Goal: Task Accomplishment & Management: Complete application form

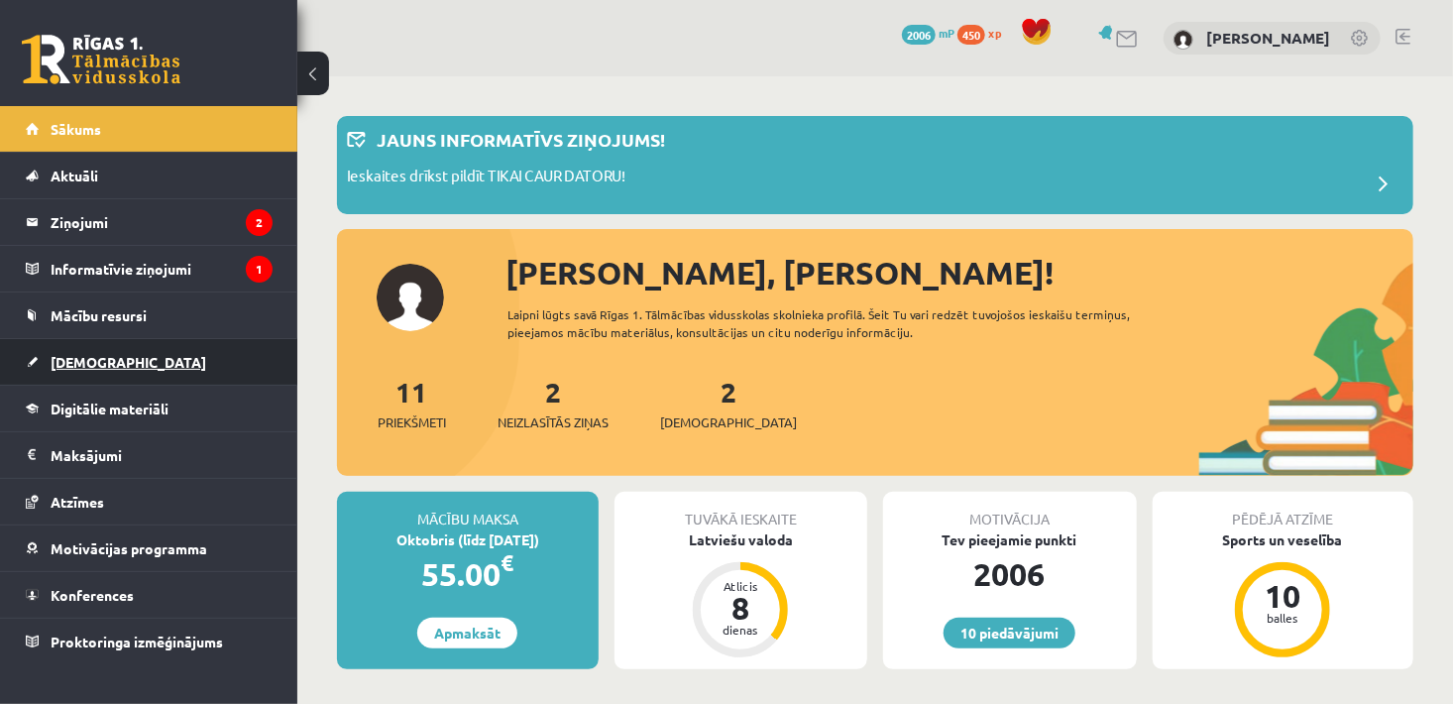
click at [61, 347] on link "[DEMOGRAPHIC_DATA]" at bounding box center [149, 362] width 247 height 46
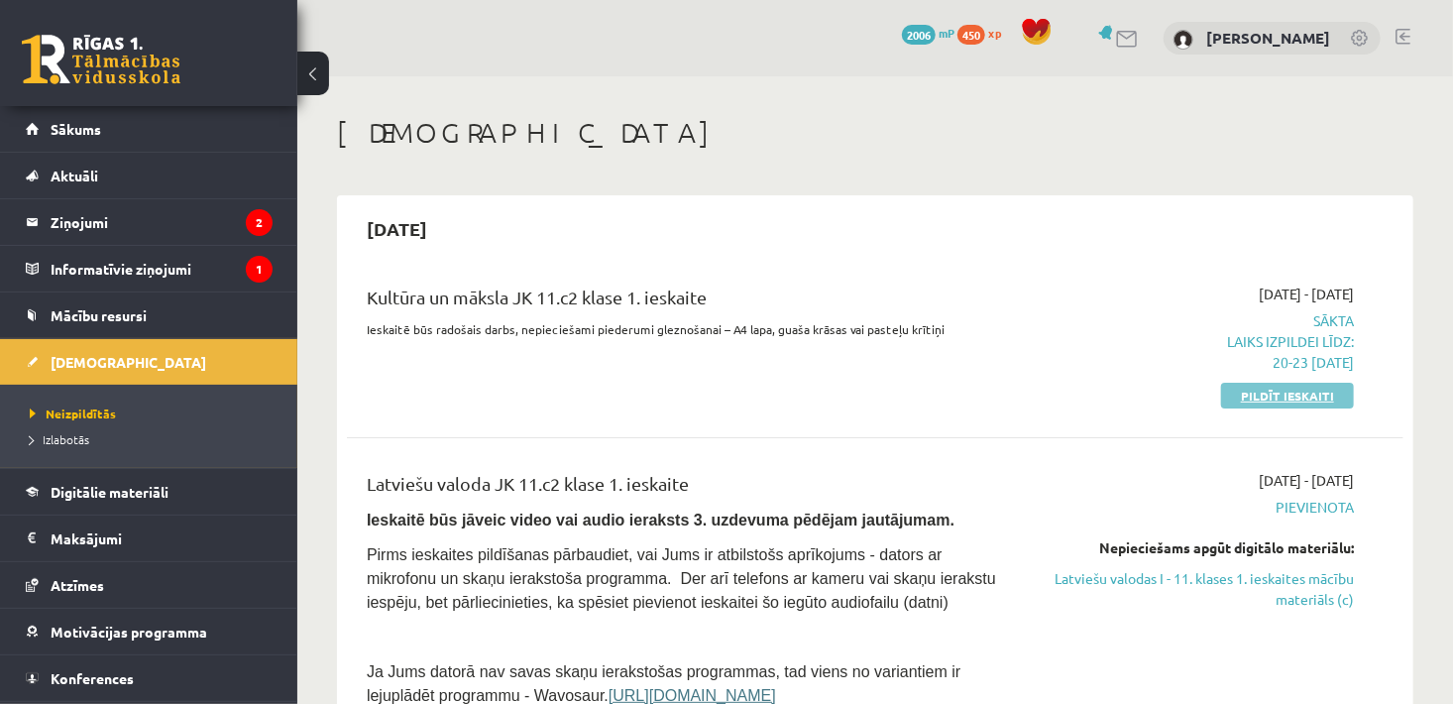
click at [1334, 390] on link "Pildīt ieskaiti" at bounding box center [1287, 396] width 133 height 26
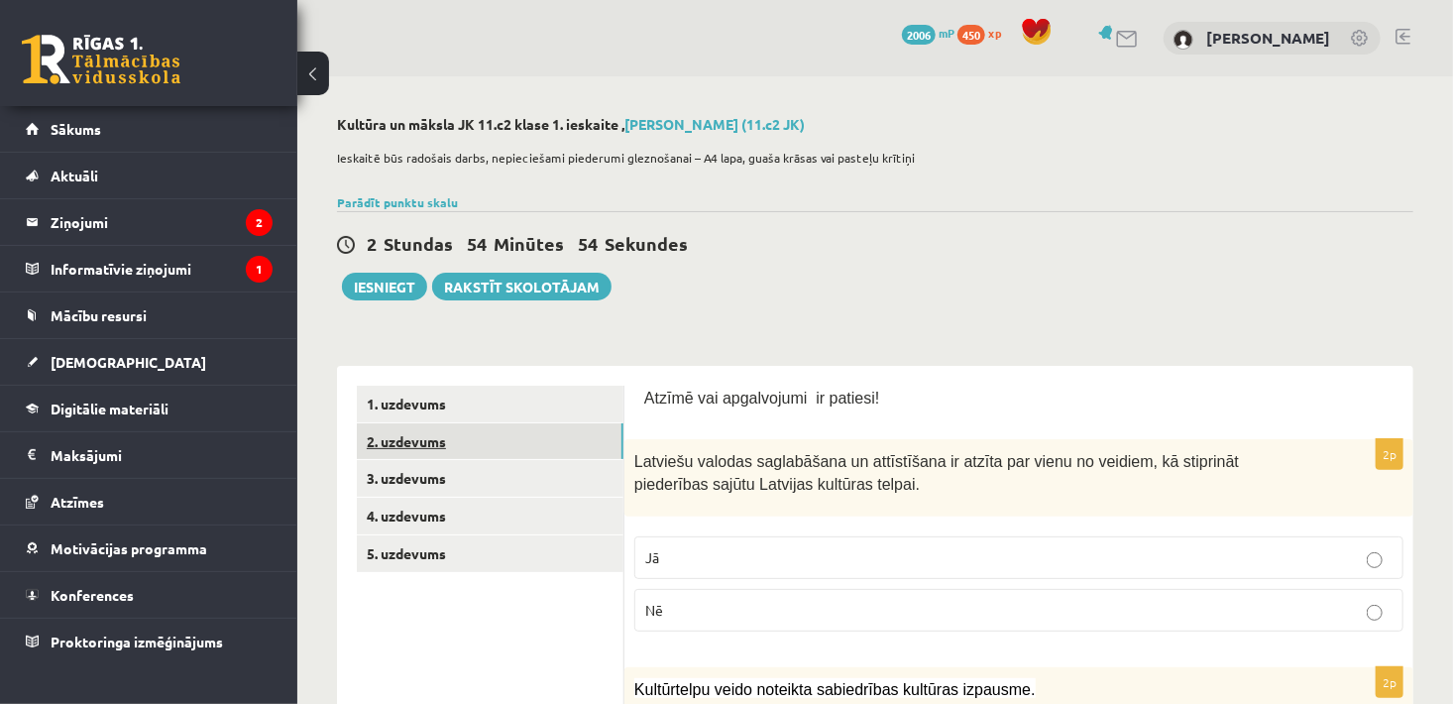
click at [465, 434] on link "2. uzdevums" at bounding box center [490, 441] width 267 height 37
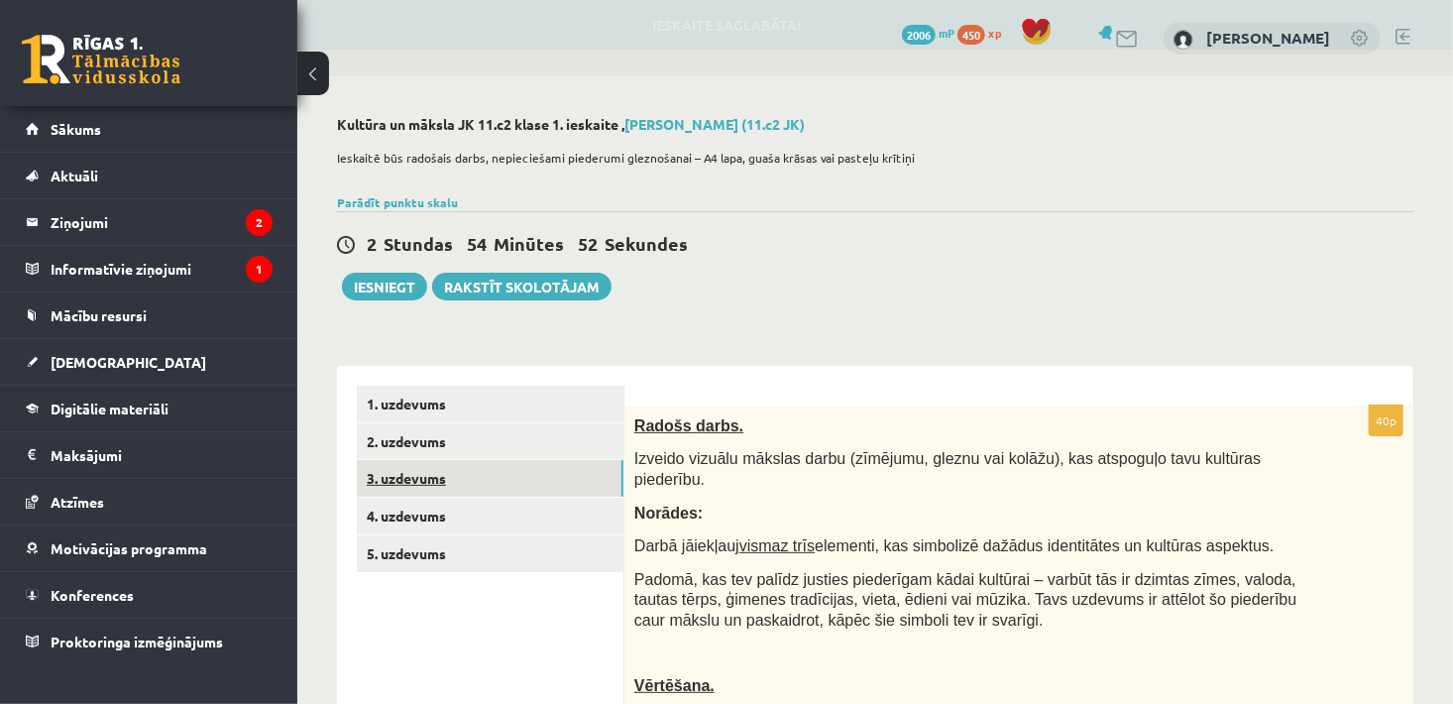
click at [422, 477] on link "3. uzdevums" at bounding box center [490, 478] width 267 height 37
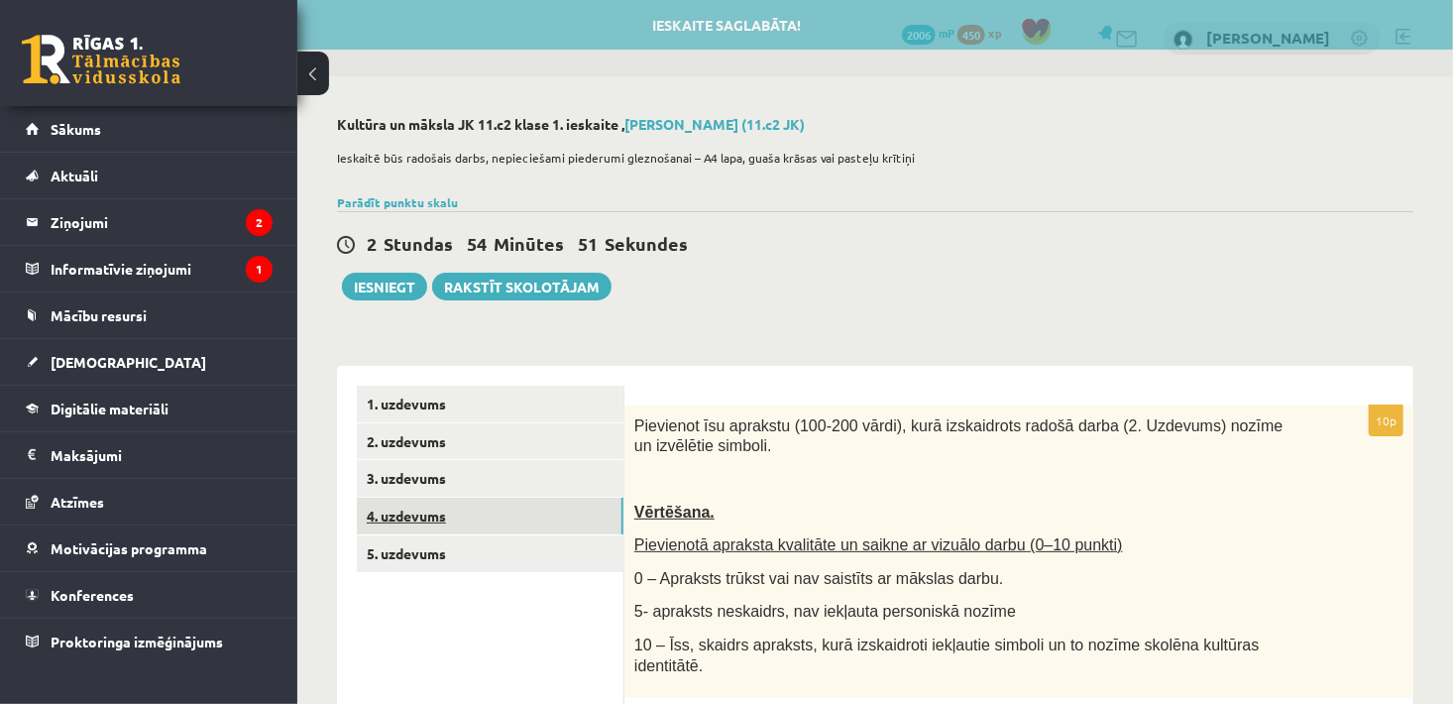
click at [418, 503] on link "4. uzdevums" at bounding box center [490, 515] width 267 height 37
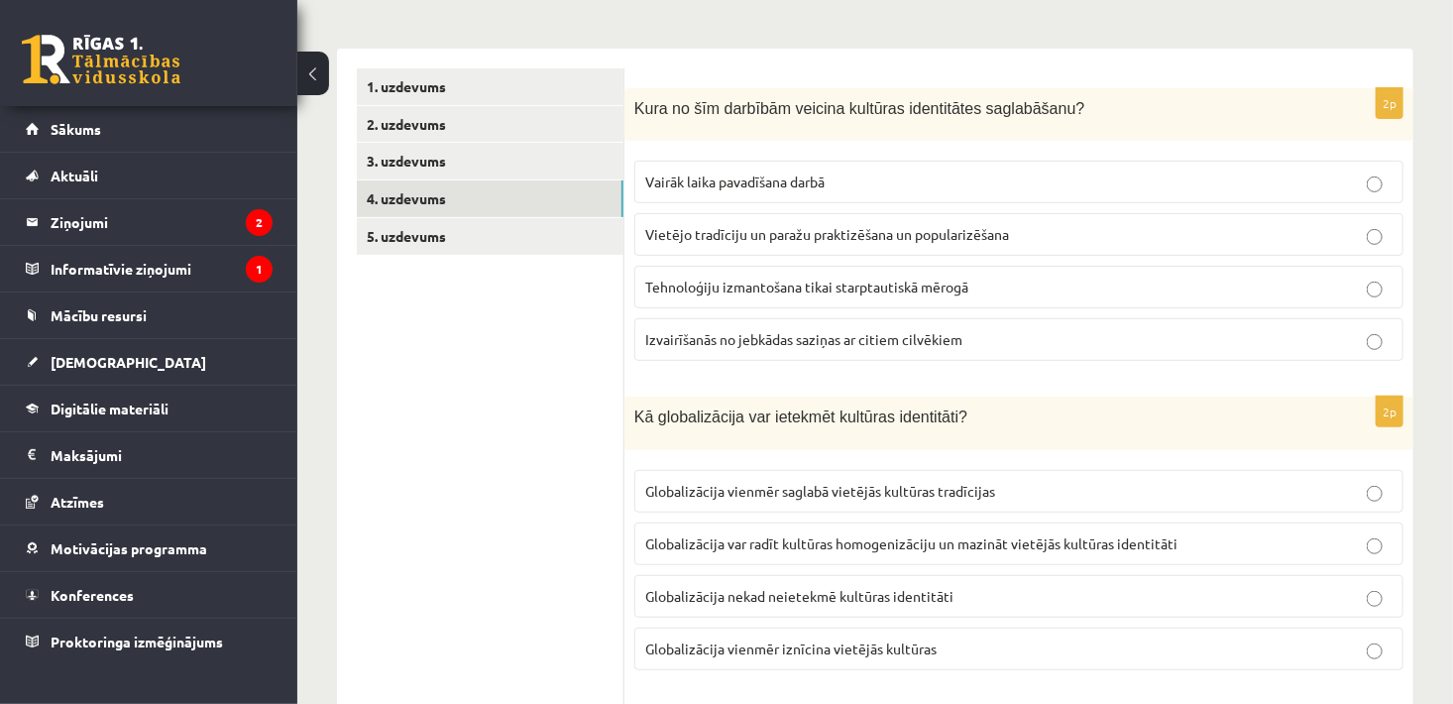
scroll to position [321, 0]
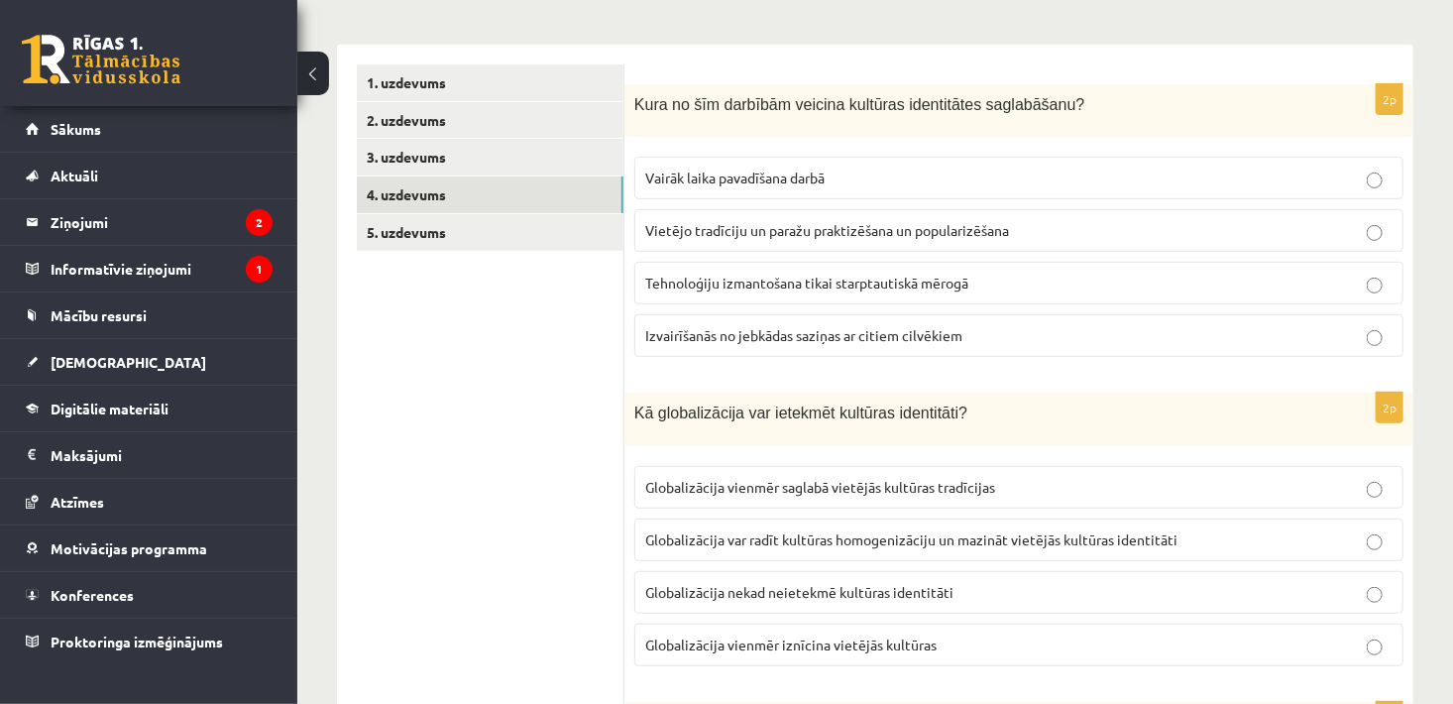
click at [856, 235] on span "Vietējo tradīciju un paražu praktizēšana un popularizēšana" at bounding box center [827, 230] width 364 height 18
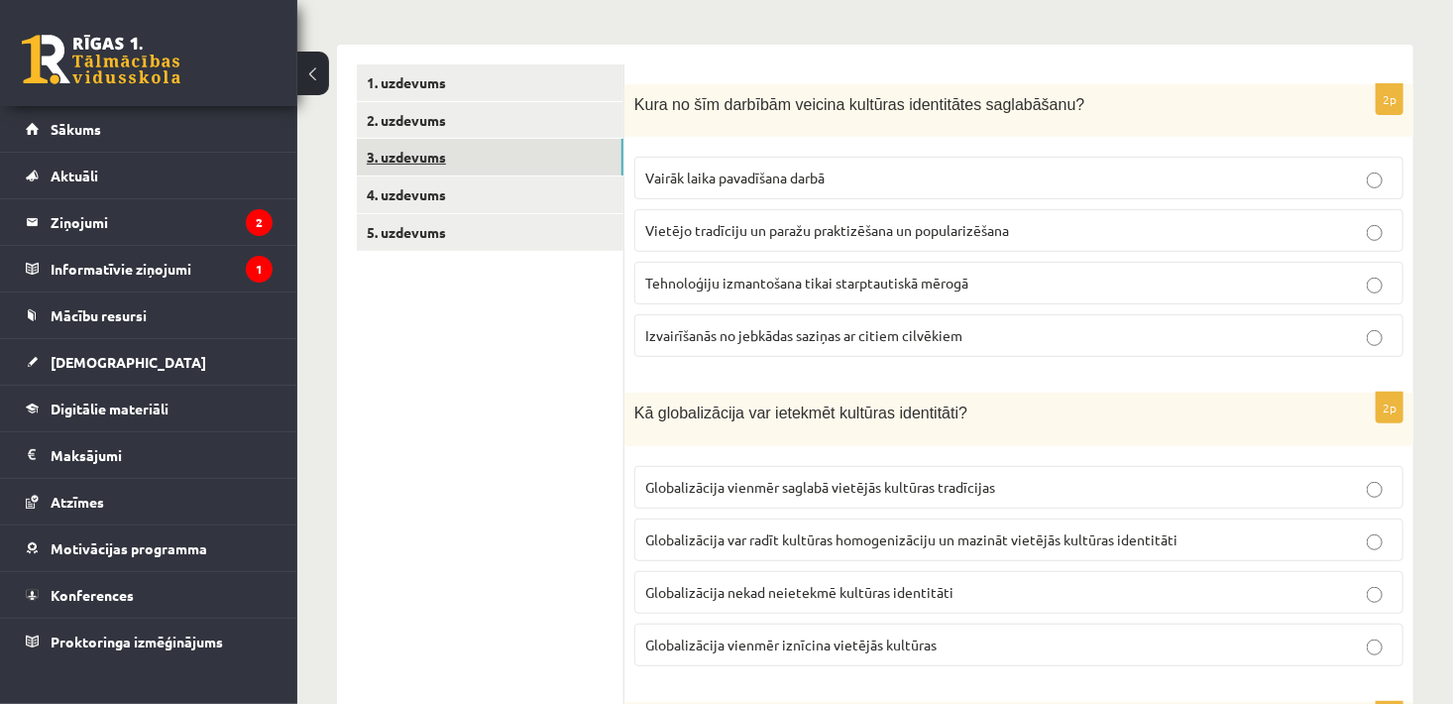
click at [398, 153] on link "3. uzdevums" at bounding box center [490, 157] width 267 height 37
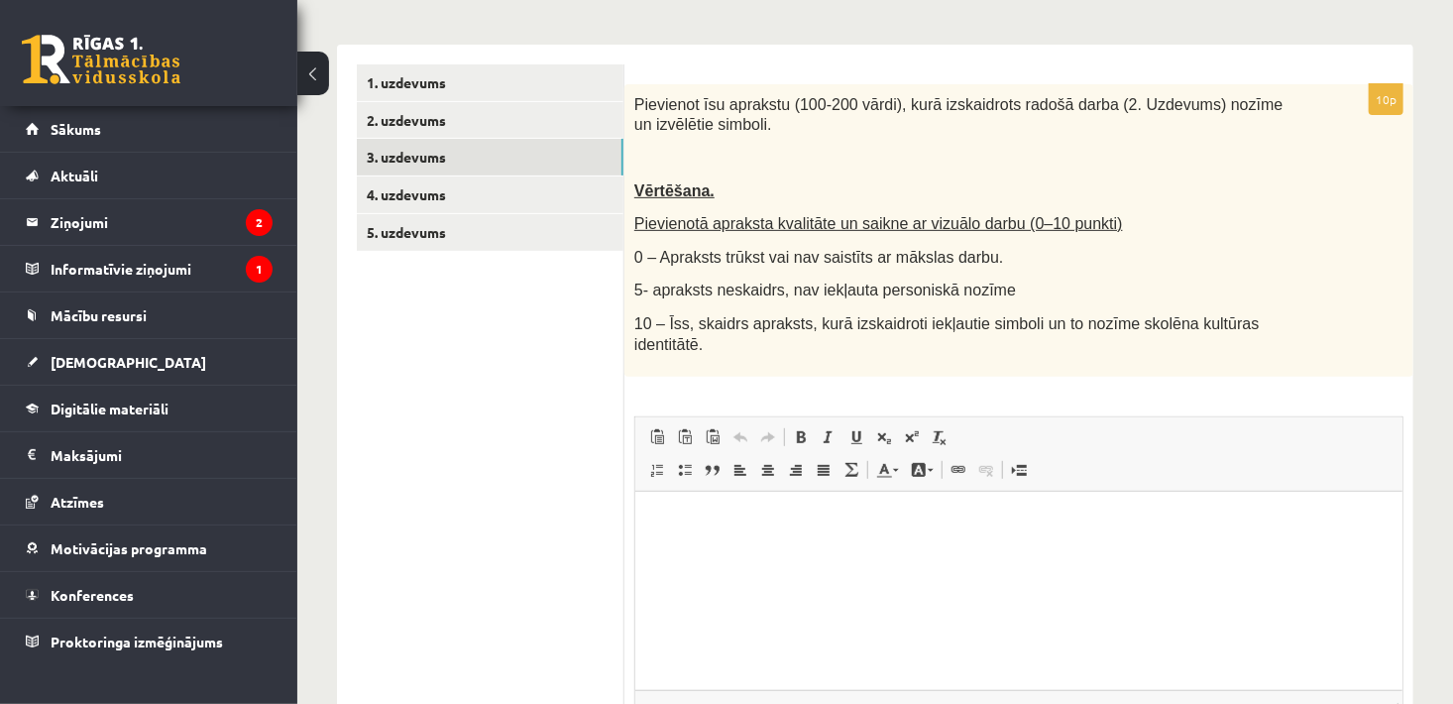
scroll to position [0, 0]
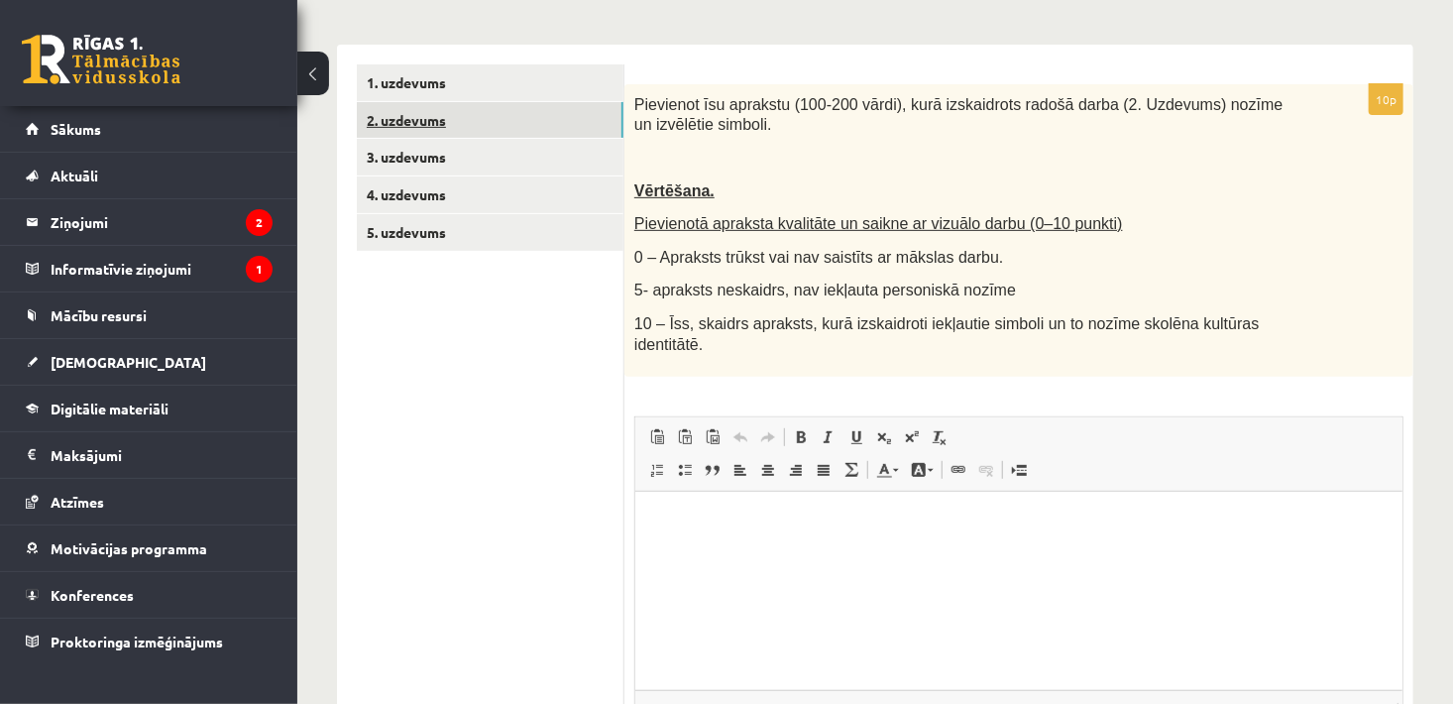
click at [493, 123] on link "2. uzdevums" at bounding box center [490, 120] width 267 height 37
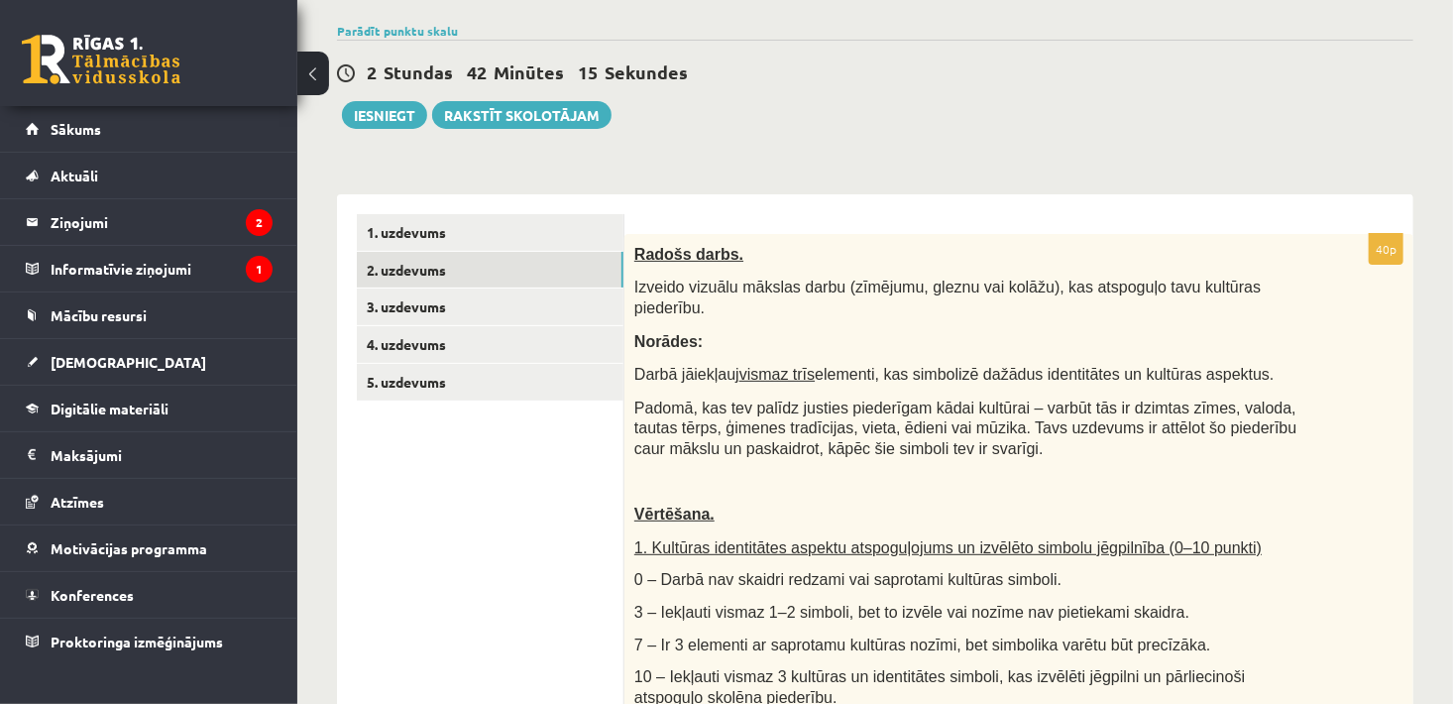
scroll to position [174, 0]
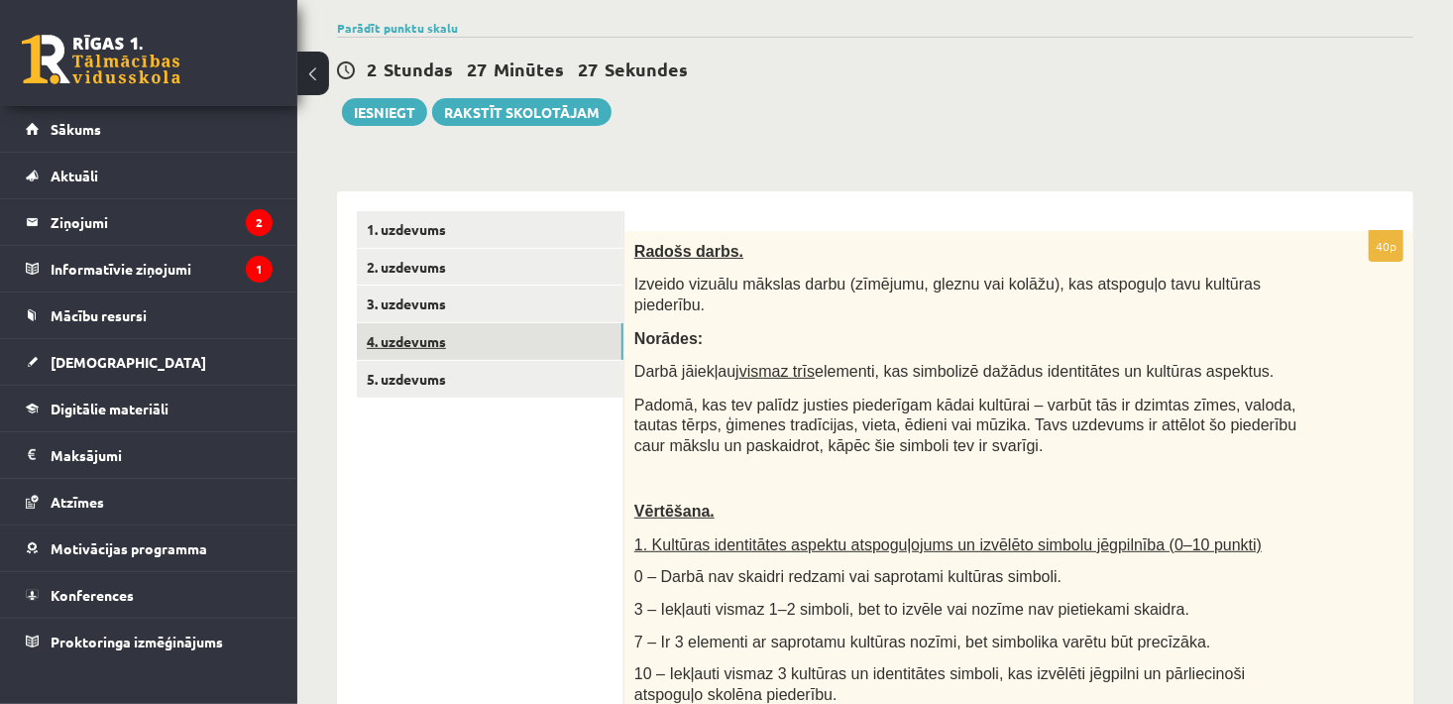
click at [411, 347] on link "4. uzdevums" at bounding box center [490, 341] width 267 height 37
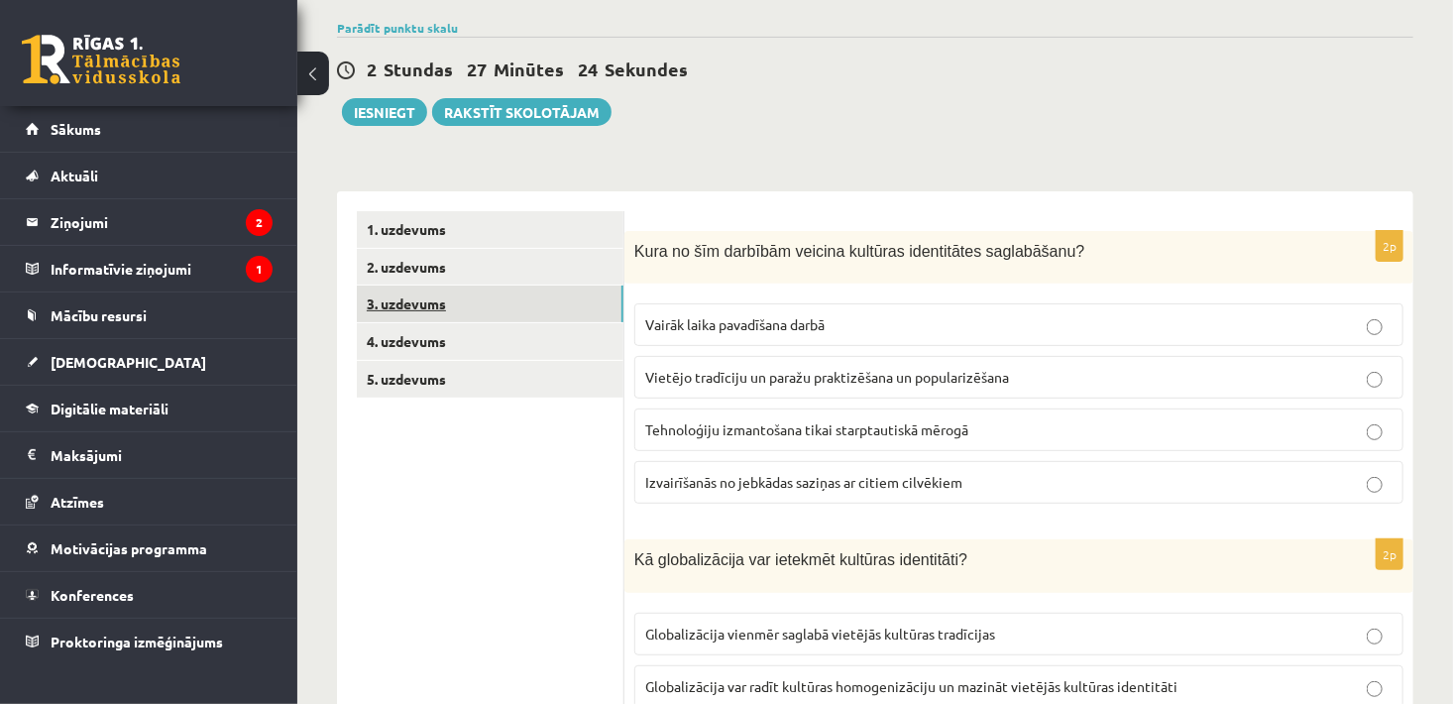
click at [405, 307] on link "3. uzdevums" at bounding box center [490, 303] width 267 height 37
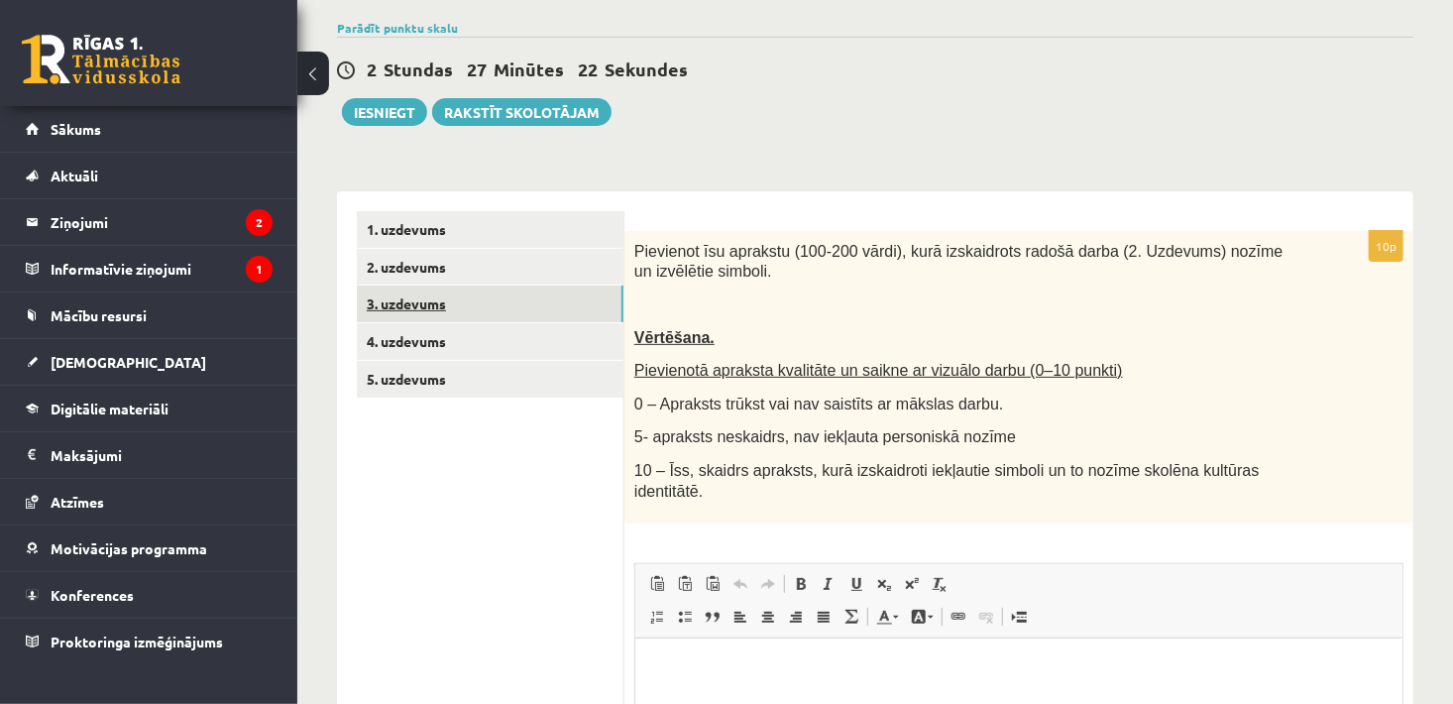
scroll to position [0, 0]
click at [408, 350] on link "4. uzdevums" at bounding box center [490, 341] width 267 height 37
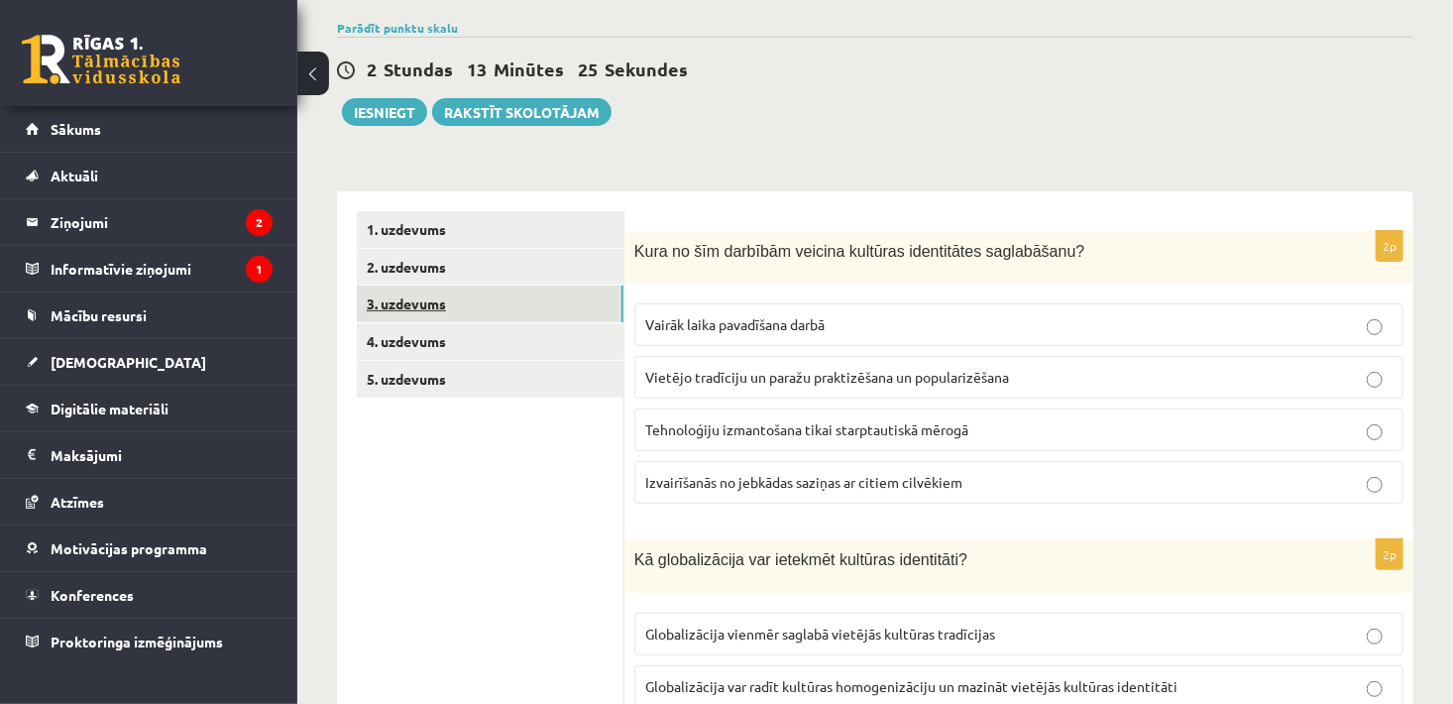
click at [400, 303] on link "3. uzdevums" at bounding box center [490, 303] width 267 height 37
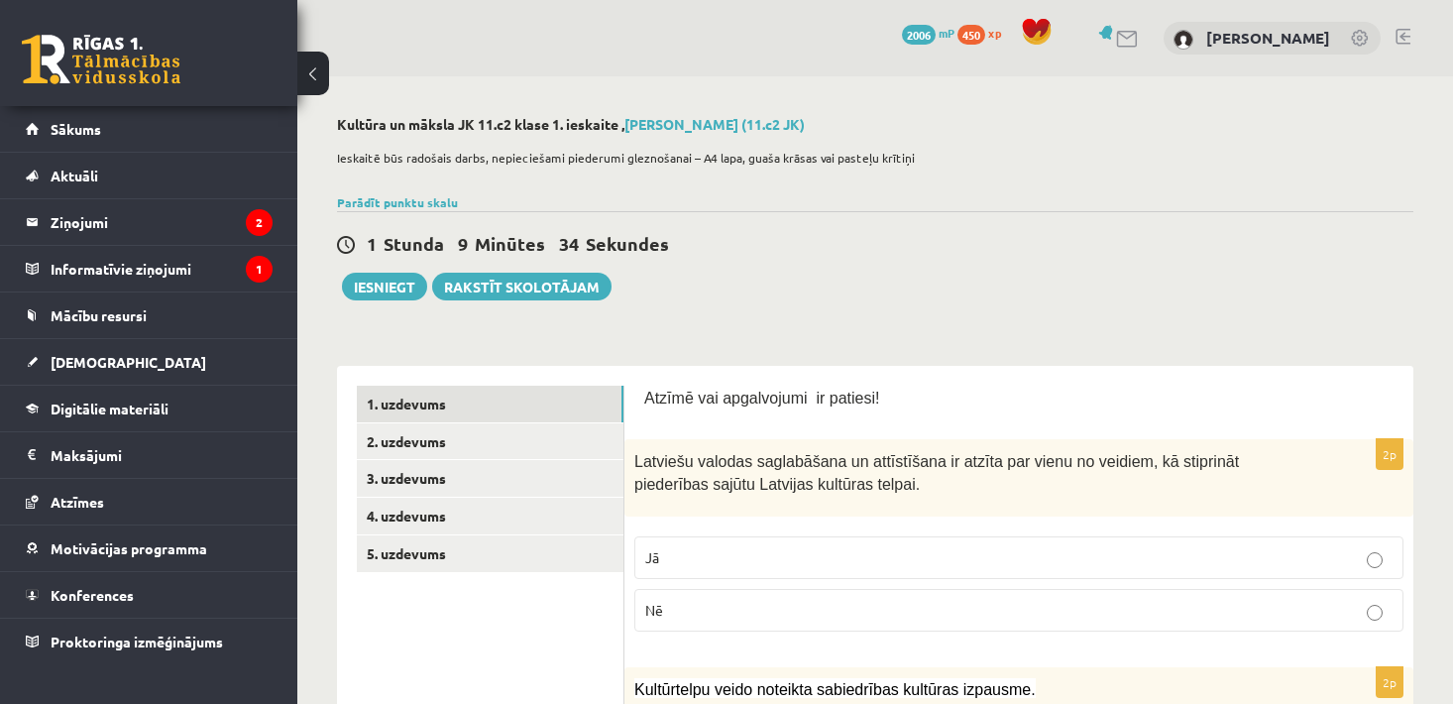
scroll to position [174, 0]
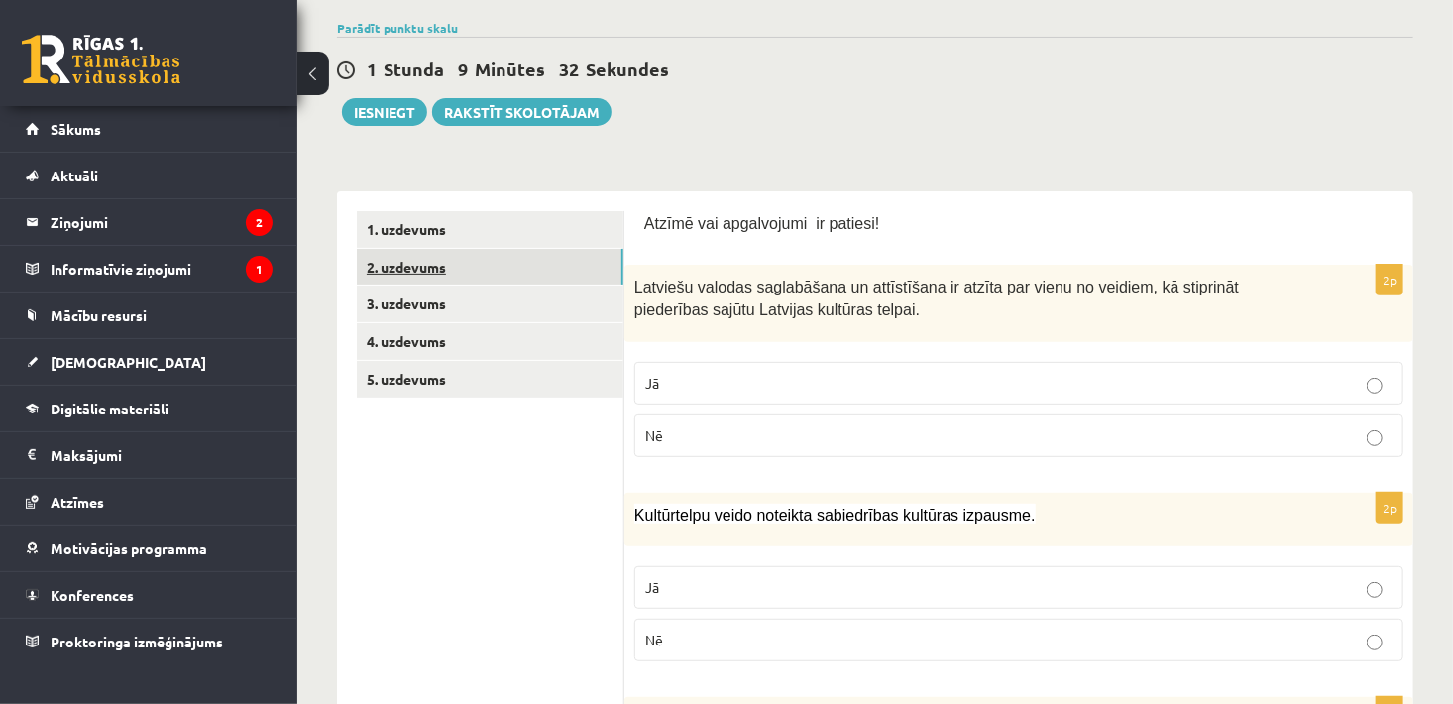
click at [392, 267] on link "2. uzdevums" at bounding box center [490, 267] width 267 height 37
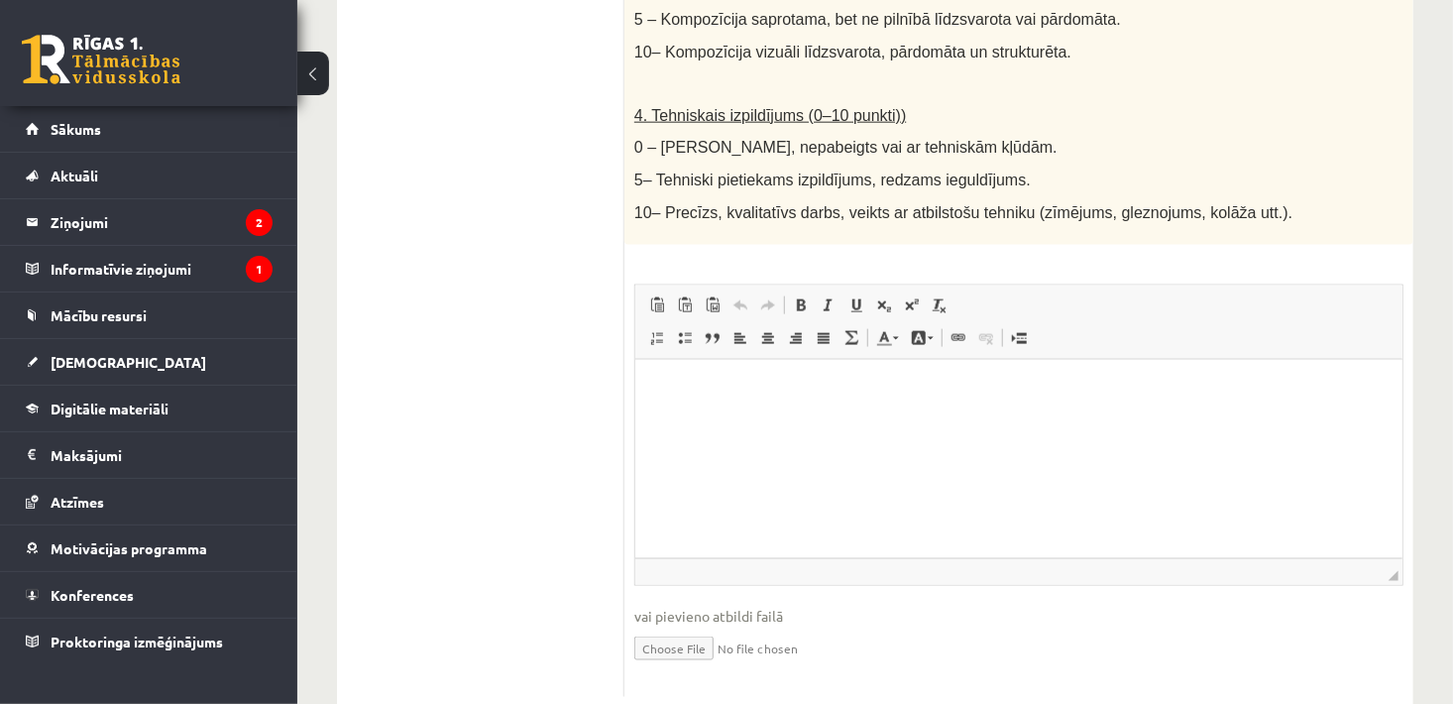
scroll to position [1167, 0]
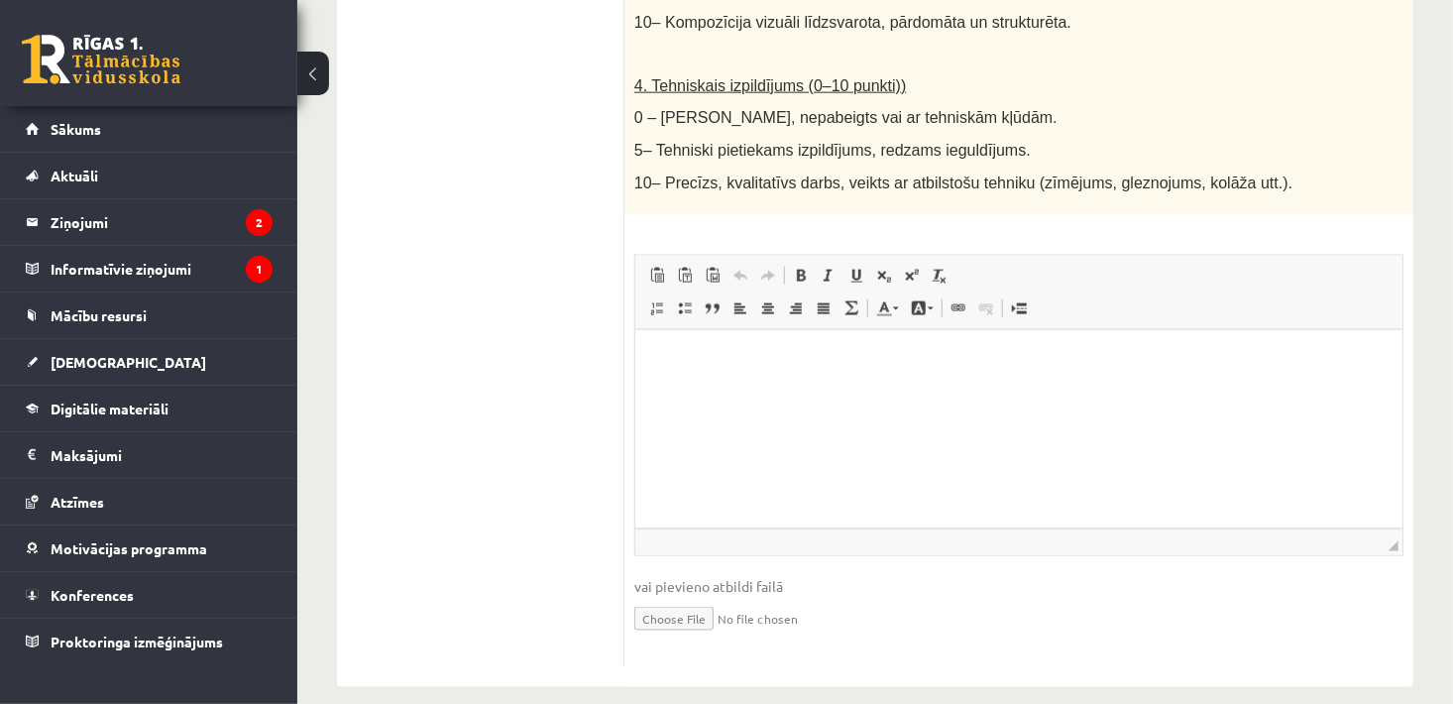
click at [696, 597] on input "file" at bounding box center [1018, 617] width 769 height 41
type input "**********"
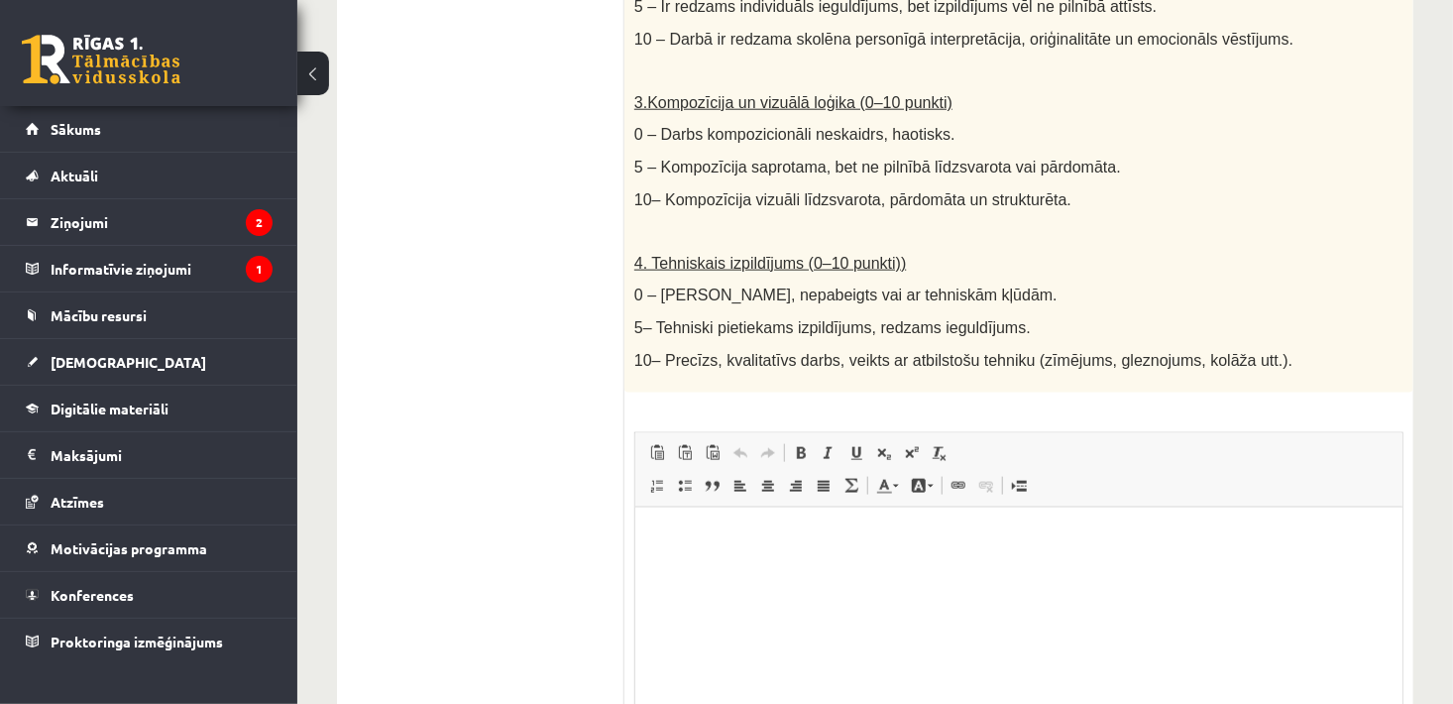
scroll to position [1188, 0]
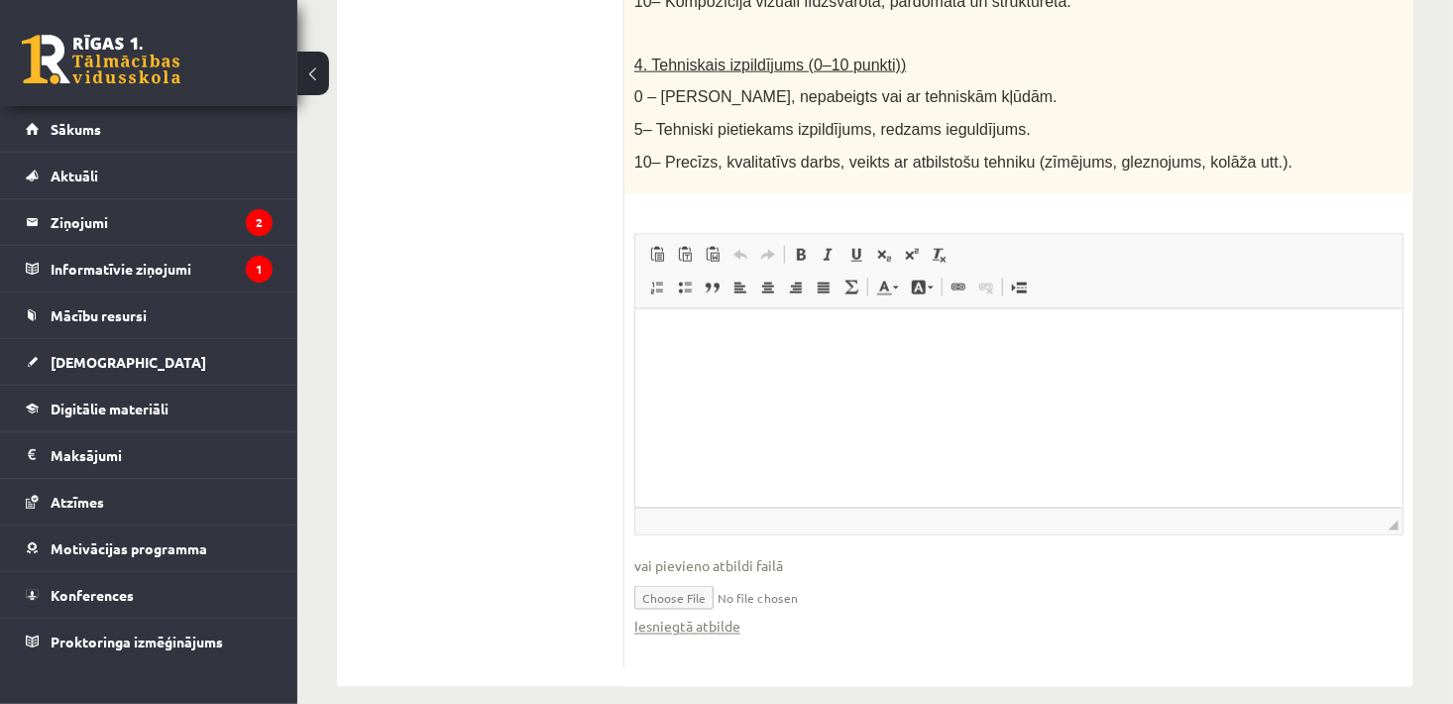
click at [836, 576] on input "file" at bounding box center [1018, 596] width 769 height 41
click at [684, 576] on input "file" at bounding box center [1018, 596] width 769 height 41
type input "**********"
click at [703, 616] on link "Iesniegtā atbilde" at bounding box center [687, 626] width 106 height 21
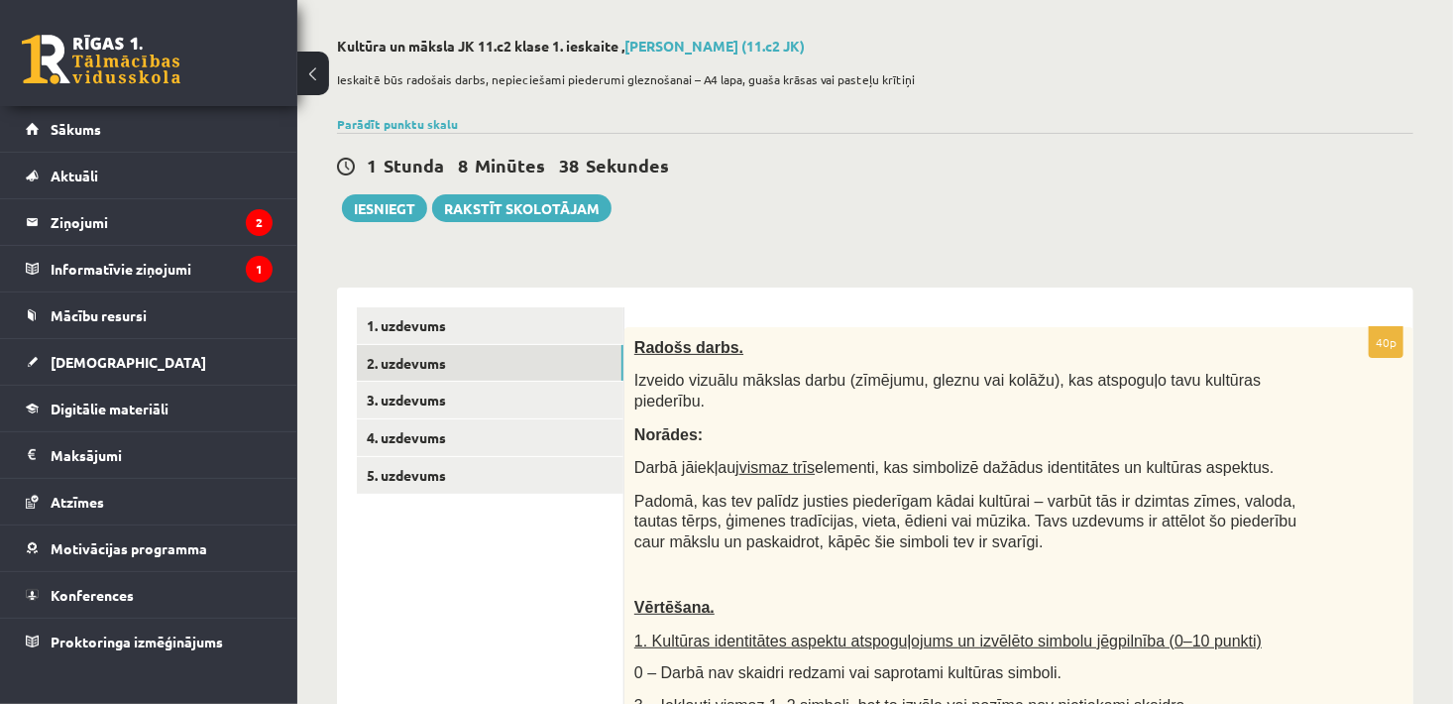
scroll to position [62, 0]
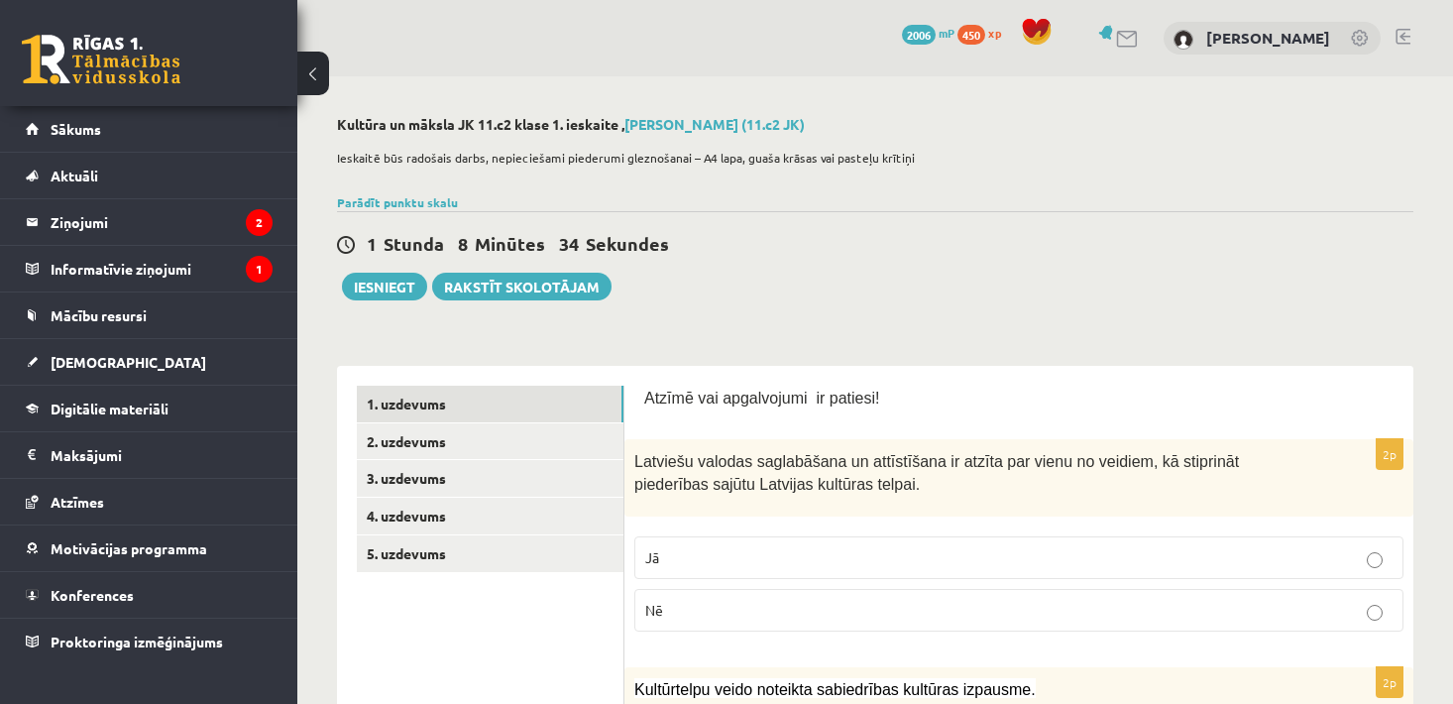
scroll to position [62, 0]
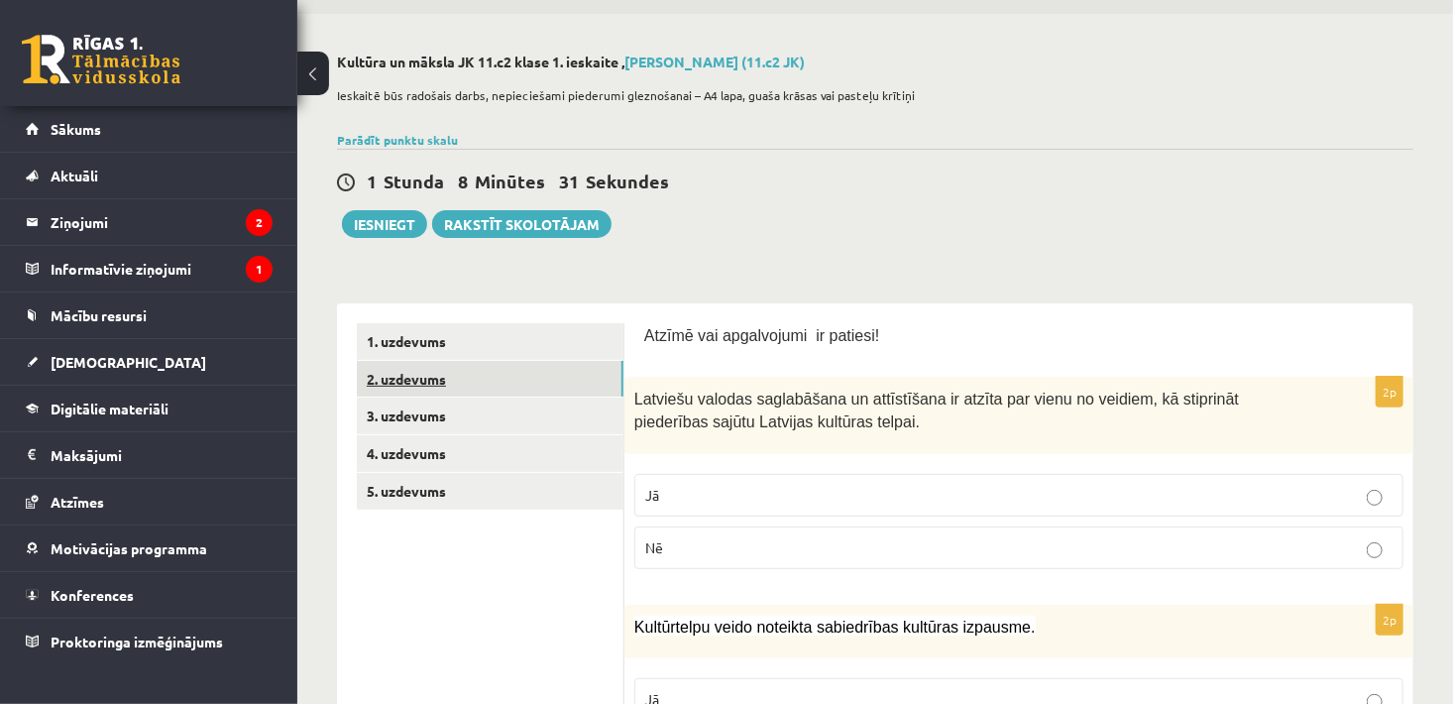
click at [435, 378] on link "2. uzdevums" at bounding box center [490, 379] width 267 height 37
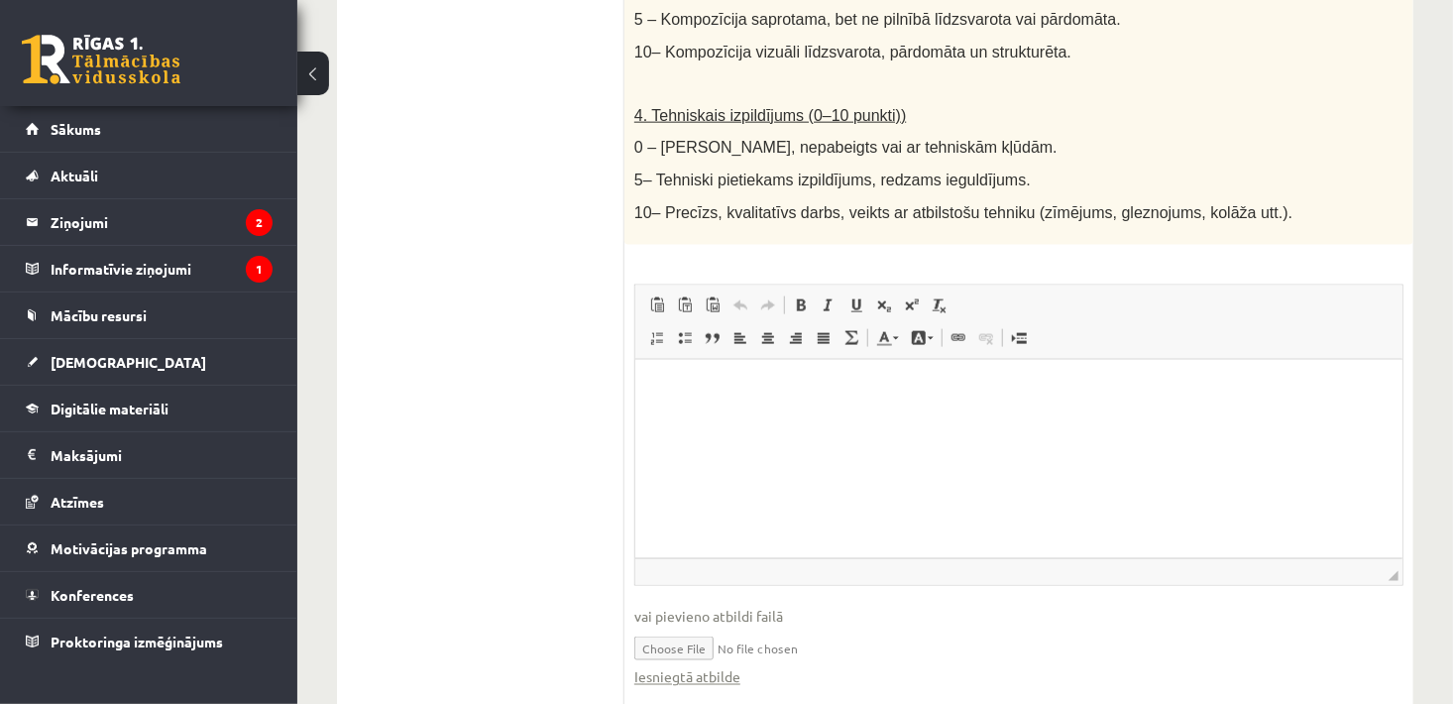
scroll to position [1140, 0]
click at [690, 628] on input "file" at bounding box center [1018, 644] width 769 height 41
type input "**********"
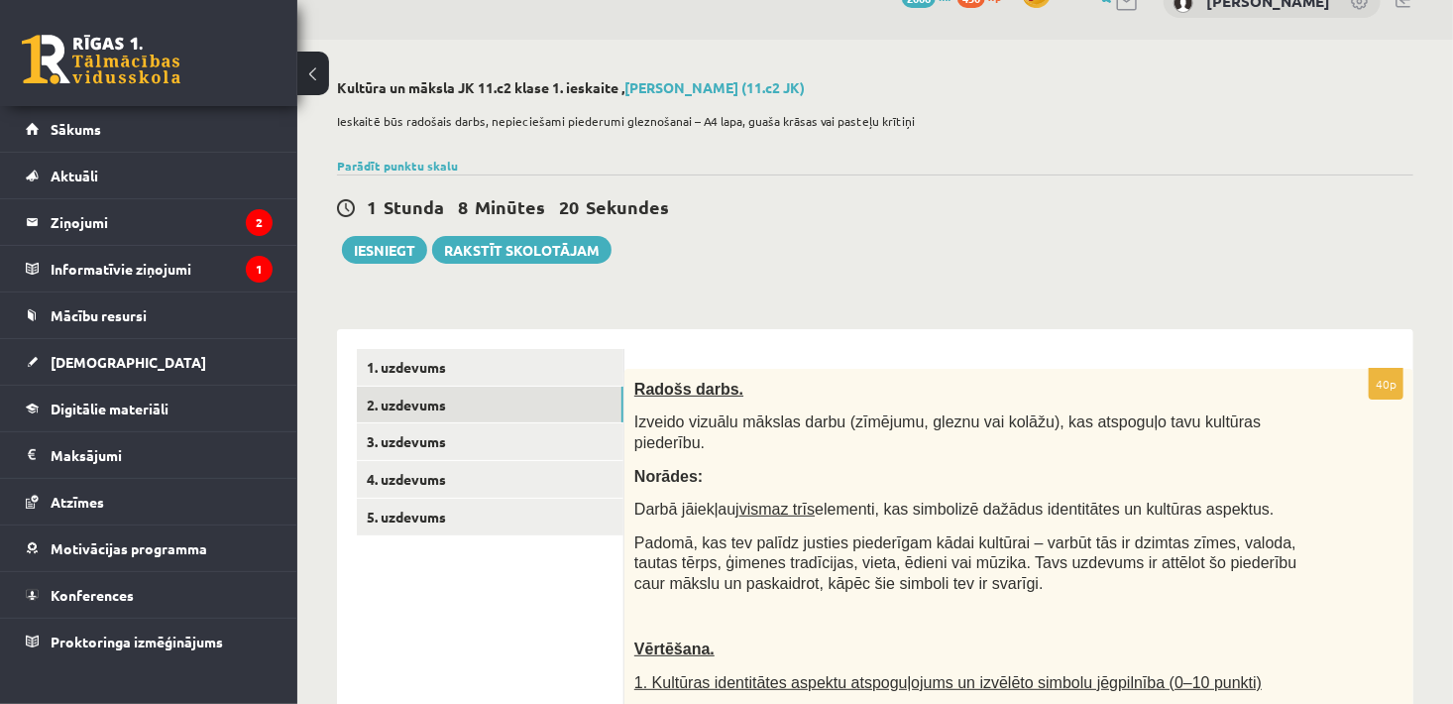
scroll to position [0, 0]
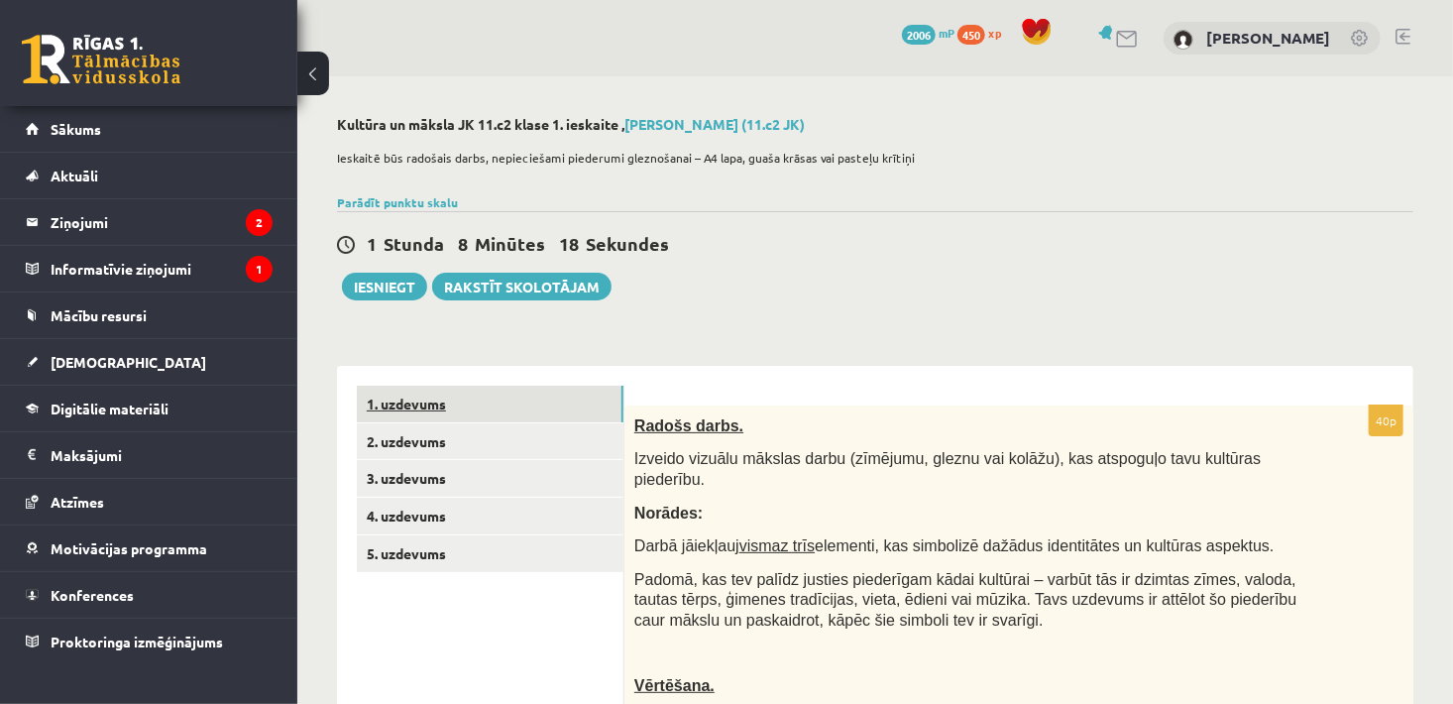
click at [417, 407] on link "1. uzdevums" at bounding box center [490, 403] width 267 height 37
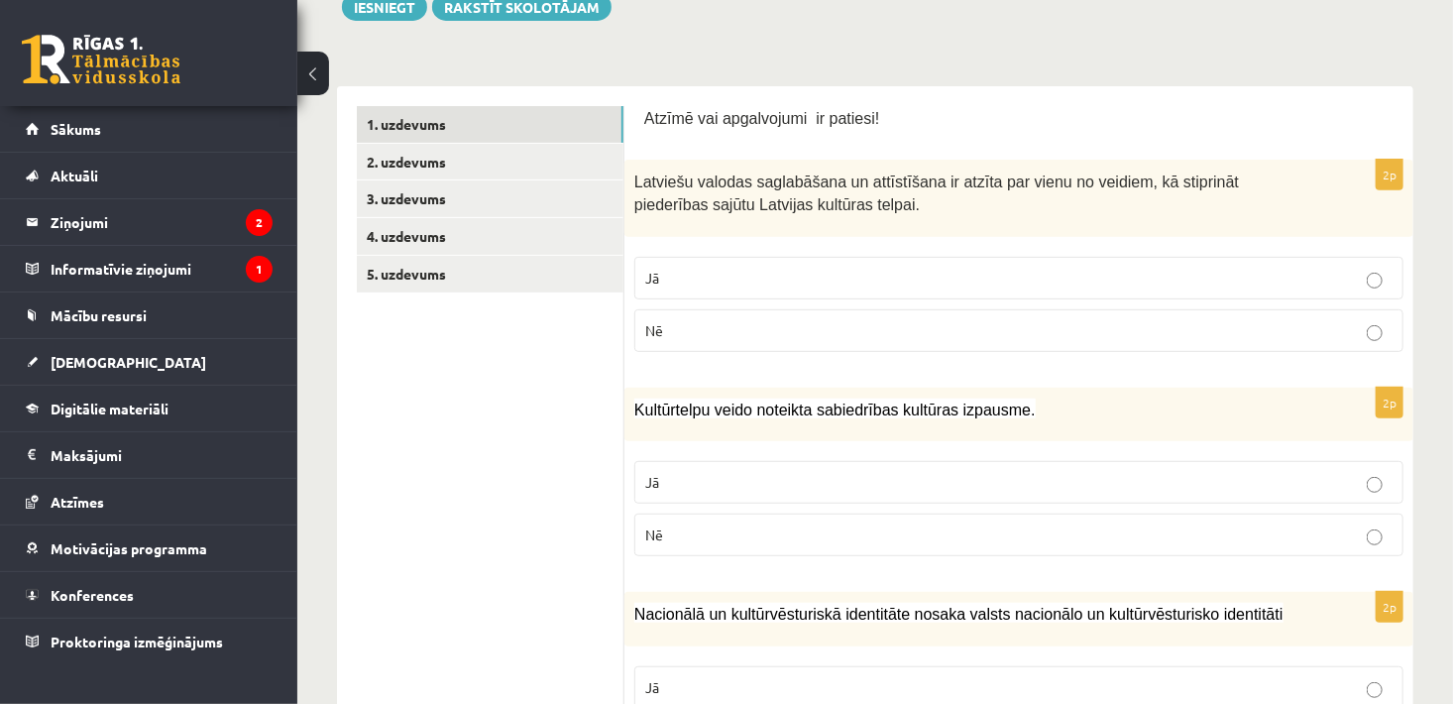
scroll to position [288, 0]
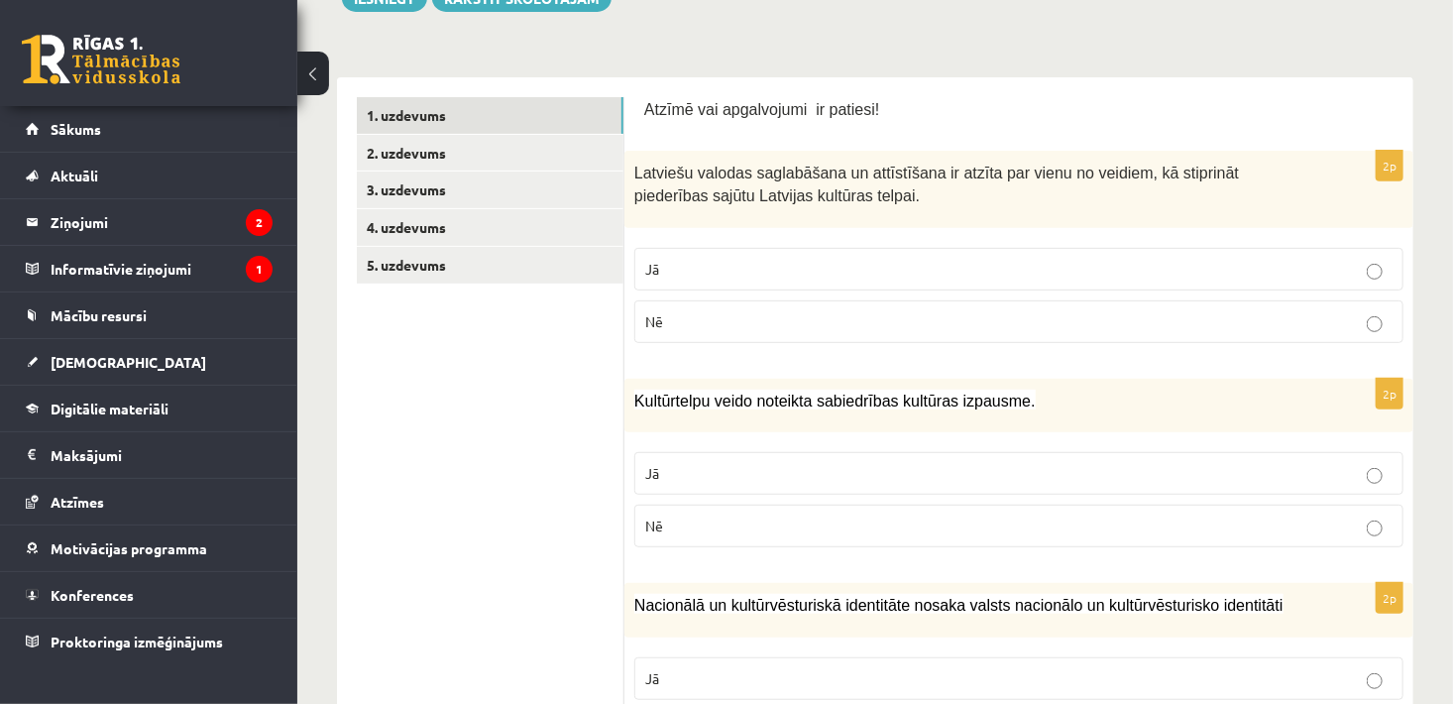
click at [1371, 484] on label "Jā" at bounding box center [1018, 473] width 769 height 43
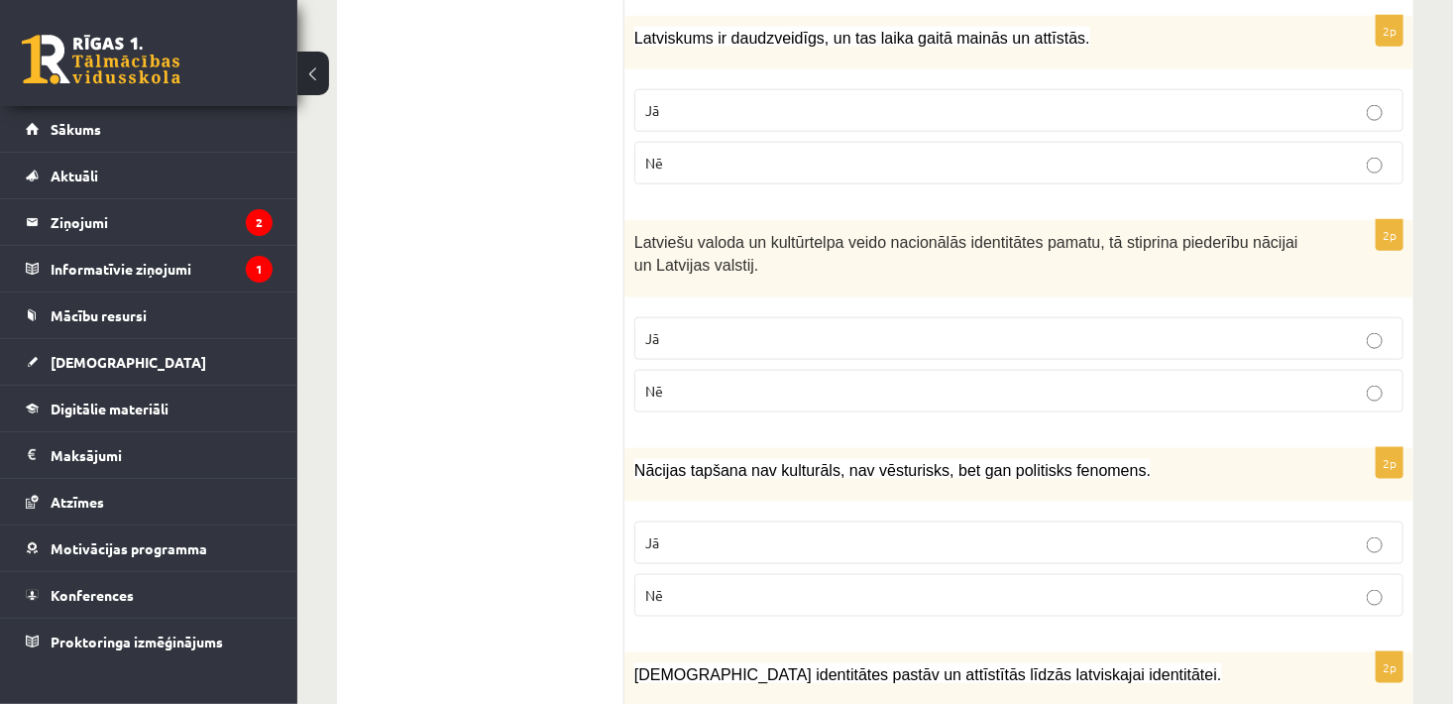
scroll to position [1056, 0]
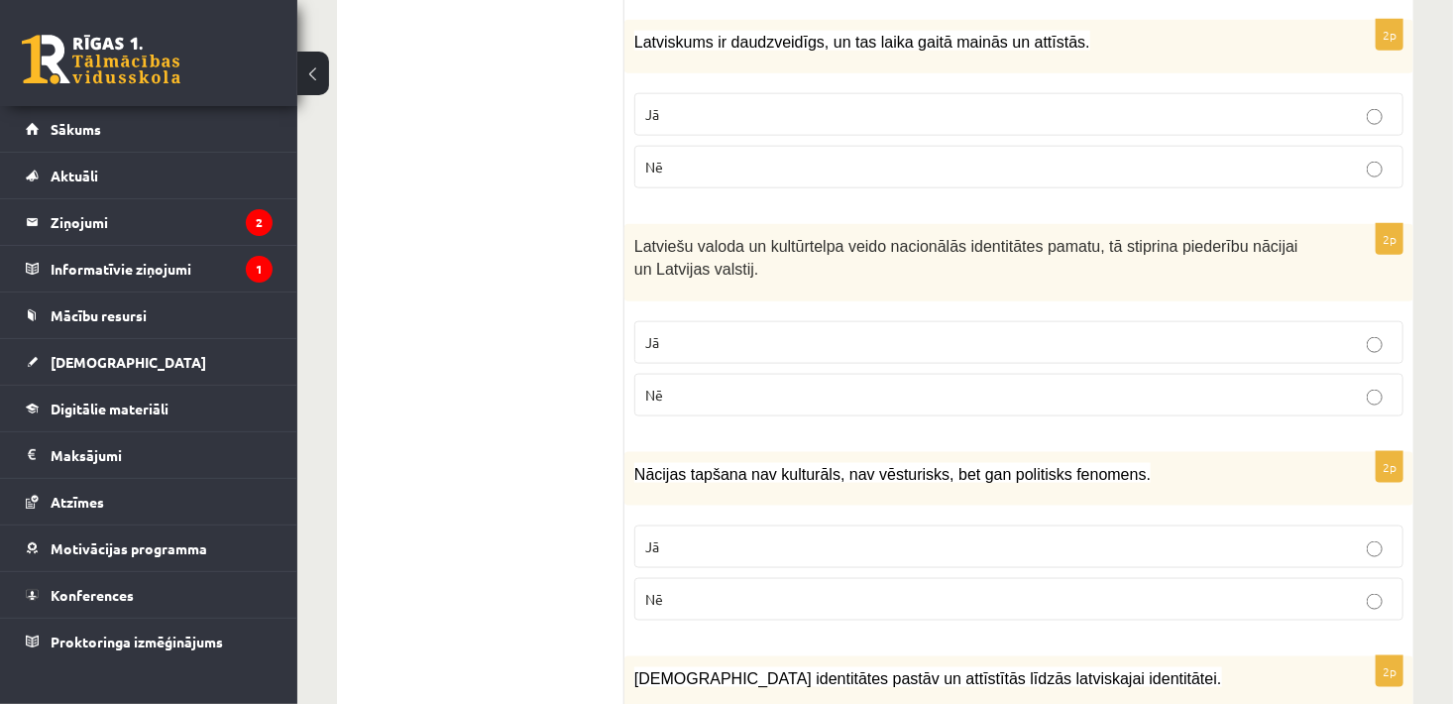
click at [1358, 597] on p "Nē" at bounding box center [1018, 599] width 747 height 21
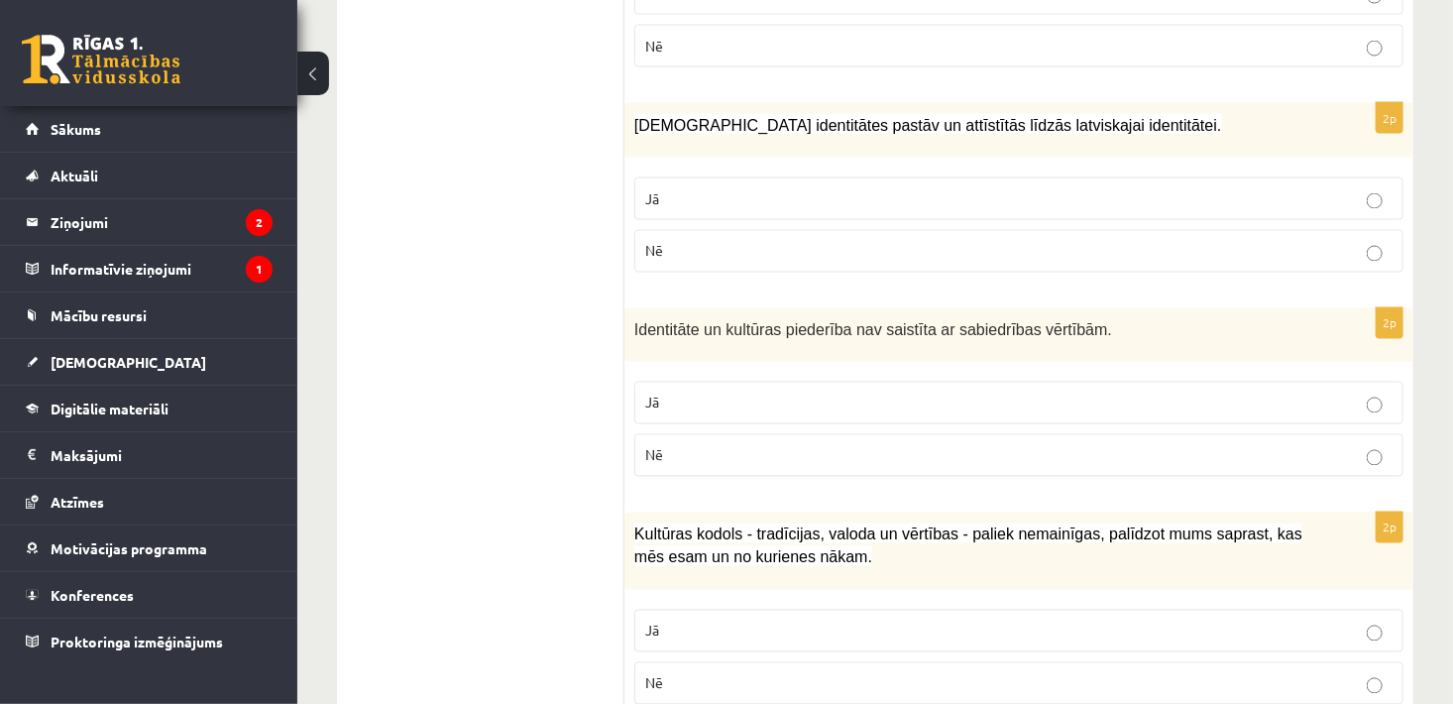
scroll to position [1600, 0]
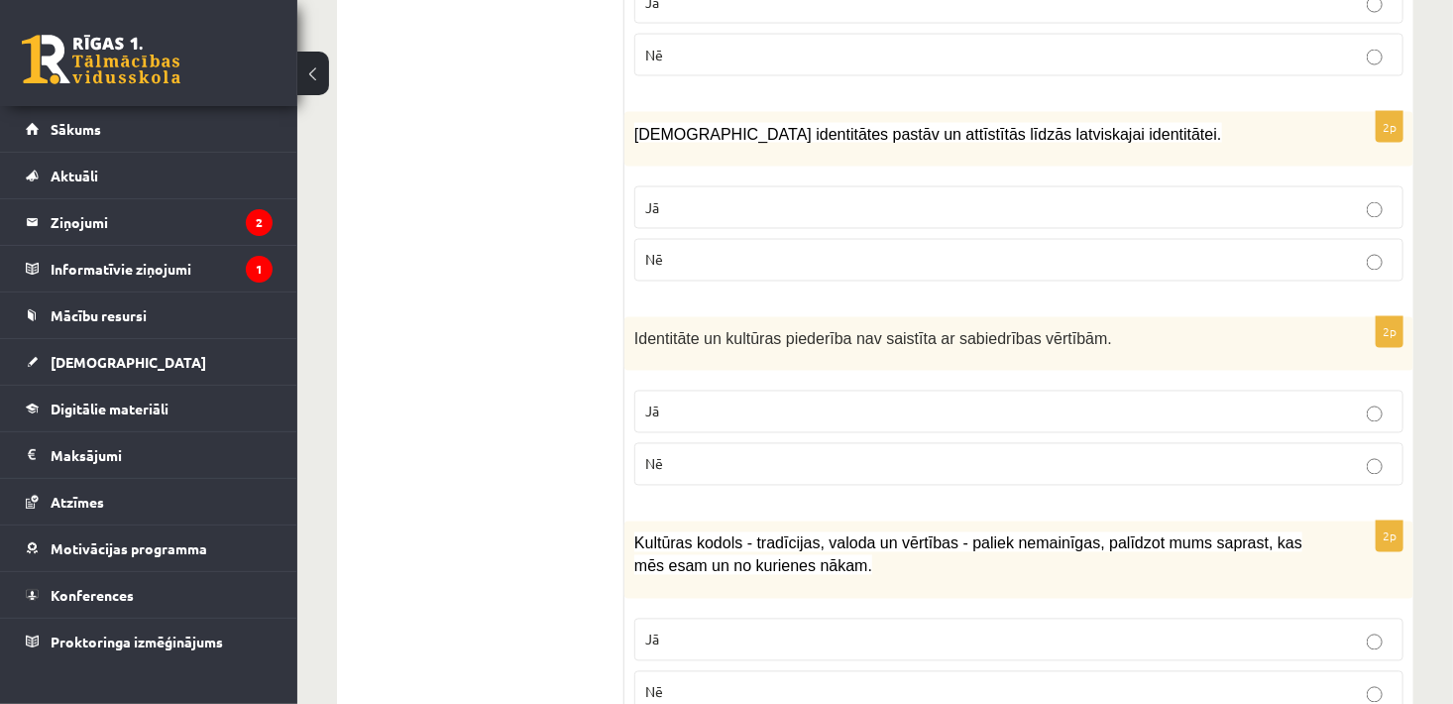
click at [1376, 197] on p "Jā" at bounding box center [1018, 207] width 747 height 21
click at [1365, 635] on p "Jā" at bounding box center [1018, 639] width 747 height 21
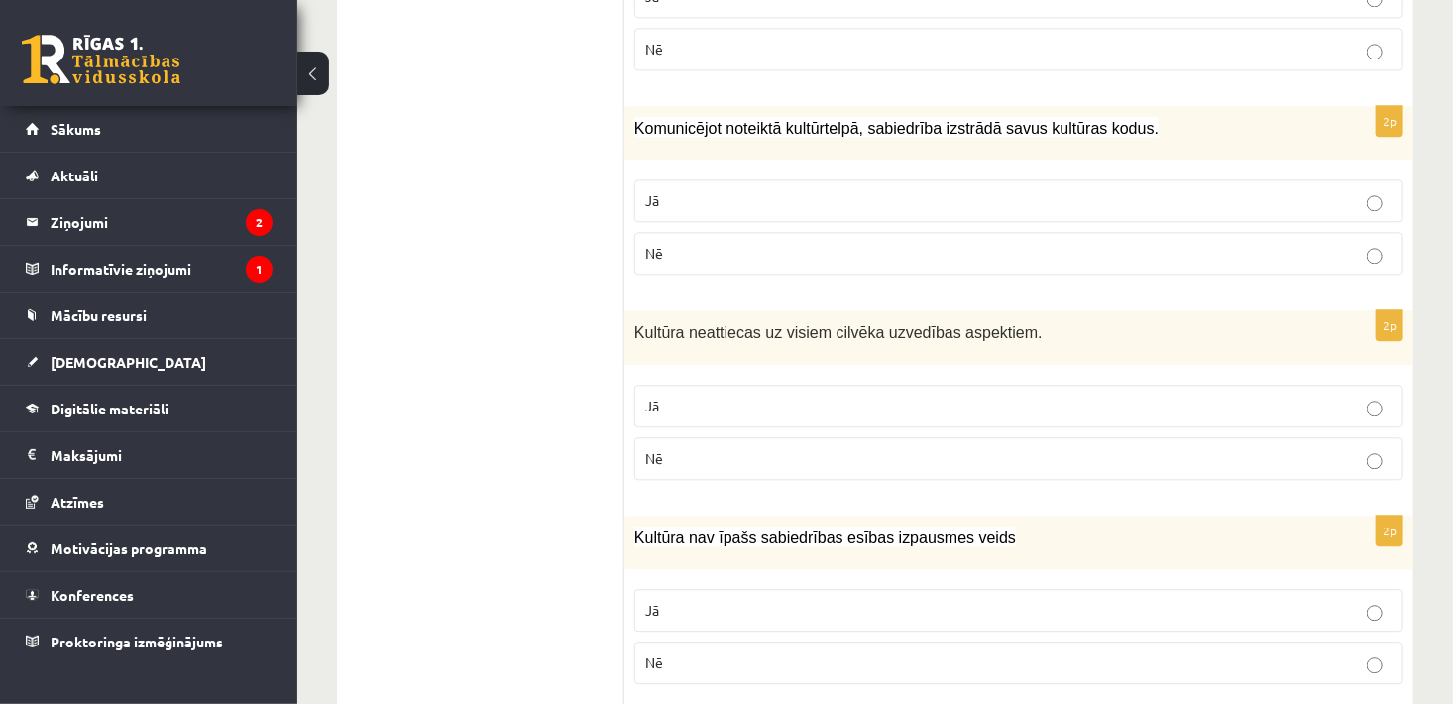
scroll to position [2249, 0]
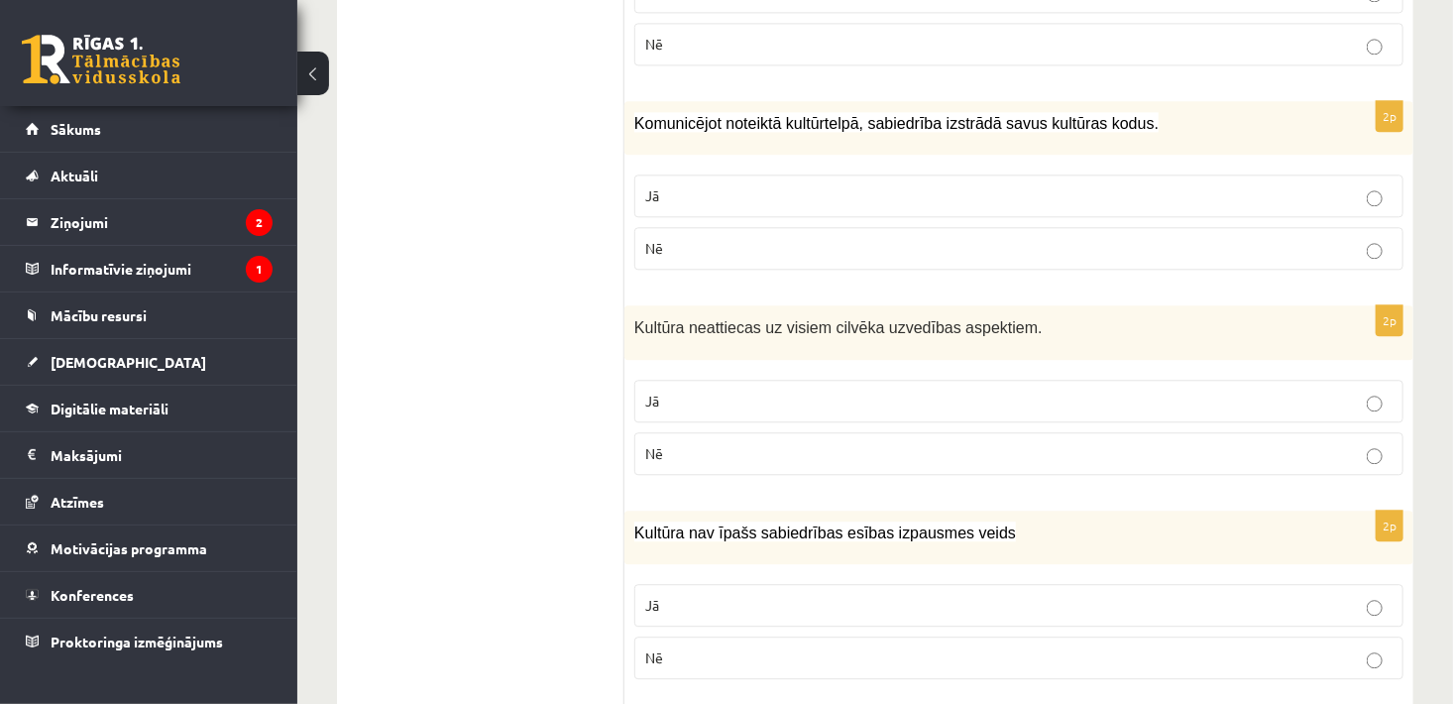
click at [1358, 443] on p "Nē" at bounding box center [1018, 453] width 747 height 21
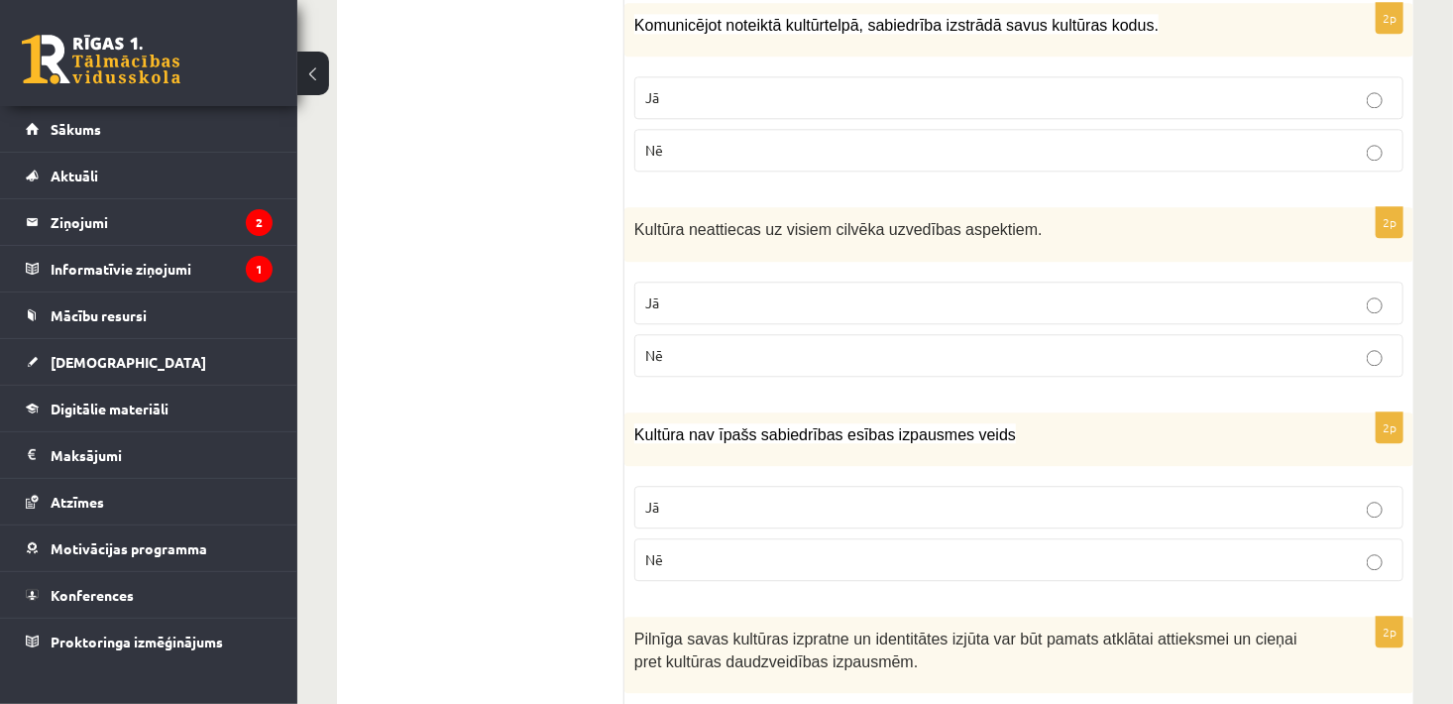
scroll to position [2365, 0]
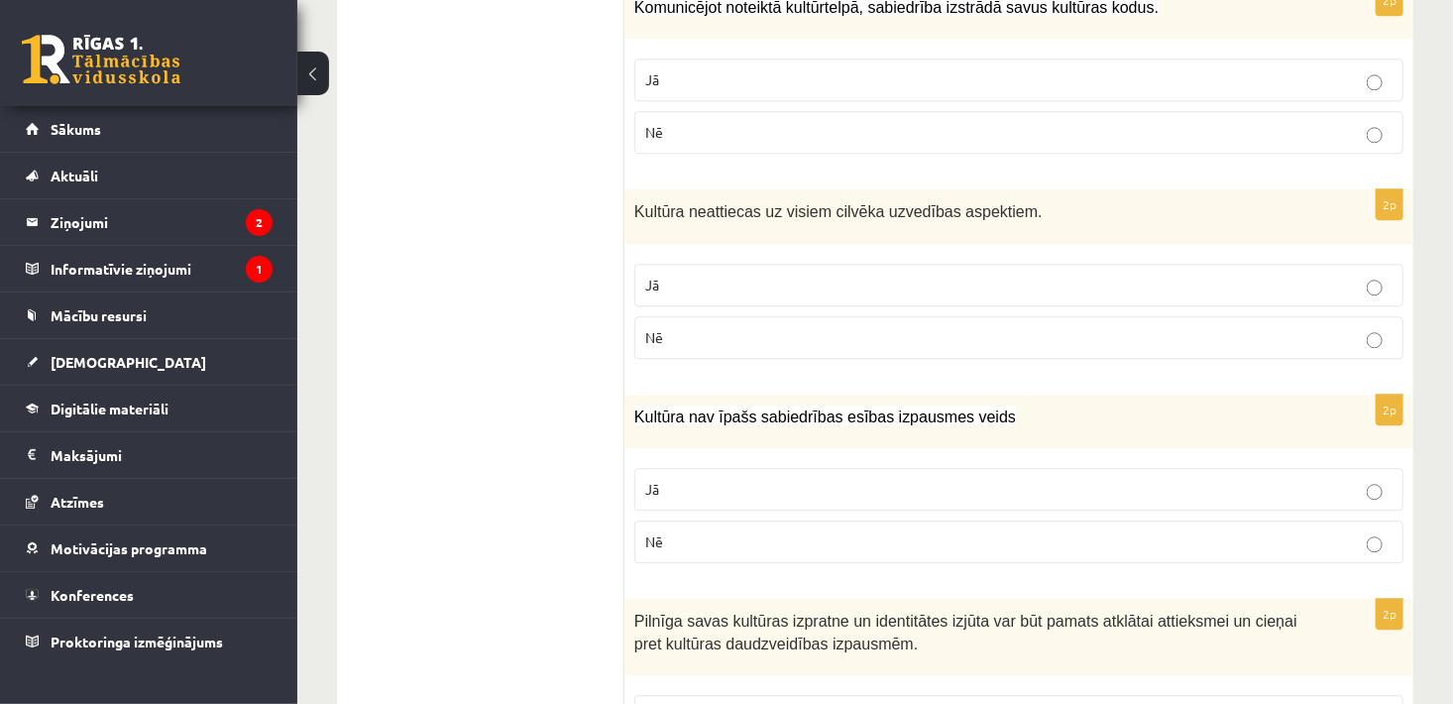
click at [1387, 531] on p "Nē" at bounding box center [1018, 541] width 747 height 21
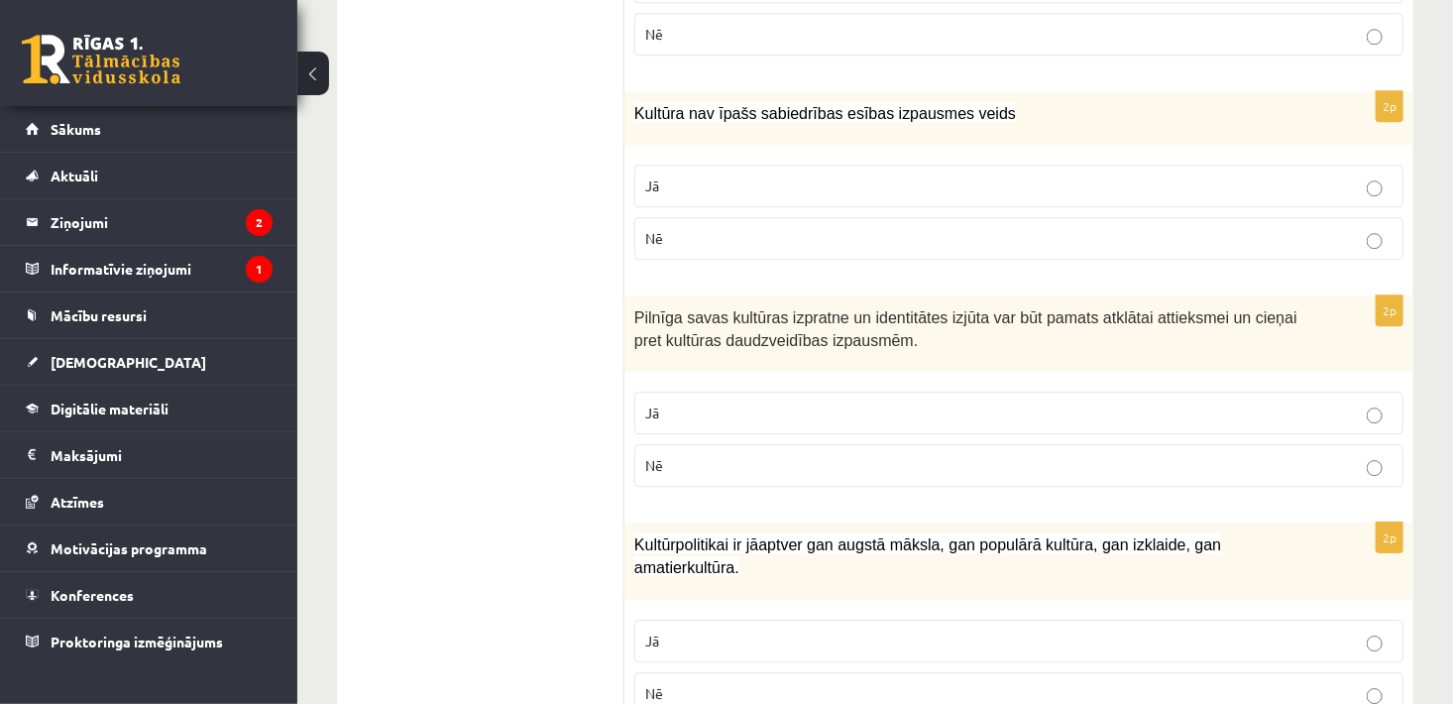
scroll to position [2686, 0]
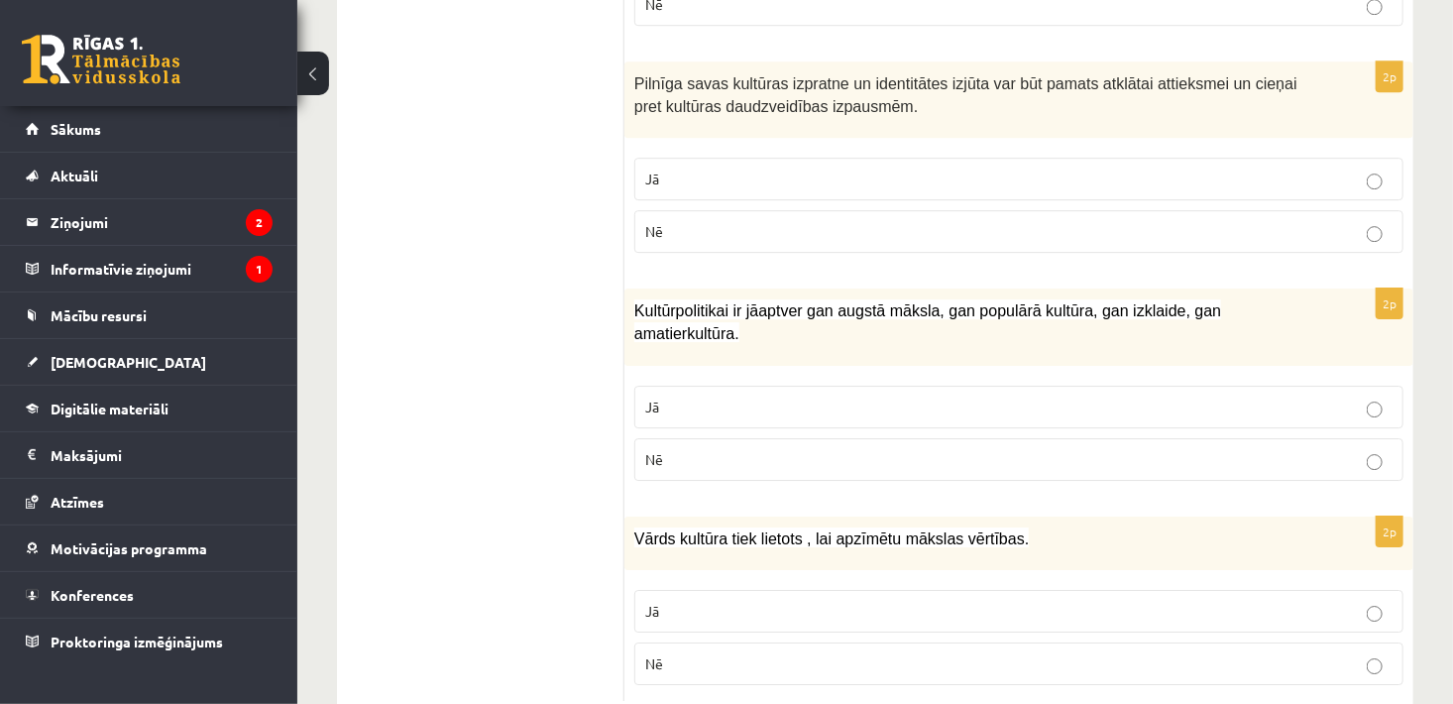
scroll to position [2921, 0]
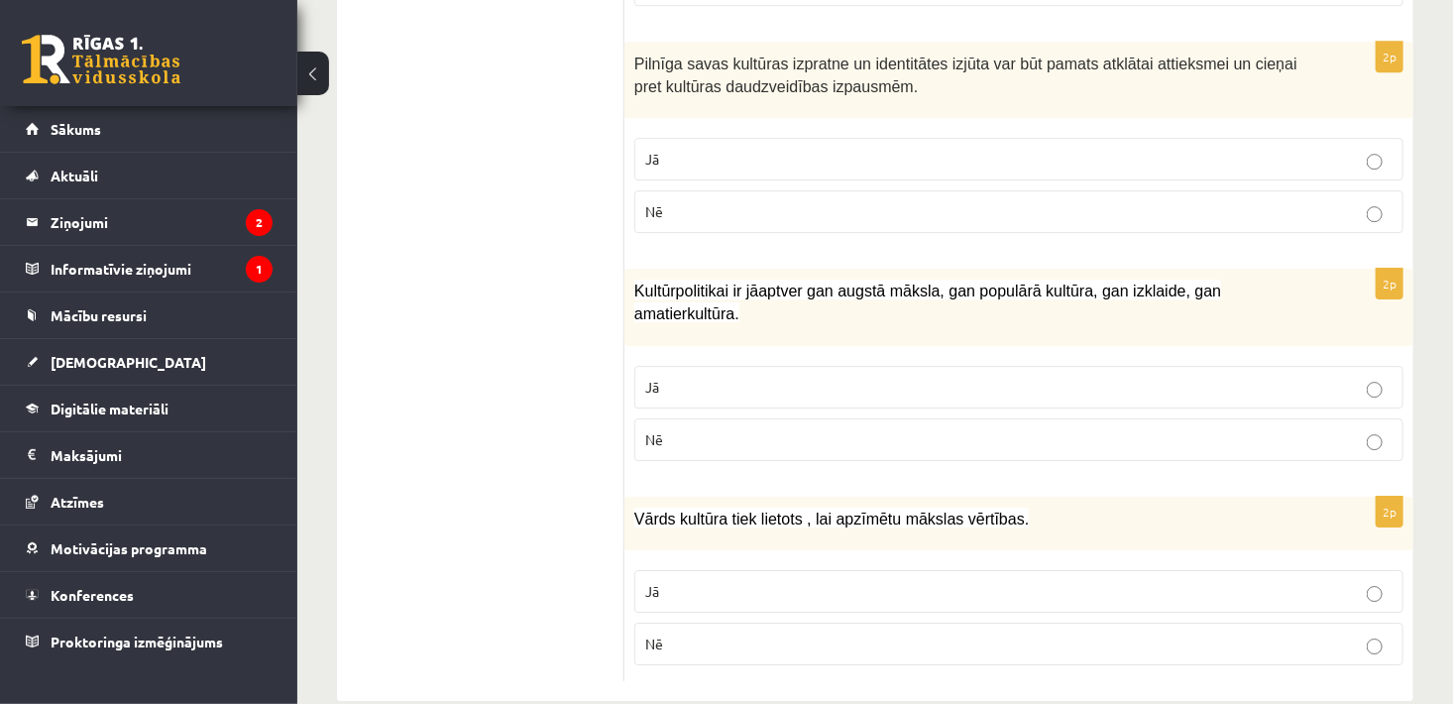
click at [1383, 366] on label "Jā" at bounding box center [1018, 387] width 769 height 43
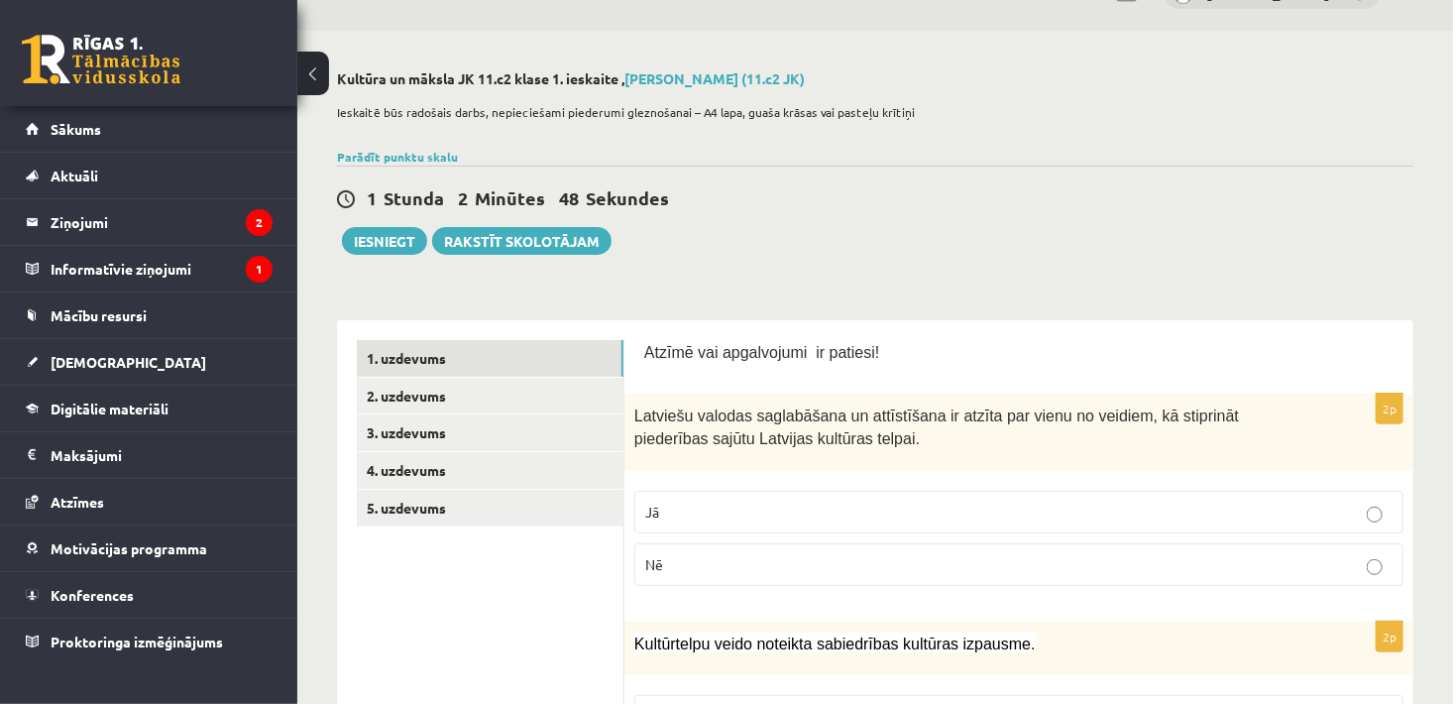
scroll to position [0, 0]
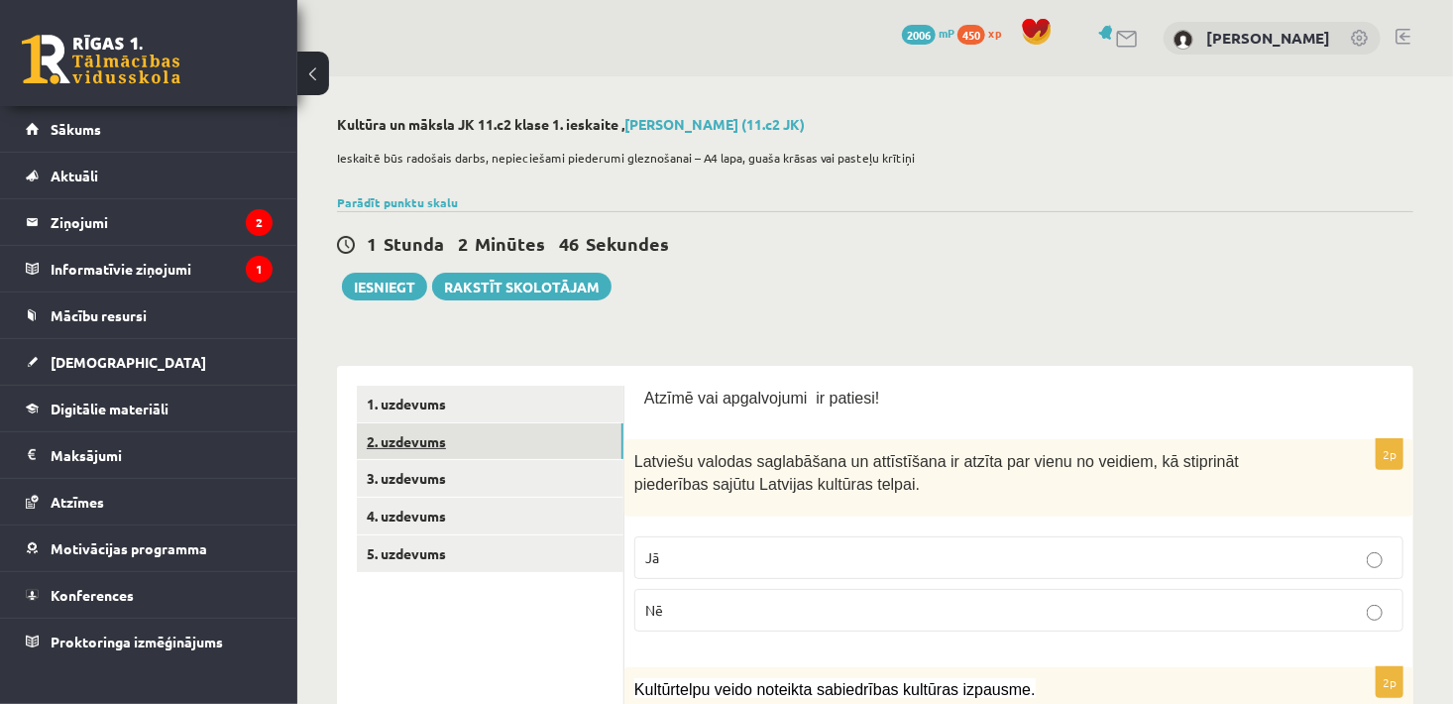
click at [461, 442] on link "2. uzdevums" at bounding box center [490, 441] width 267 height 37
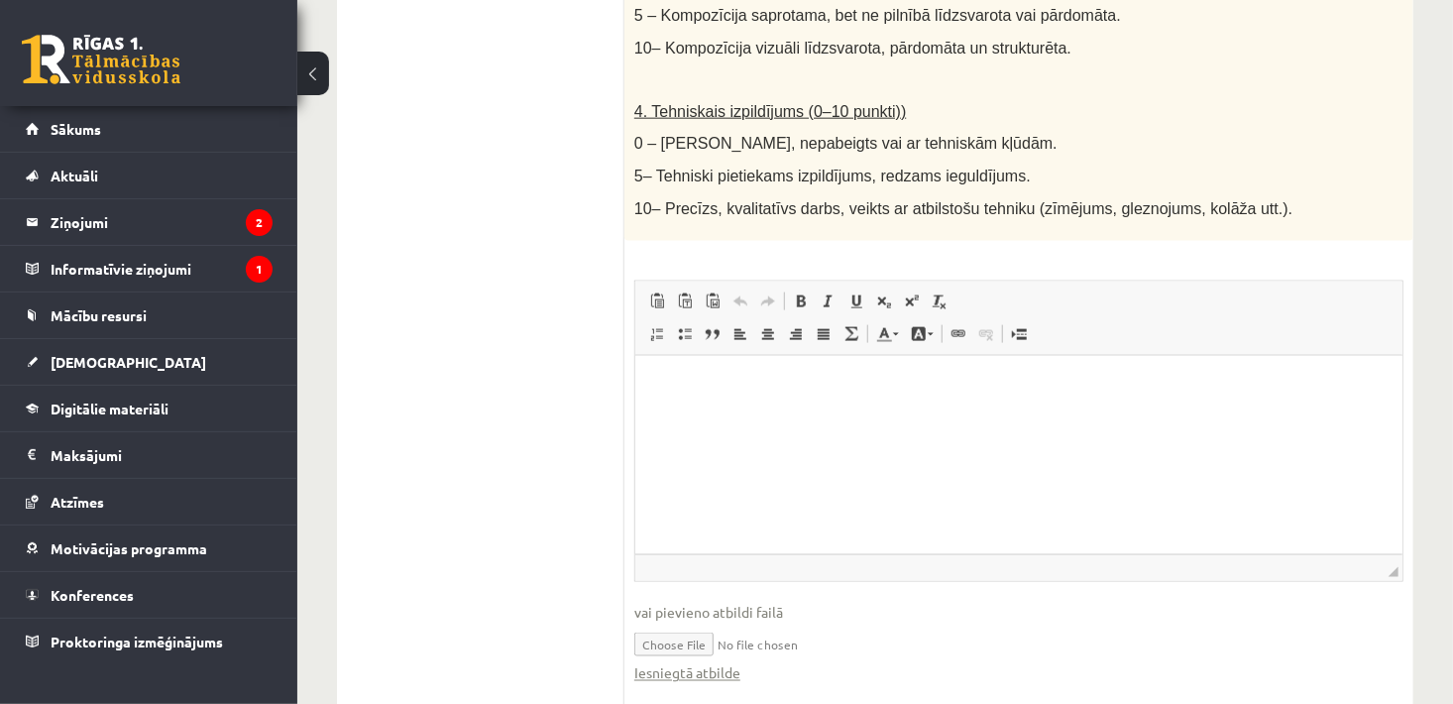
scroll to position [1188, 0]
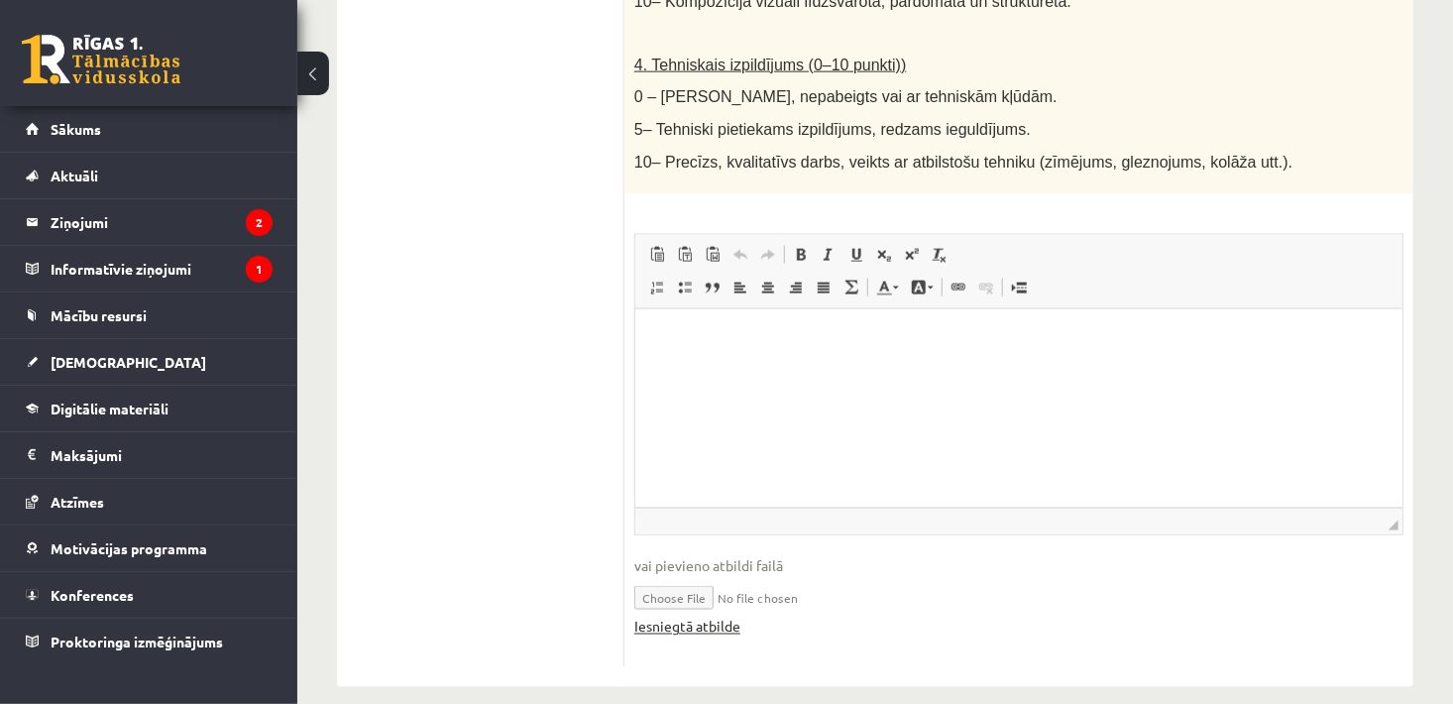
click at [725, 616] on link "Iesniegtā atbilde" at bounding box center [687, 626] width 106 height 21
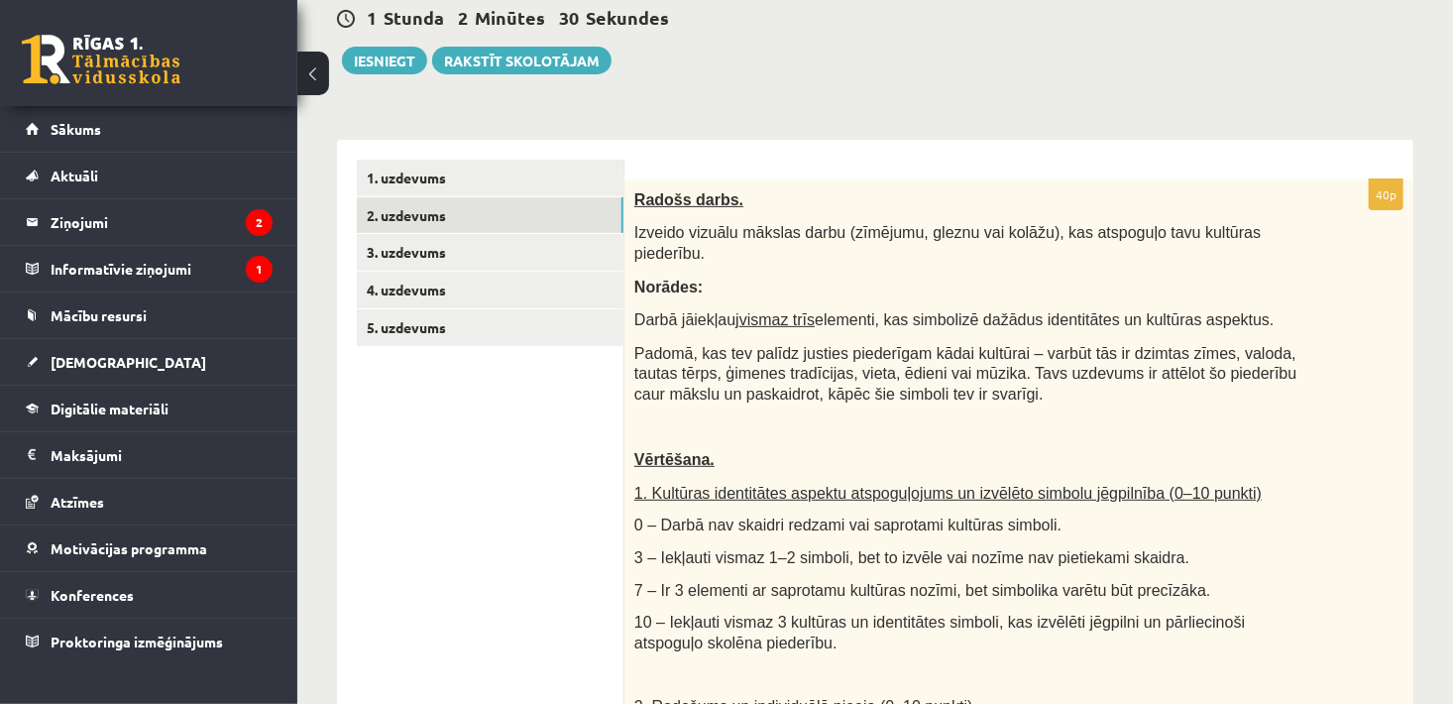
scroll to position [204, 0]
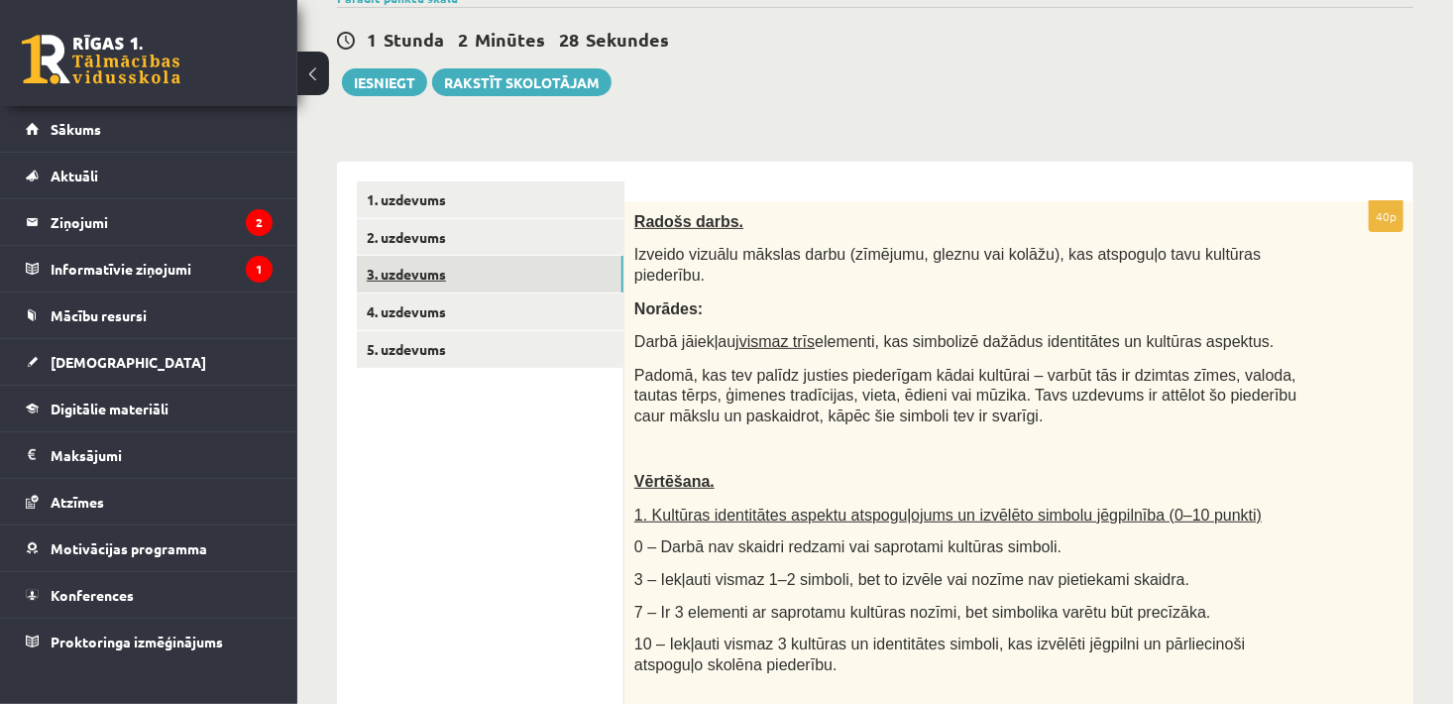
click at [439, 279] on link "3. uzdevums" at bounding box center [490, 274] width 267 height 37
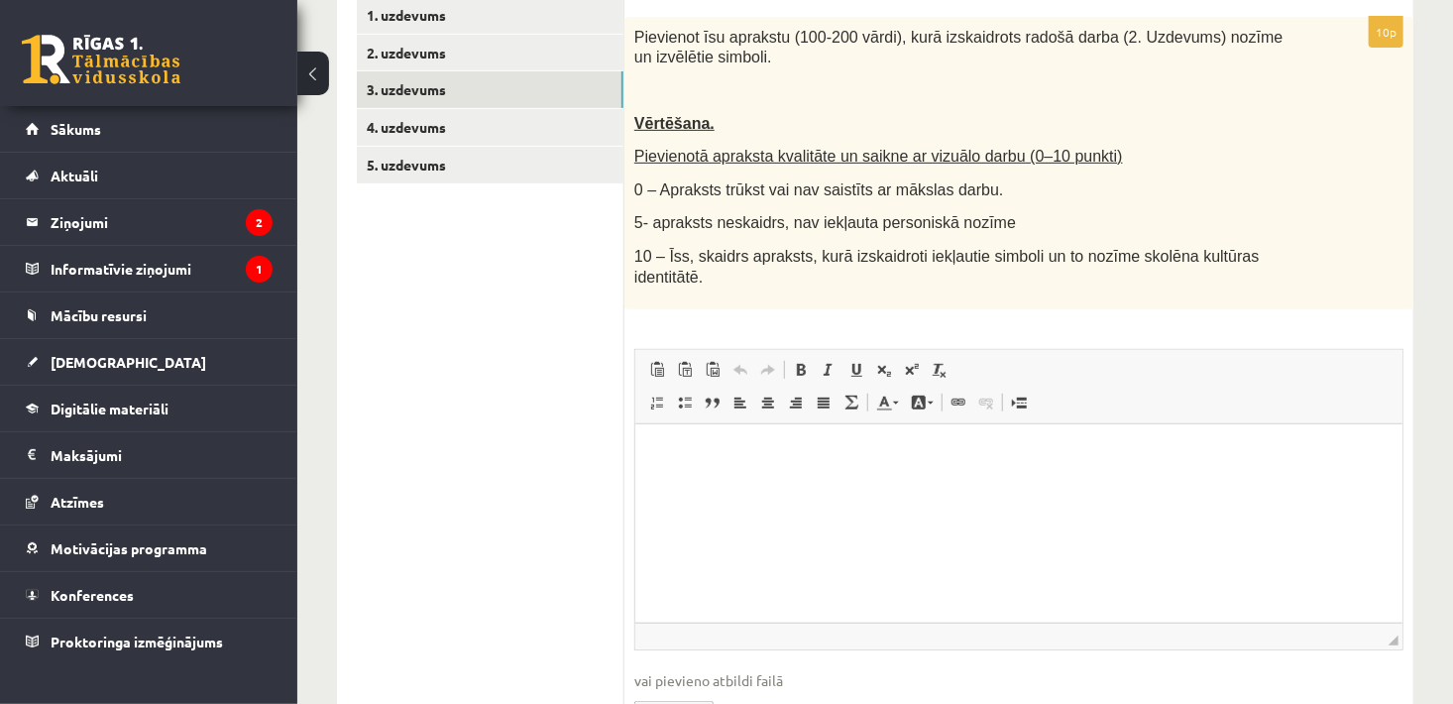
scroll to position [410, 0]
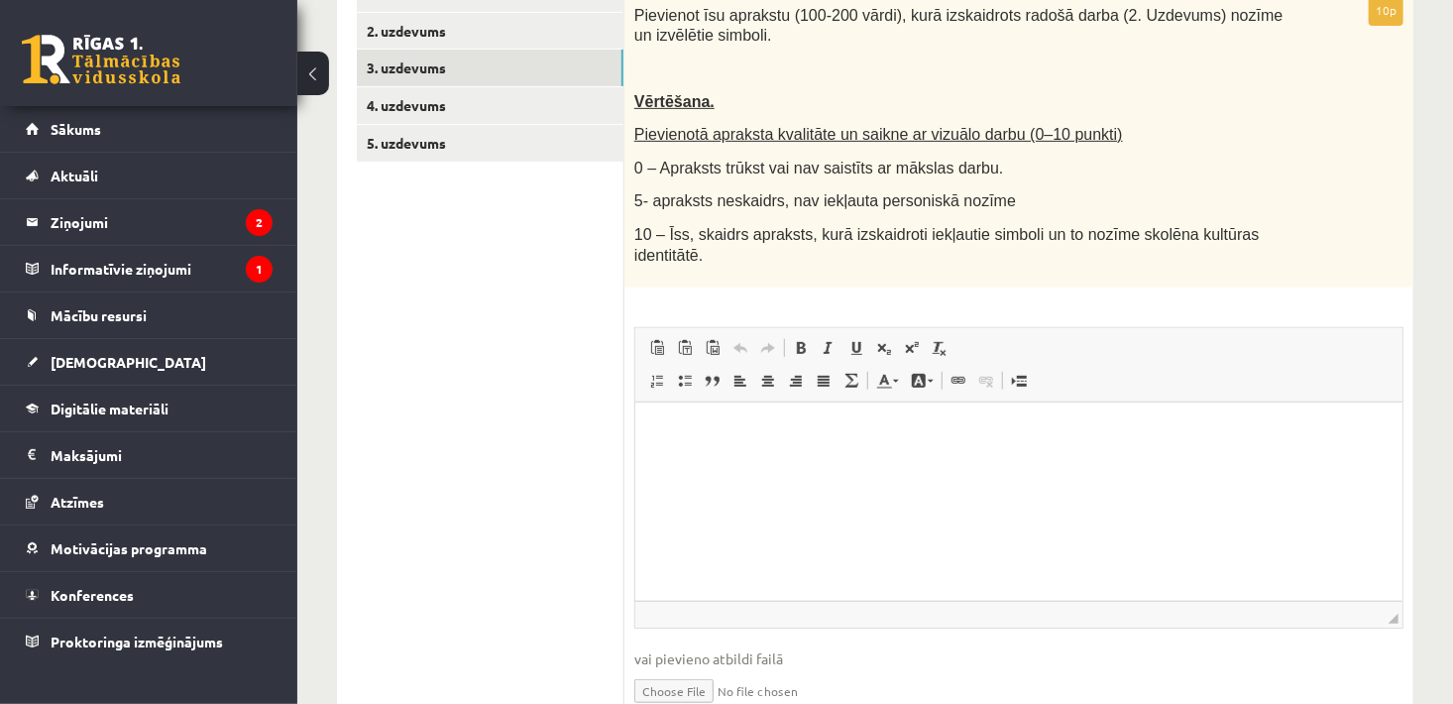
click at [722, 463] on html at bounding box center [1017, 432] width 767 height 60
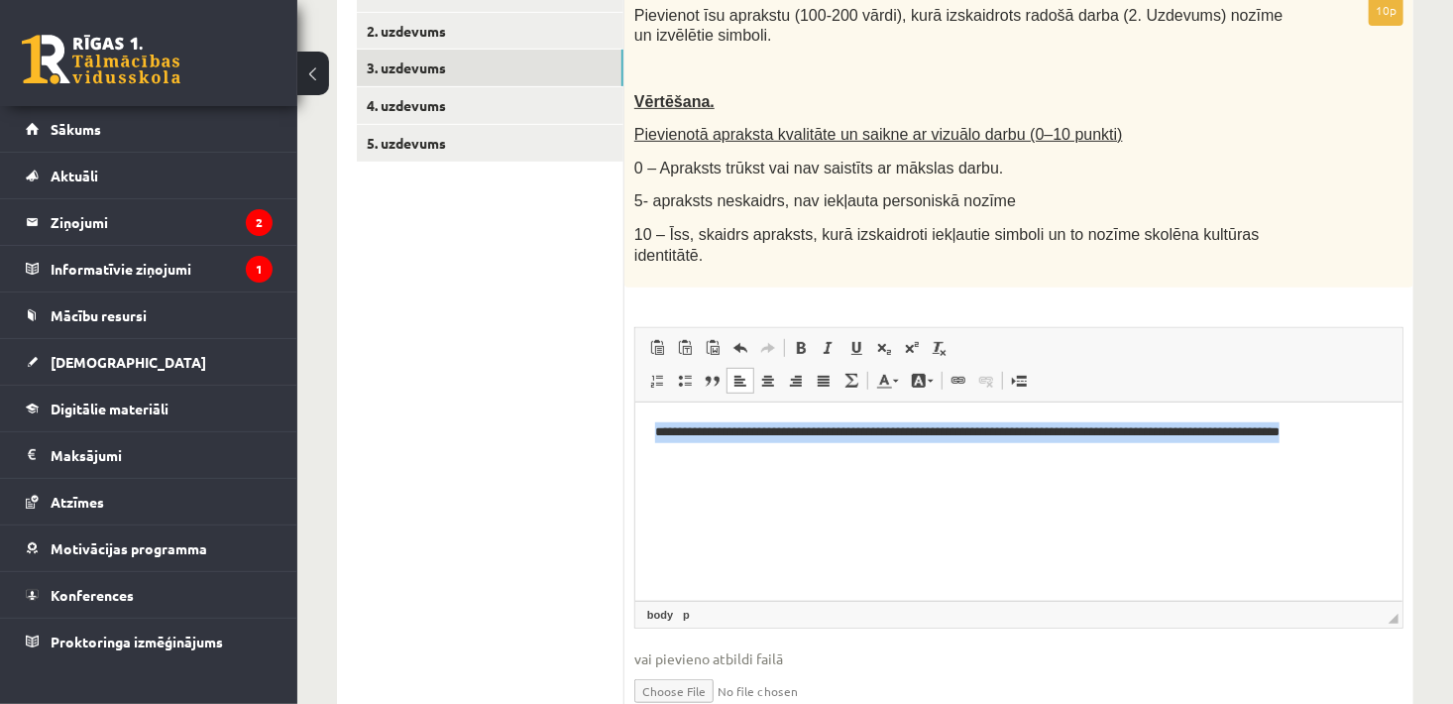
click at [1400, 441] on html "**********" at bounding box center [1017, 432] width 767 height 60
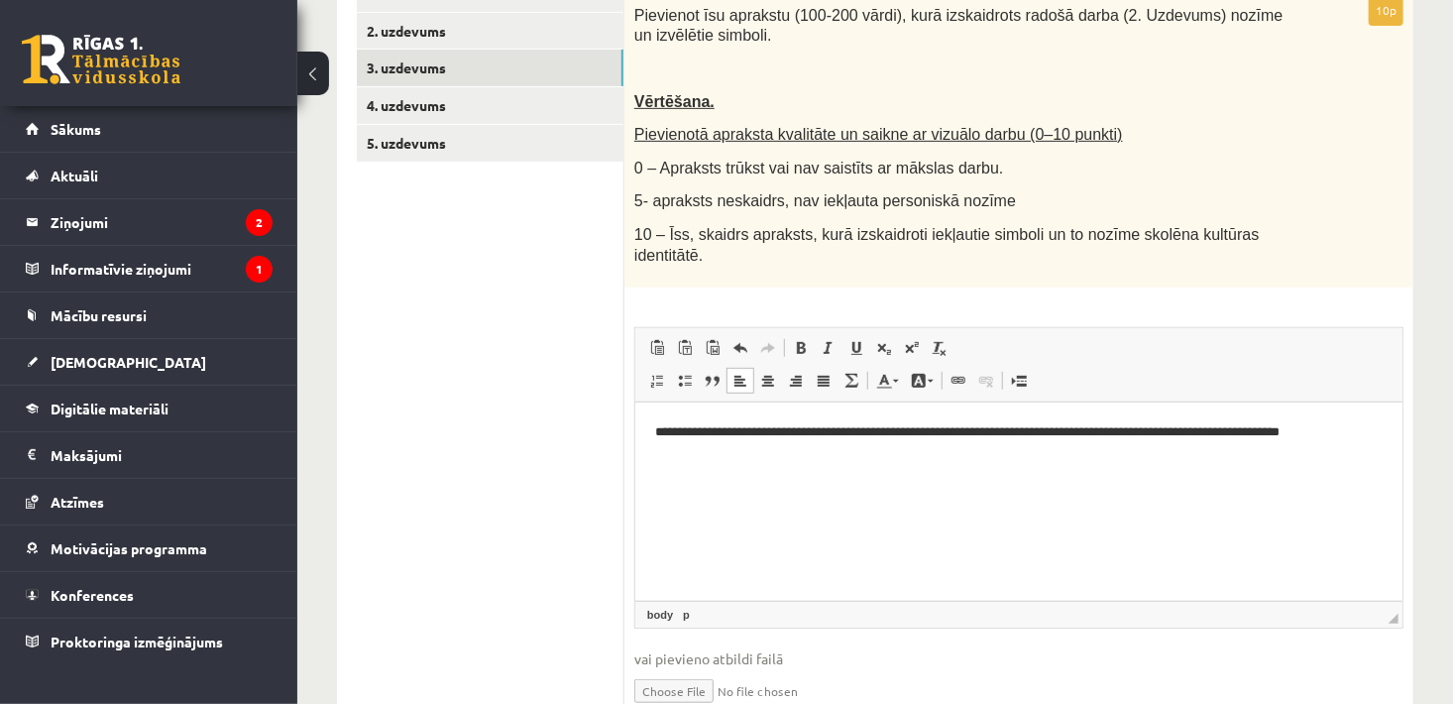
click at [1381, 432] on p "**********" at bounding box center [1018, 432] width 728 height 21
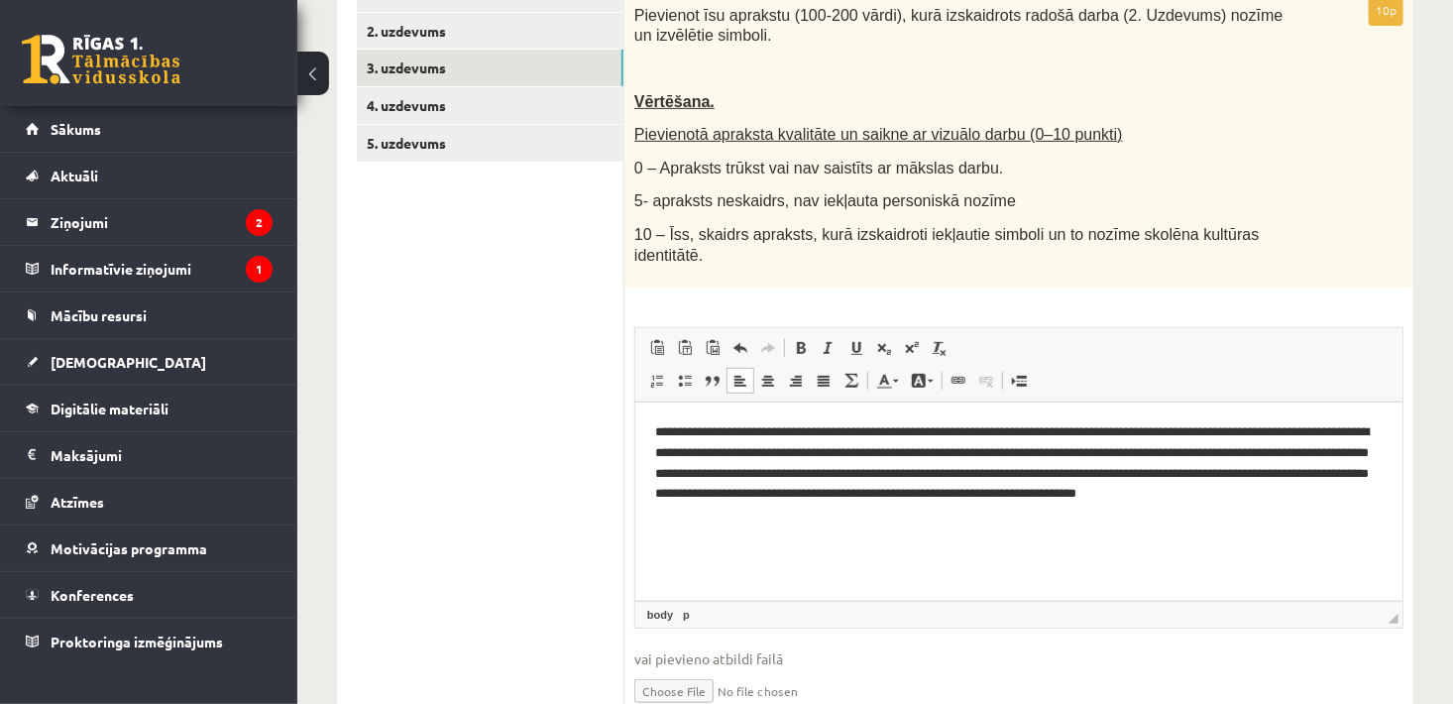
click at [829, 518] on p "**********" at bounding box center [1018, 473] width 728 height 103
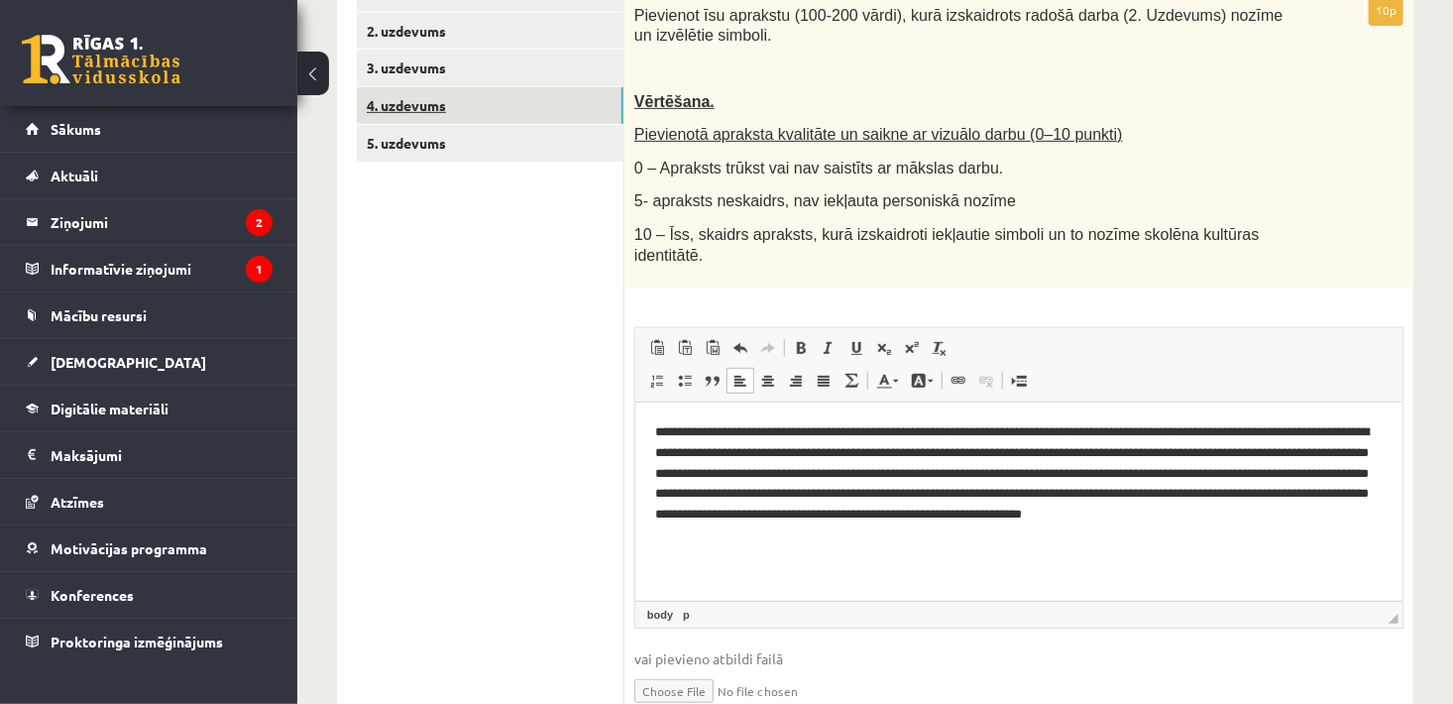
click at [432, 106] on link "4. uzdevums" at bounding box center [490, 105] width 267 height 37
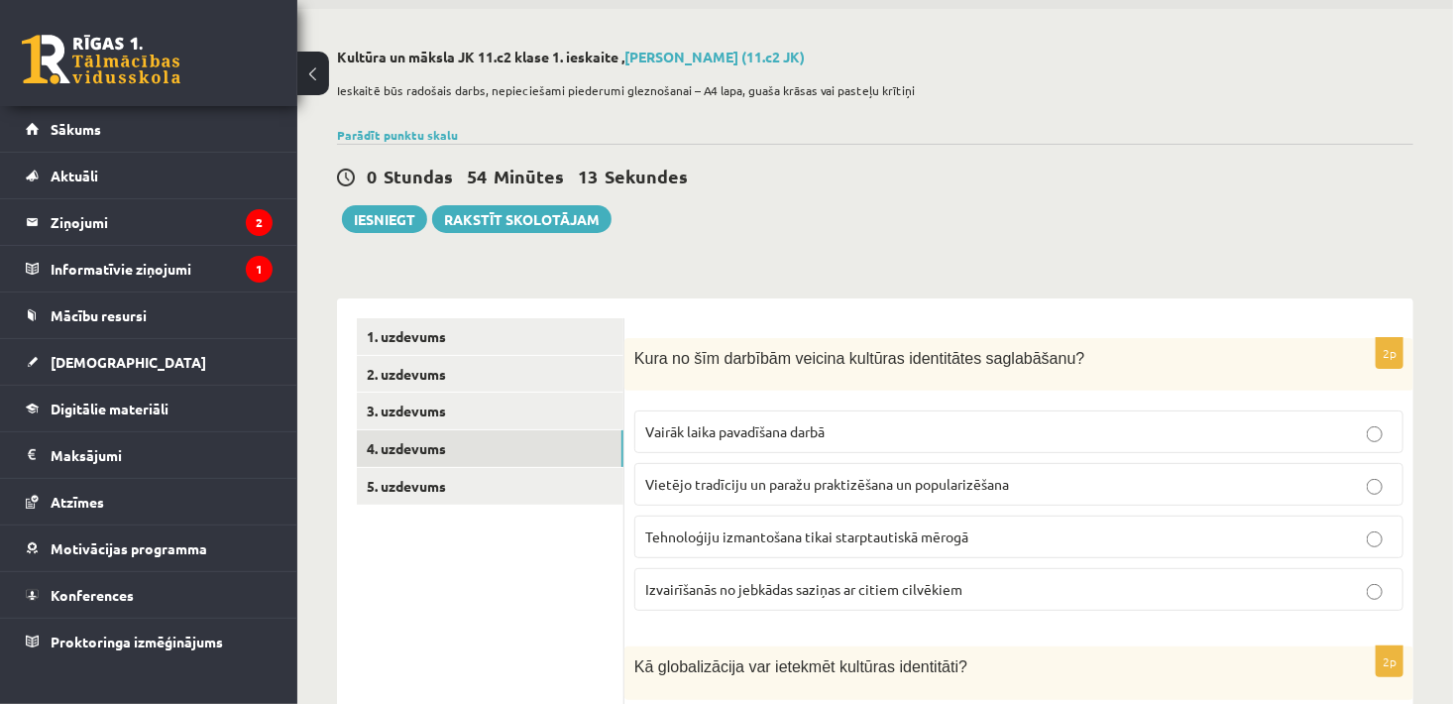
scroll to position [0, 0]
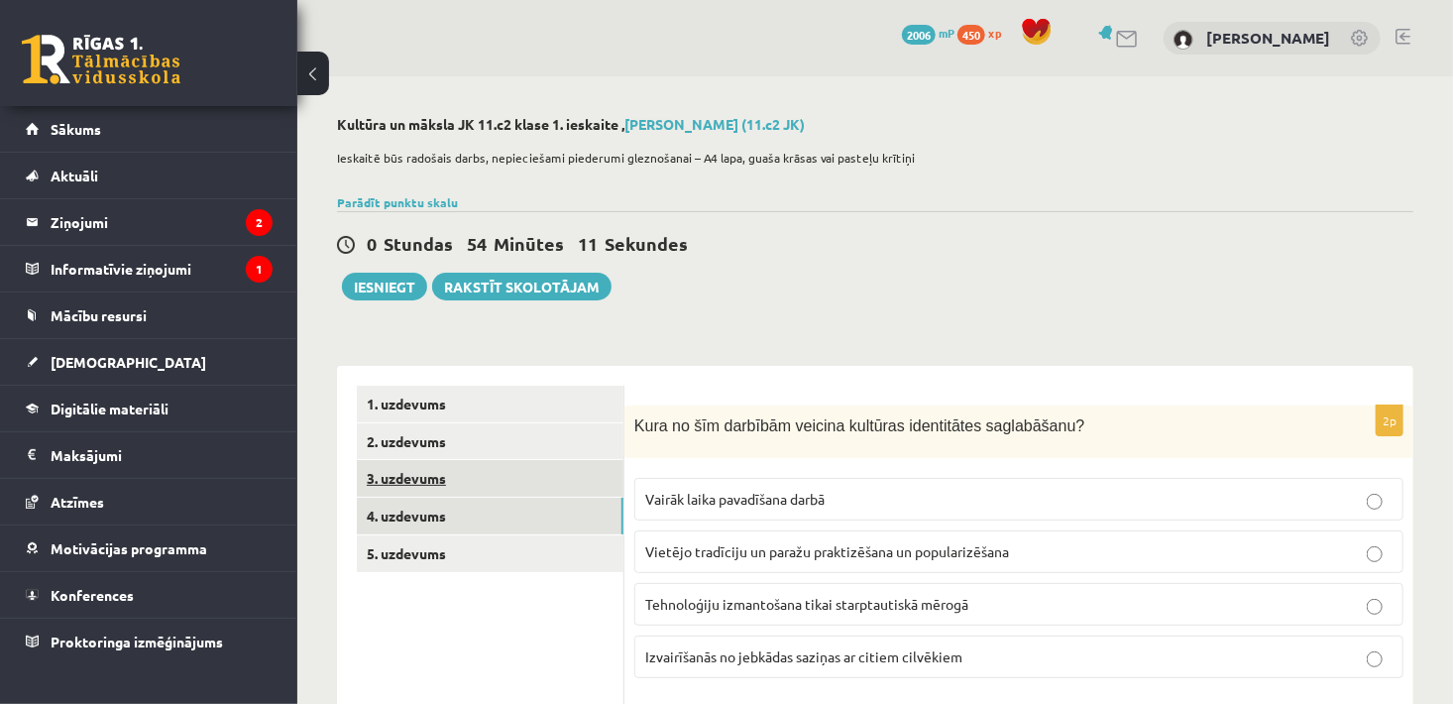
click at [430, 490] on link "3. uzdevums" at bounding box center [490, 478] width 267 height 37
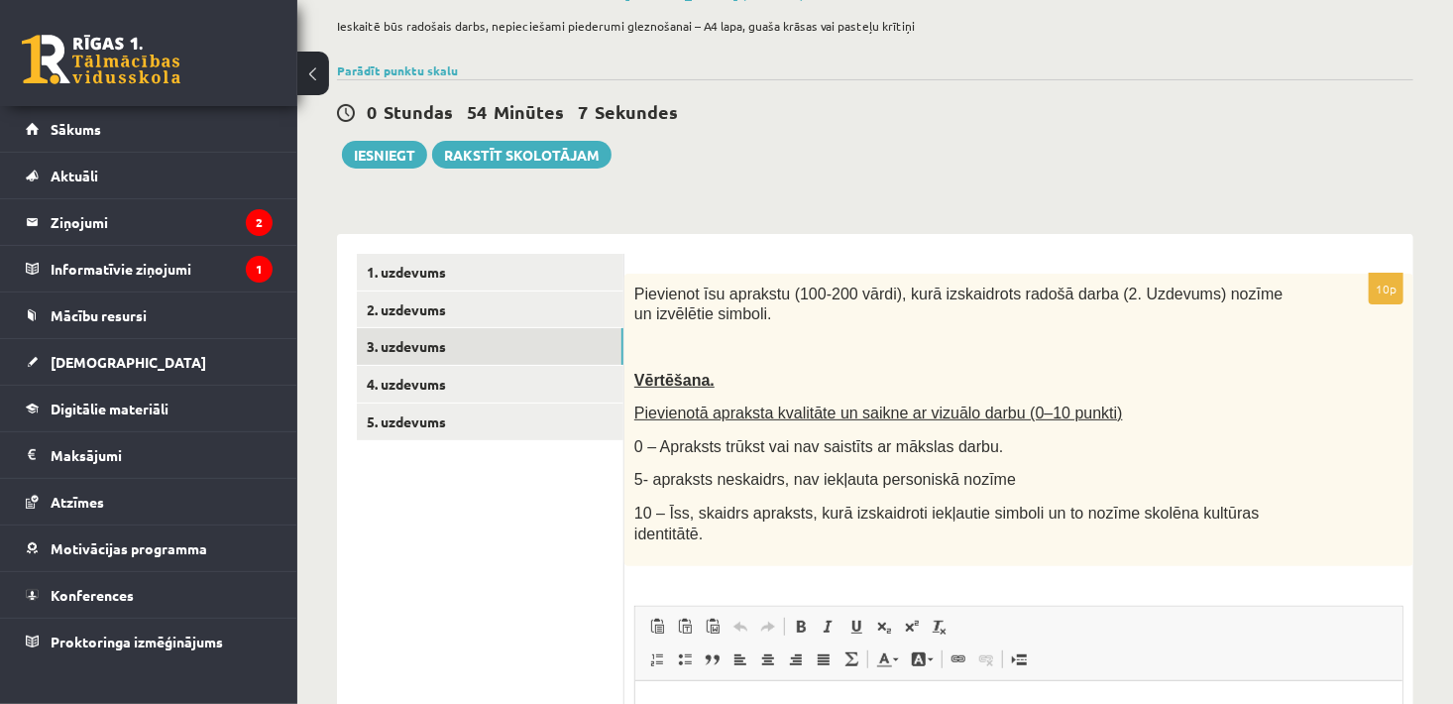
scroll to position [131, 0]
click at [451, 374] on link "4. uzdevums" at bounding box center [490, 385] width 267 height 37
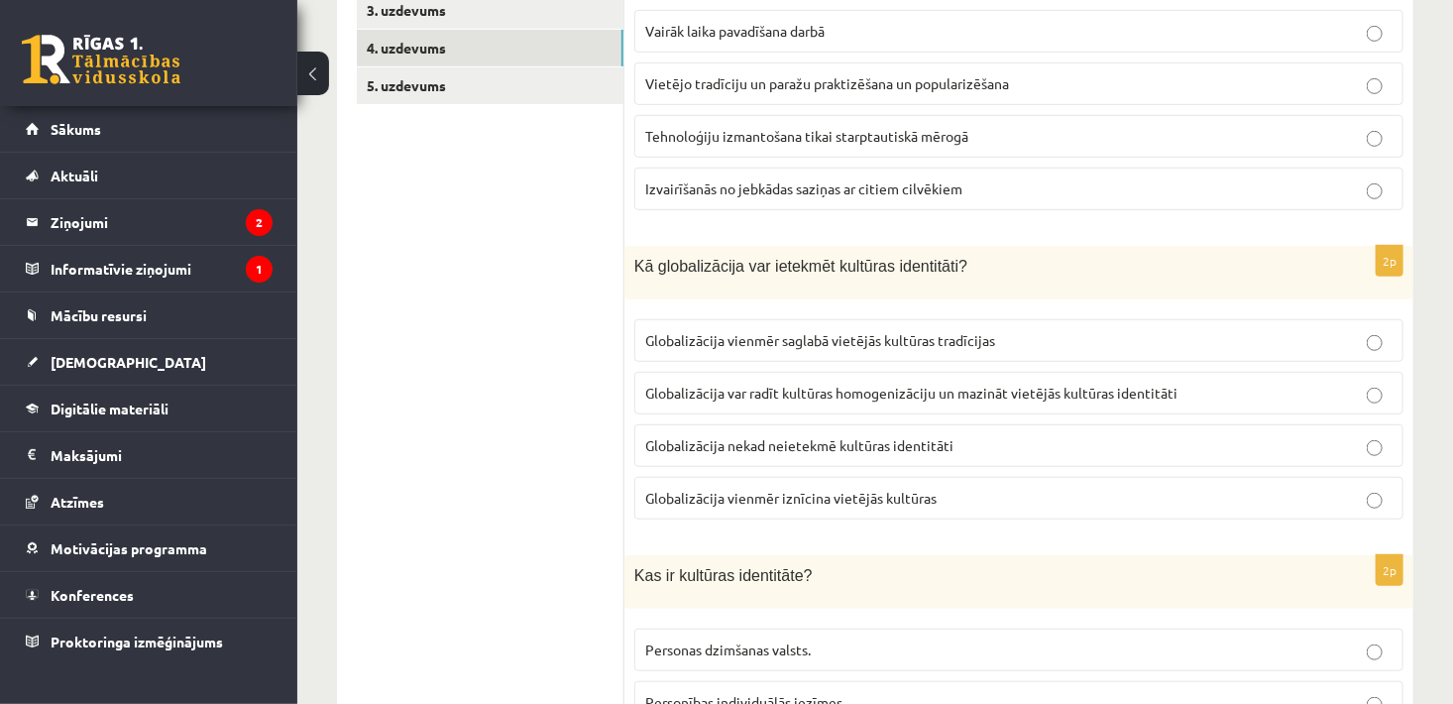
scroll to position [472, 0]
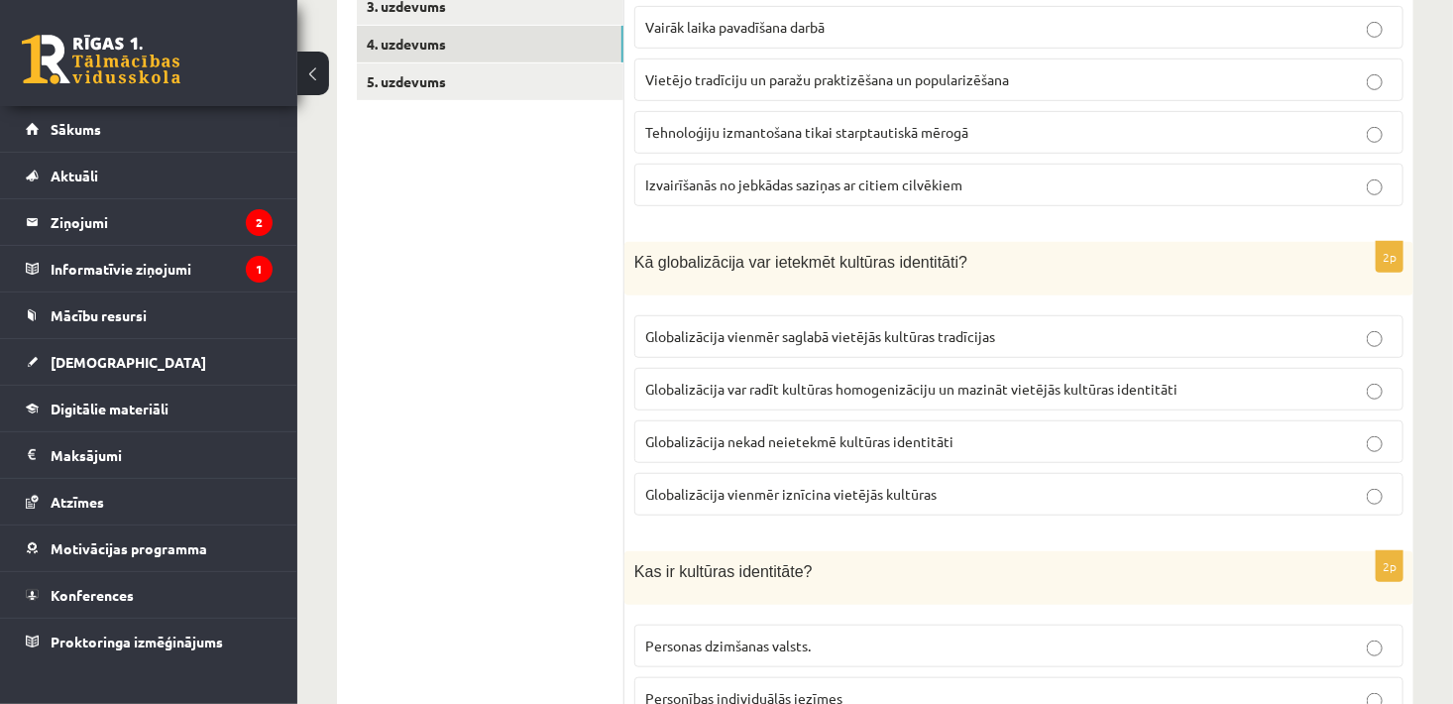
click at [905, 375] on label "Globalizācija var radīt kultūras homogenizāciju un mazināt vietējās kultūras id…" at bounding box center [1018, 389] width 769 height 43
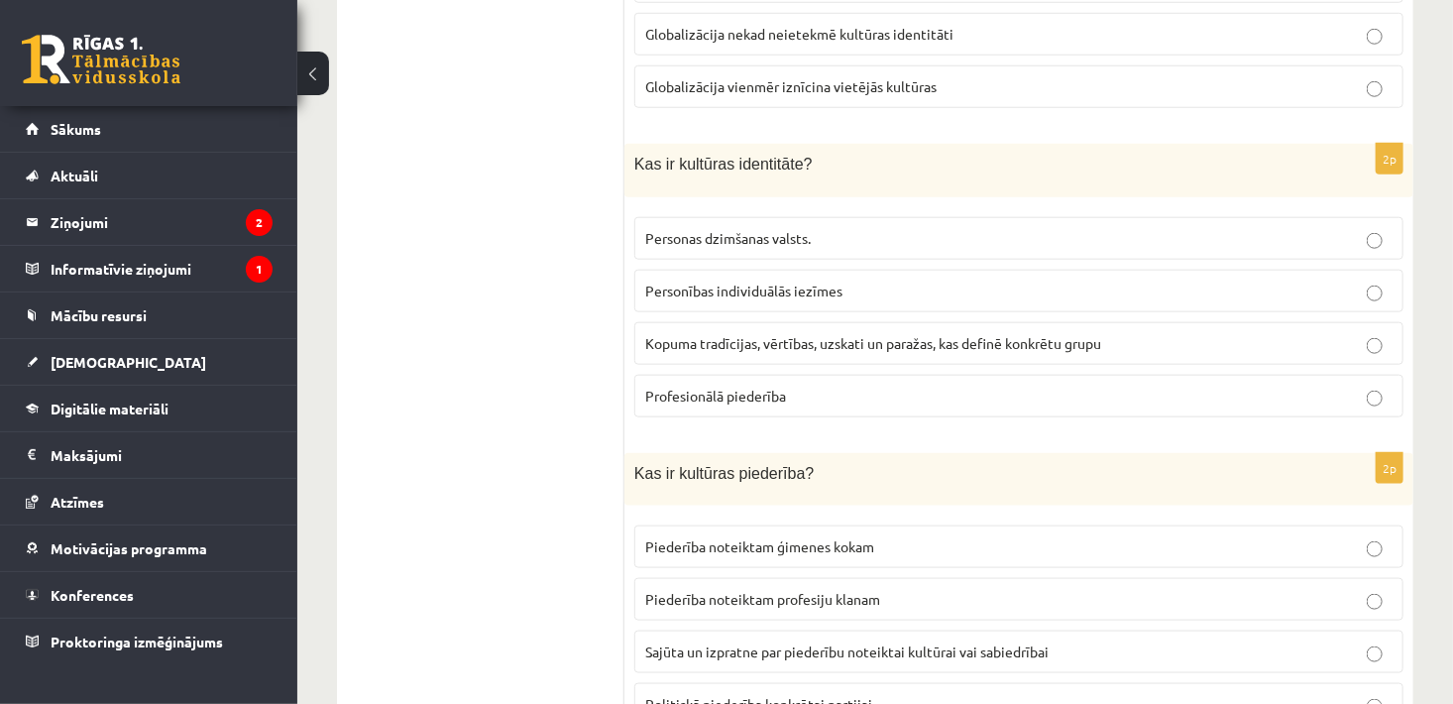
scroll to position [884, 0]
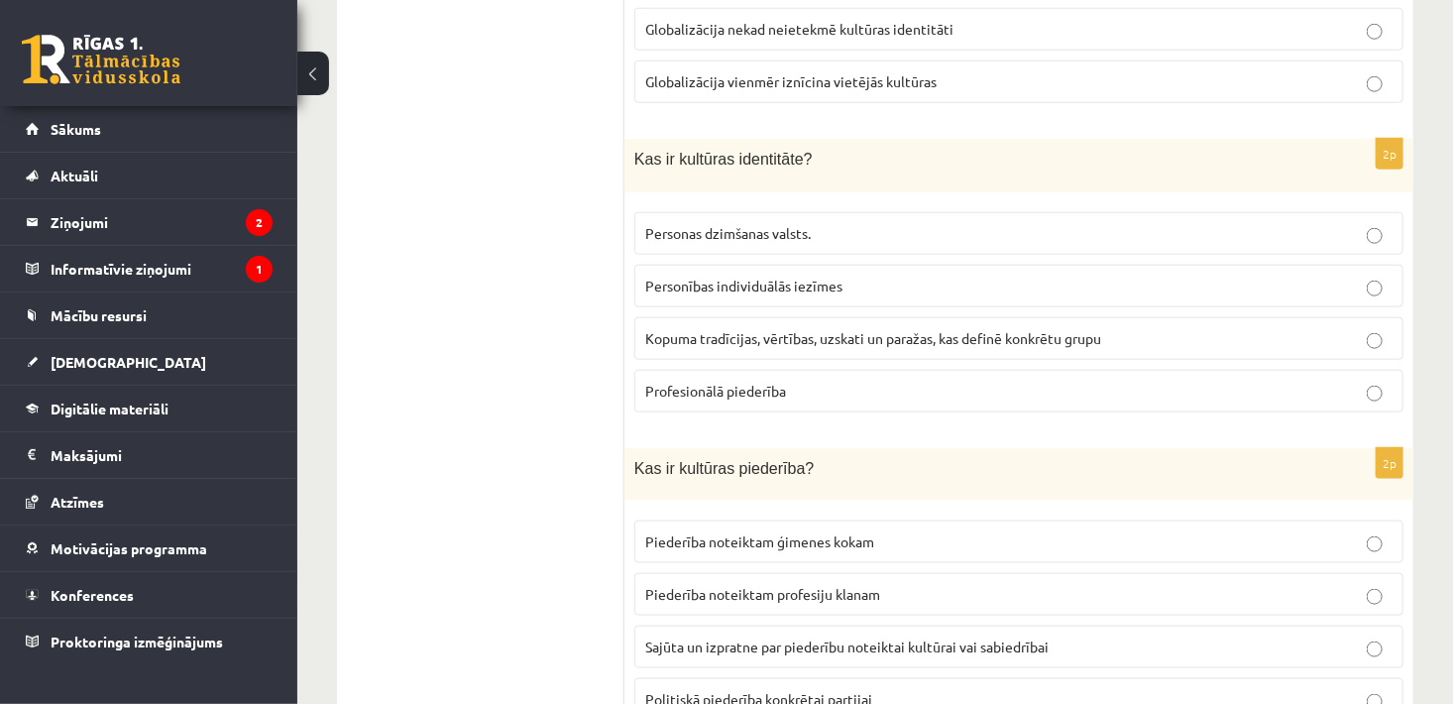
click at [826, 320] on label "Kopuma tradīcijas, vērtības, uzskati un paražas, kas definē konkrētu grupu" at bounding box center [1018, 338] width 769 height 43
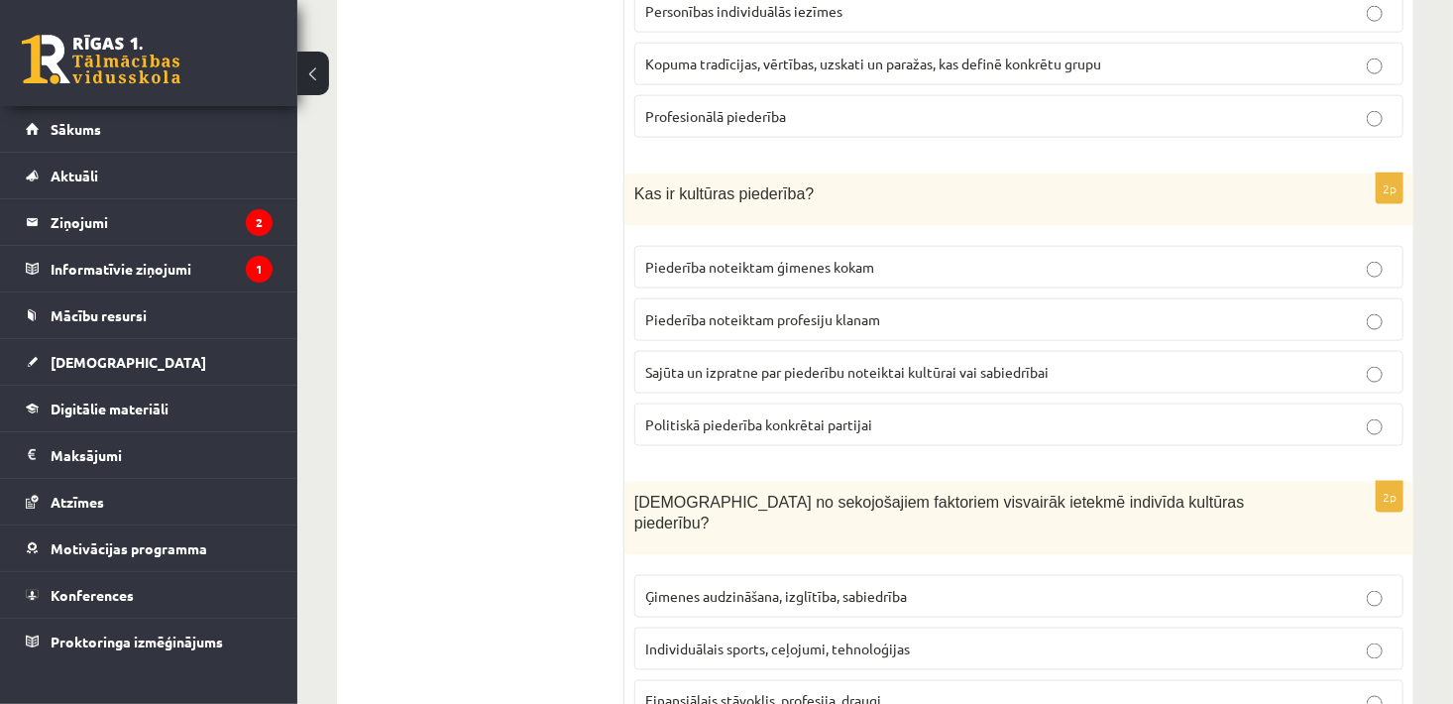
scroll to position [1154, 0]
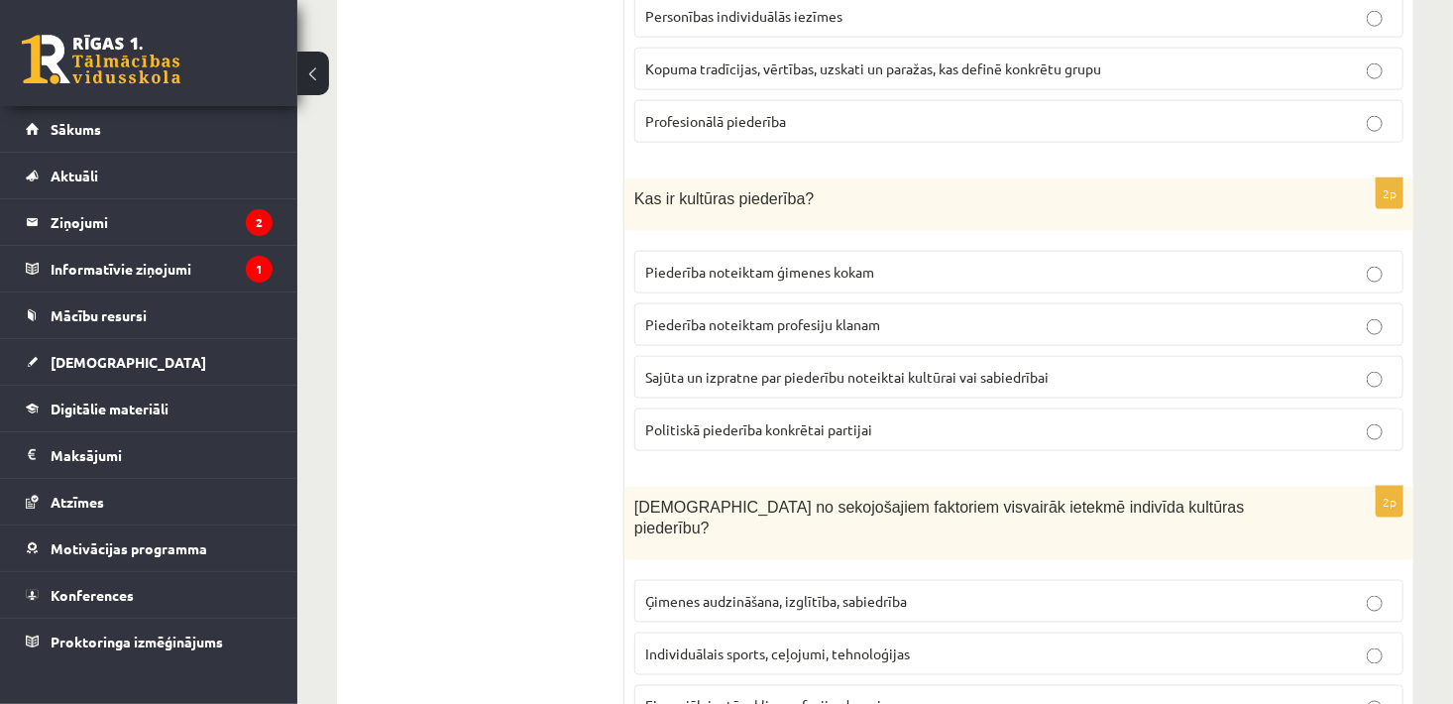
click at [759, 368] on span "Sajūta un izpratne par piederību noteiktai kultūrai vai sabiedrībai" at bounding box center [846, 377] width 403 height 18
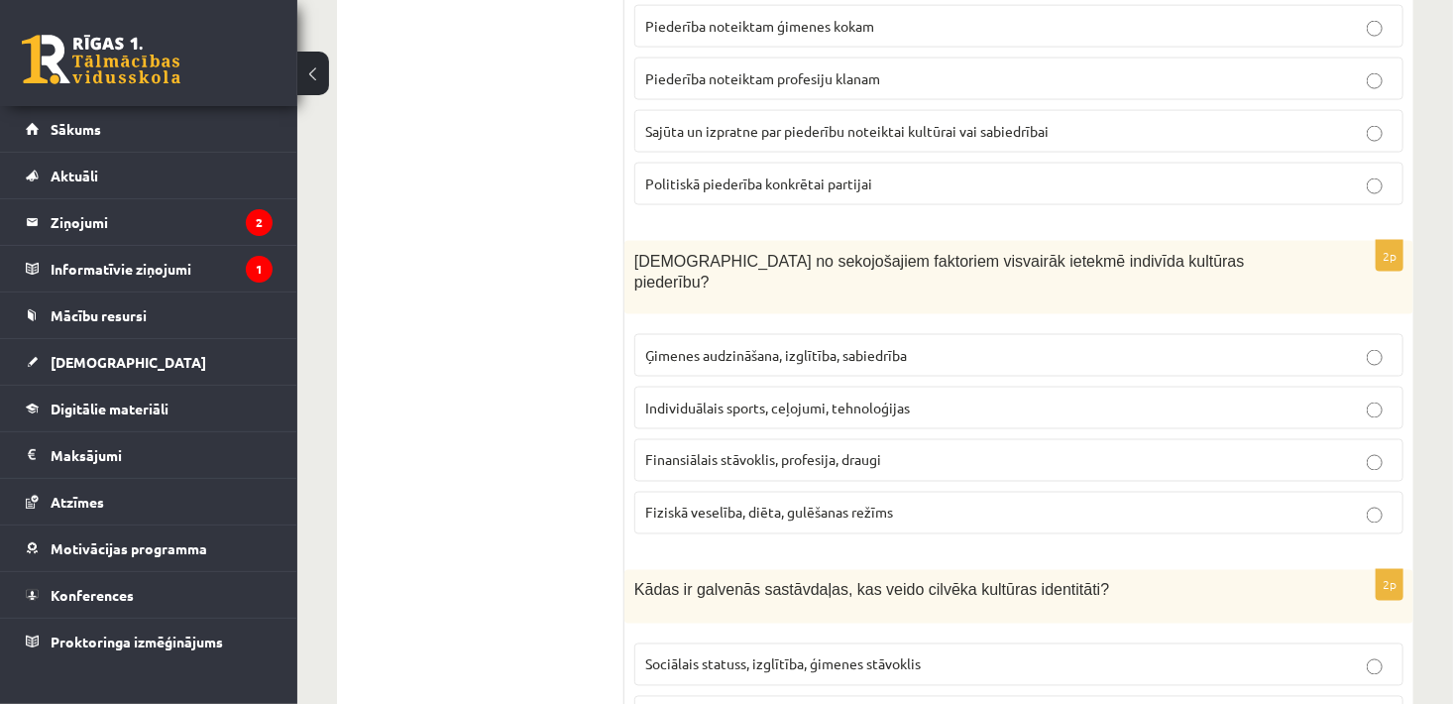
scroll to position [1408, 0]
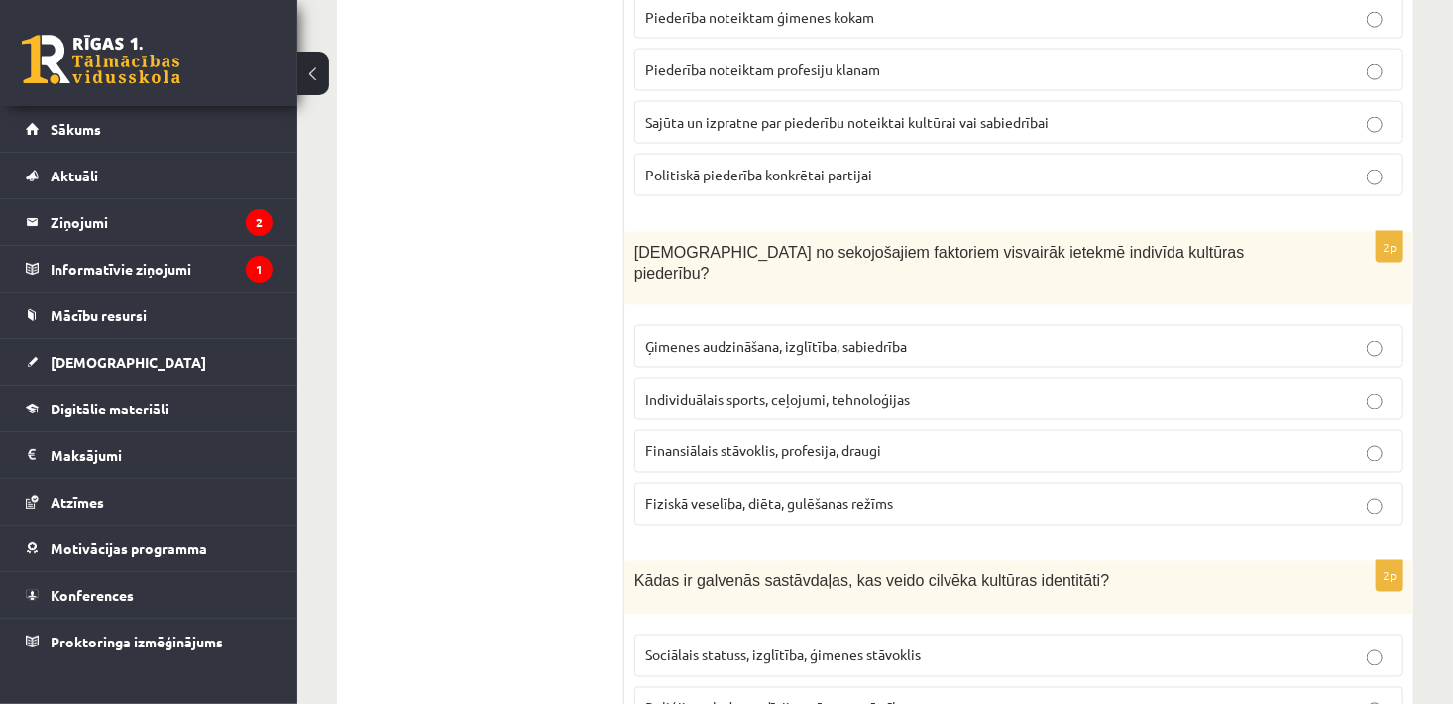
click at [953, 336] on p "Ģimenes audzināšana, izglītība, sabiedrība" at bounding box center [1018, 346] width 747 height 21
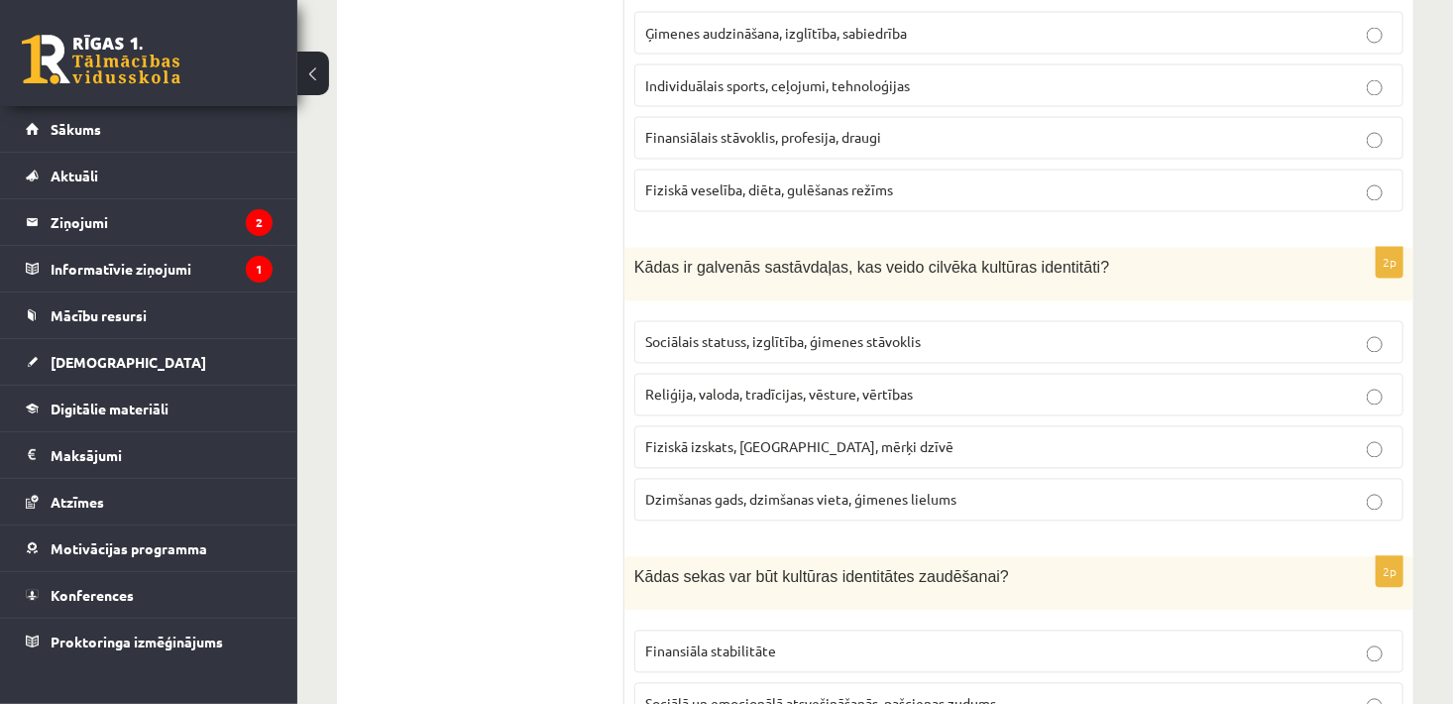
scroll to position [1730, 0]
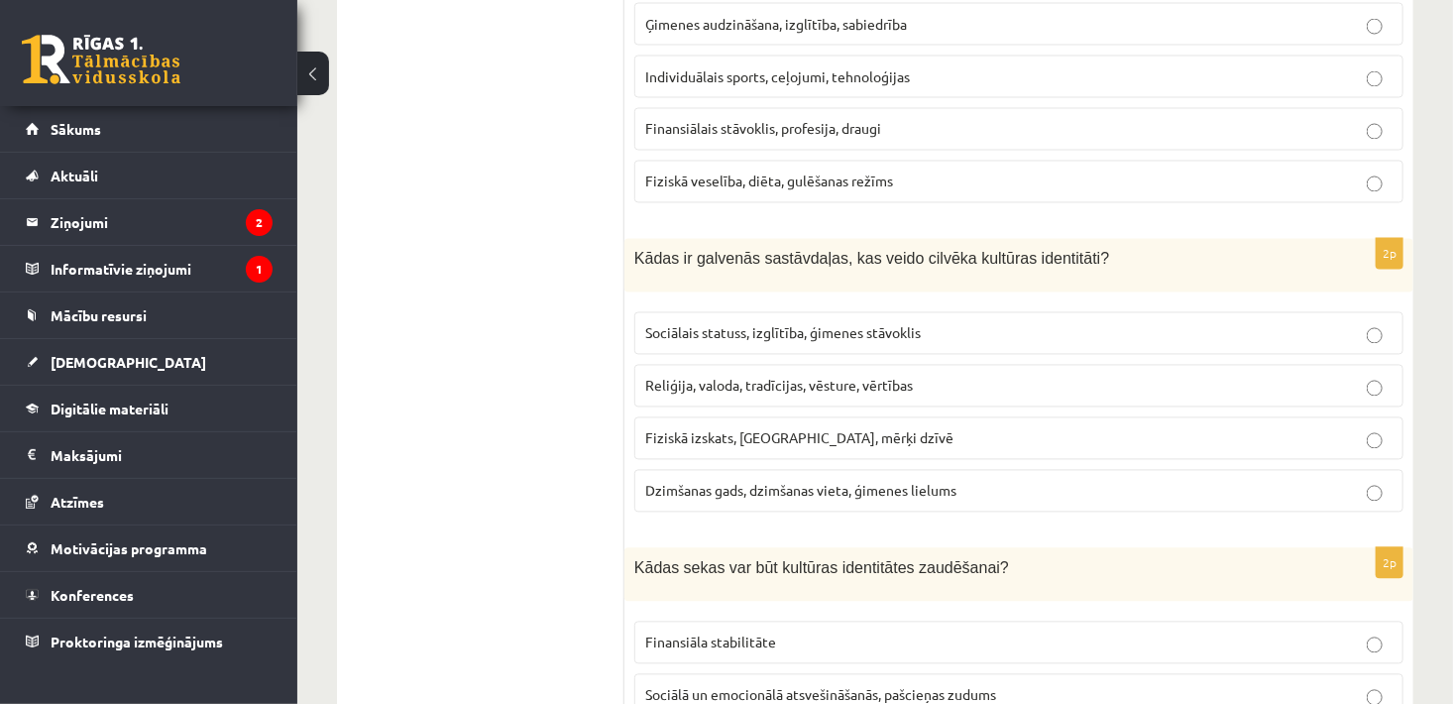
click at [1198, 365] on label "Reliģija, valoda, tradīcijas, vēsture, vērtības" at bounding box center [1018, 386] width 769 height 43
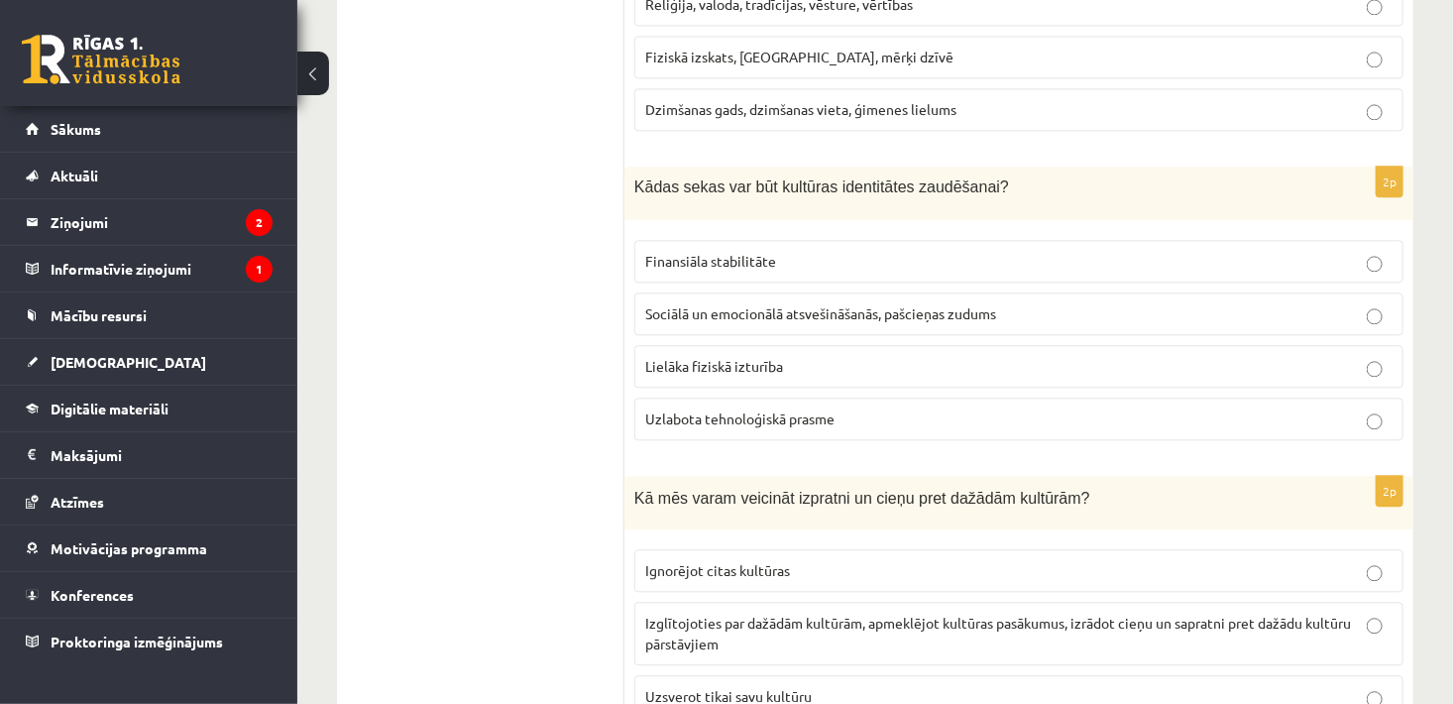
scroll to position [2117, 0]
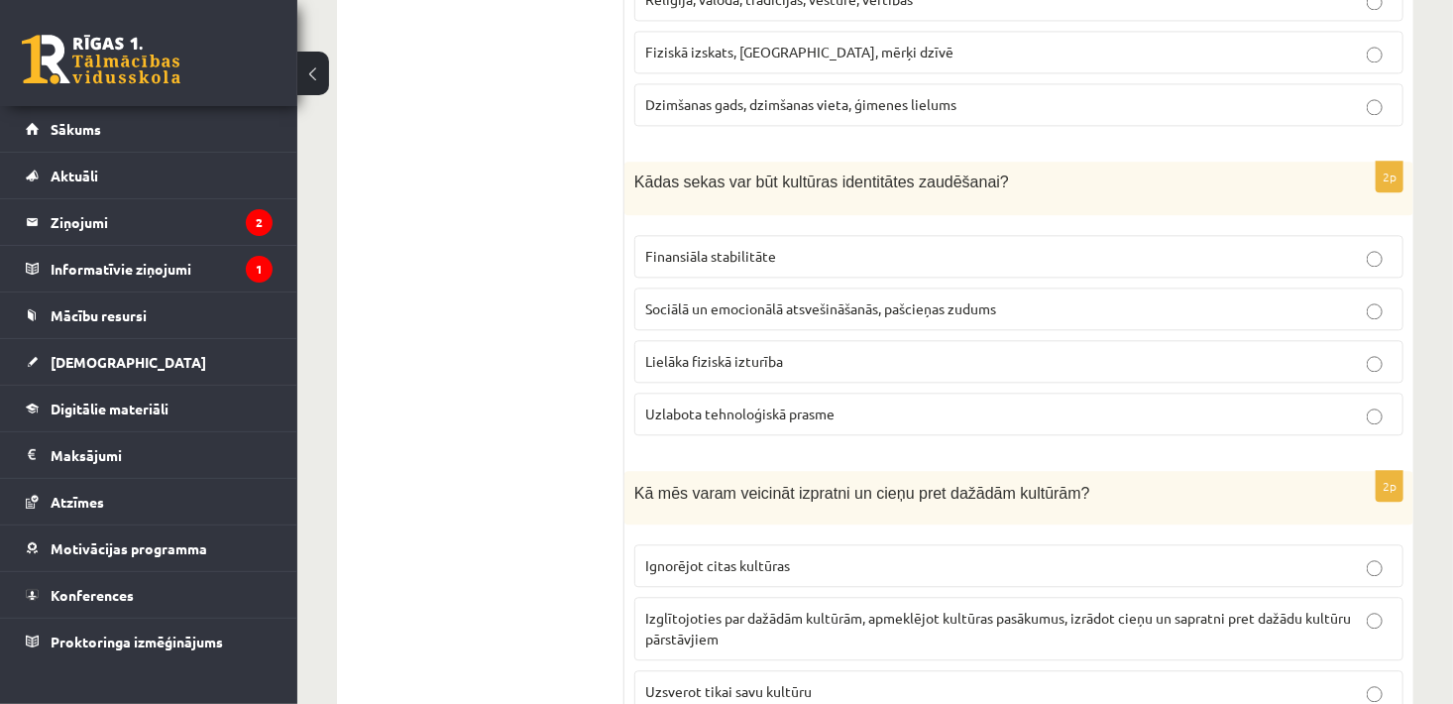
click at [1000, 298] on p "Sociālā un emocionālā atsvešināšanās, pašcieņas zudums" at bounding box center [1018, 308] width 747 height 21
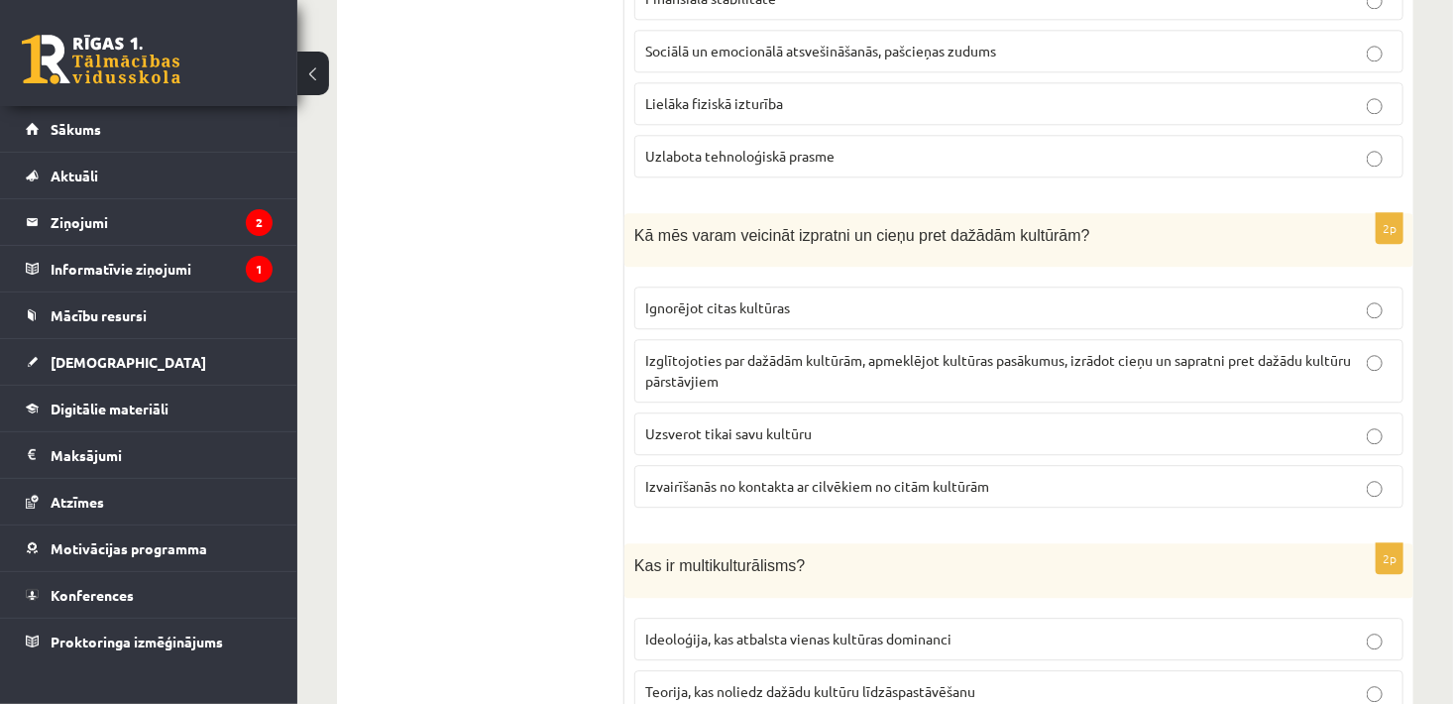
scroll to position [2382, 0]
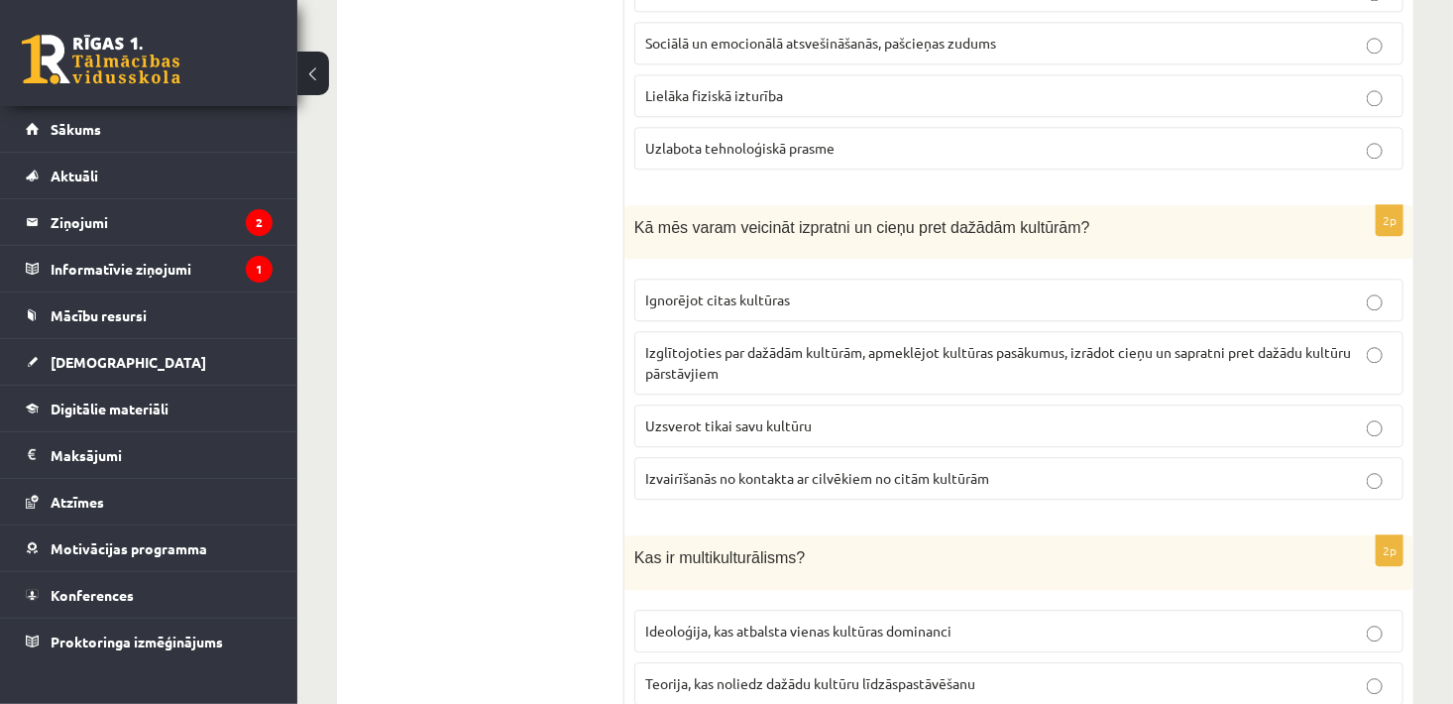
click at [1089, 343] on span "Izglītojoties par dažādām kultūrām, apmeklējot kultūras pasākumus, izrādot cieņ…" at bounding box center [998, 362] width 706 height 39
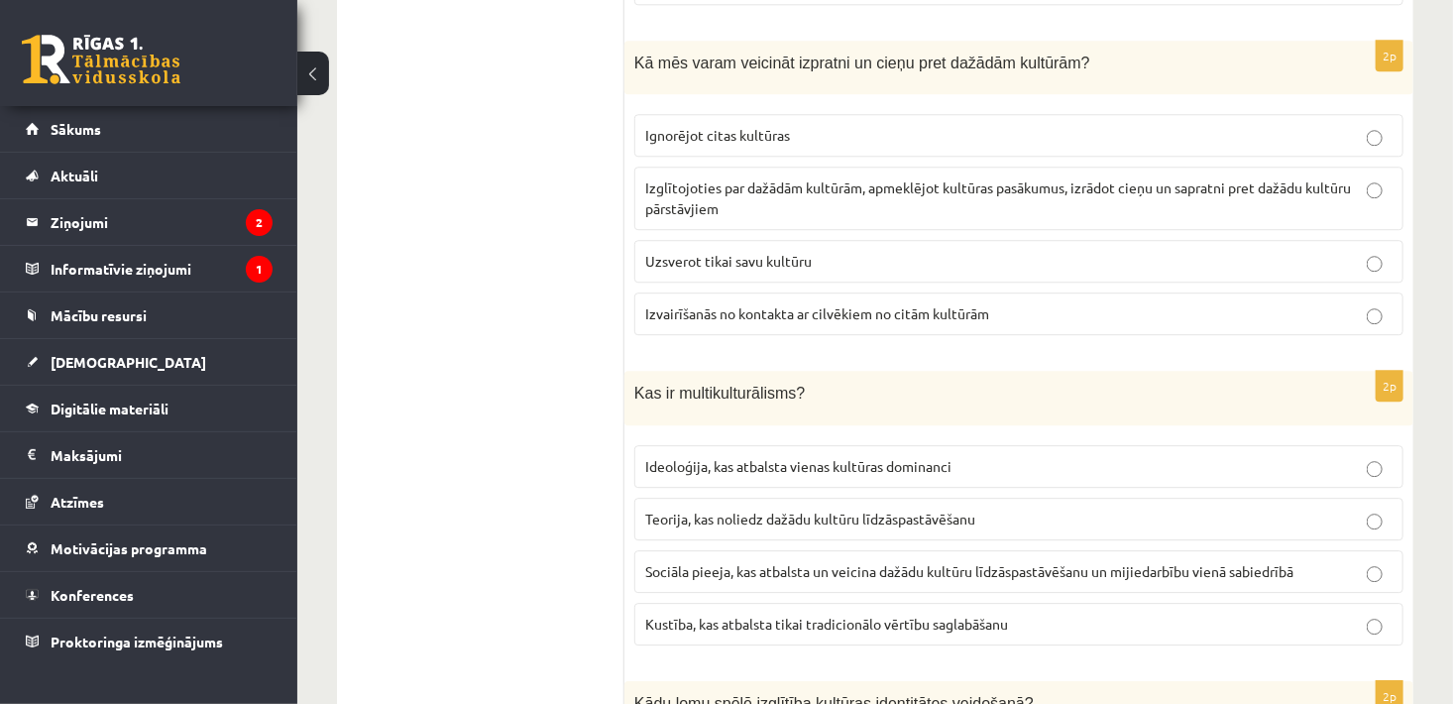
scroll to position [2556, 0]
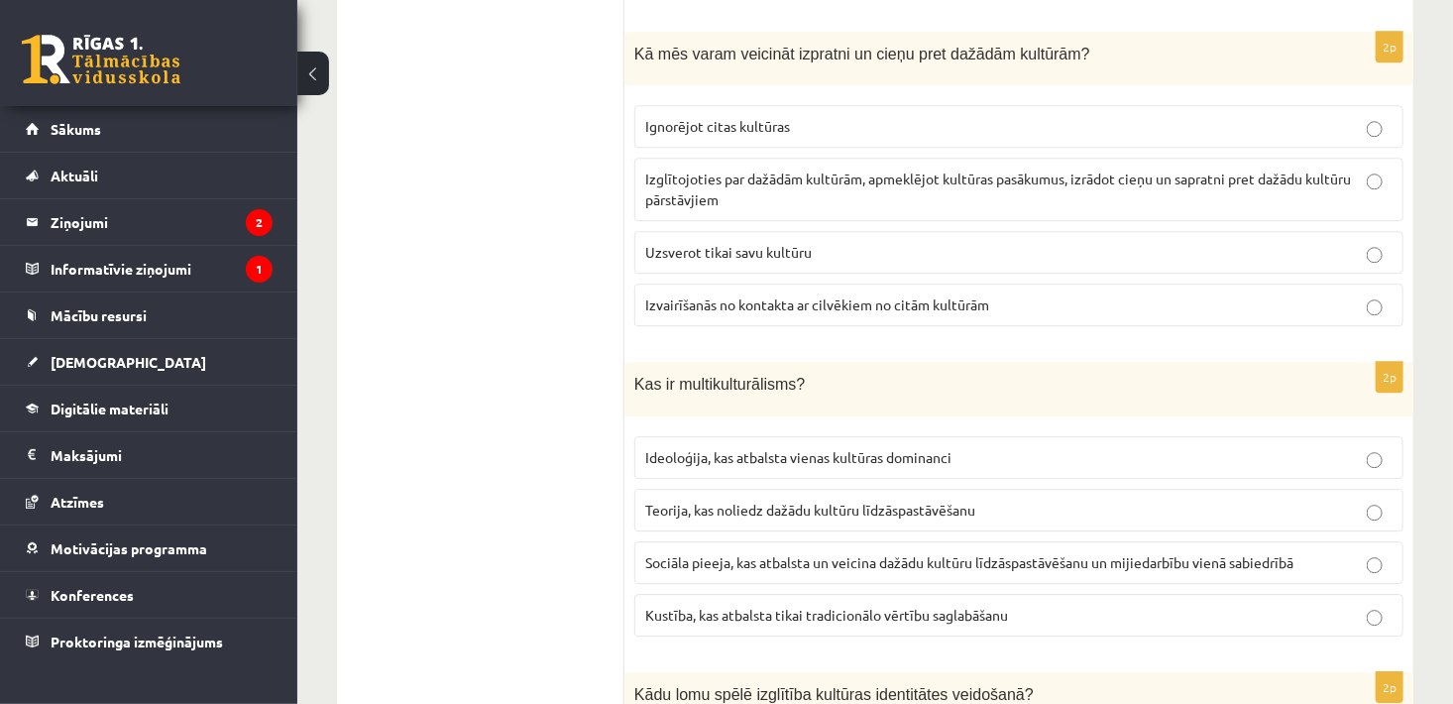
click at [1005, 553] on span "Sociāla pieeja, kas atbalsta un veicina dažādu kultūru līdzāspastāvēšanu un mij…" at bounding box center [969, 562] width 648 height 18
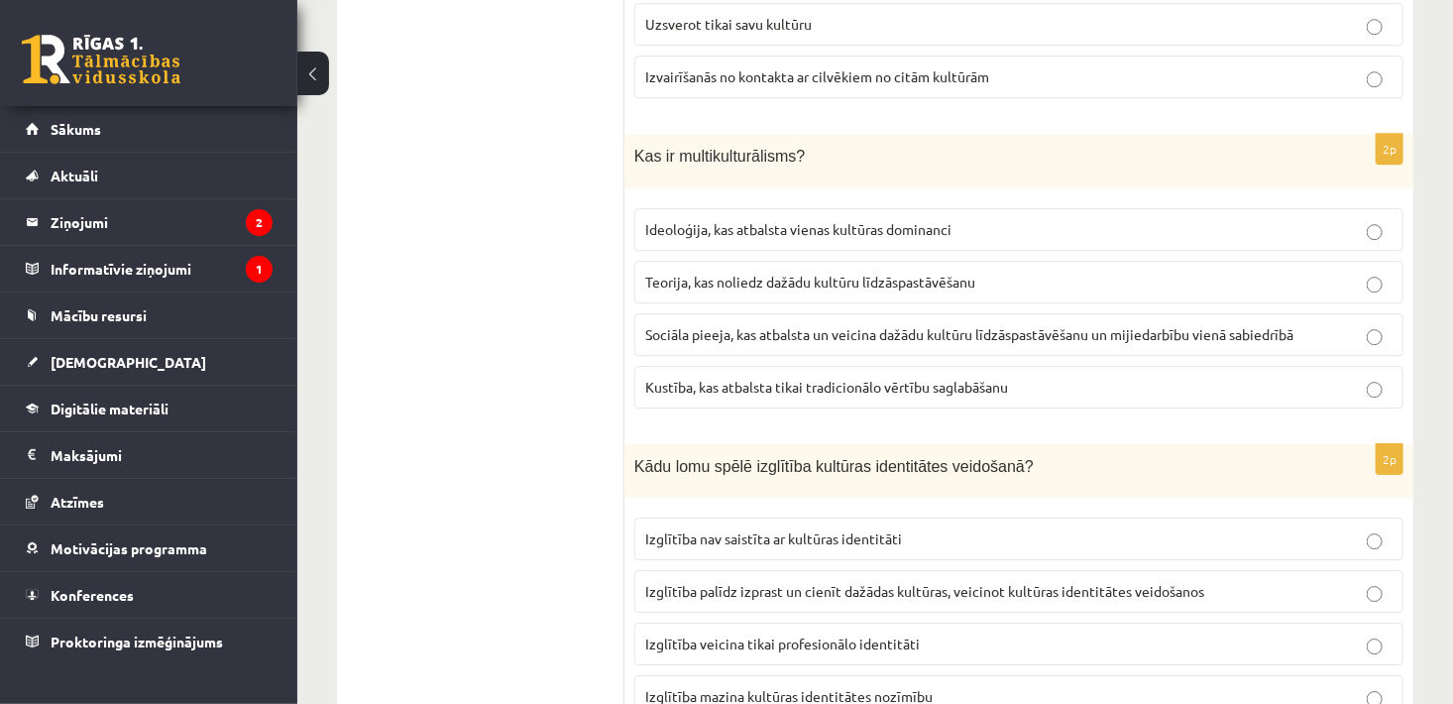
scroll to position [2836, 0]
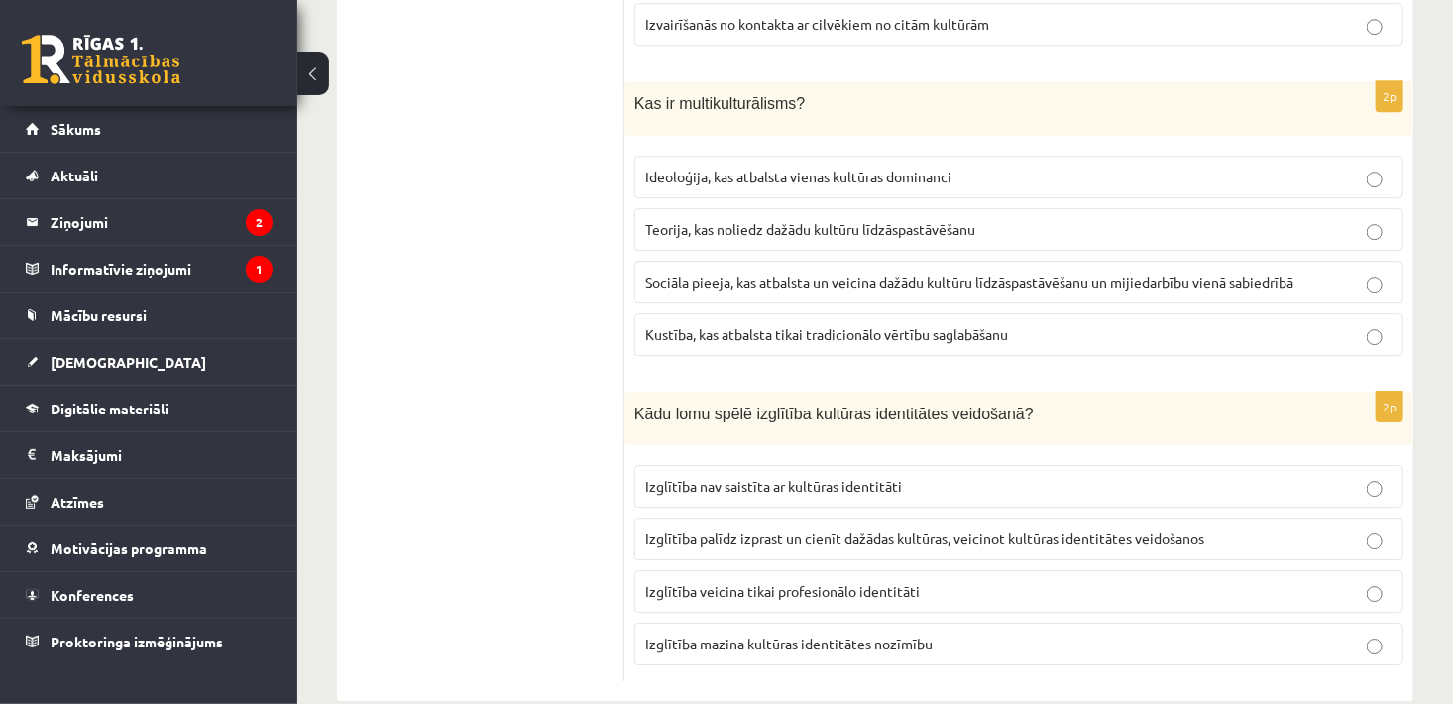
click at [1051, 517] on label "Izglītība palīdz izprast un cienīt dažādas kultūras, veicinot kultūras identitā…" at bounding box center [1018, 538] width 769 height 43
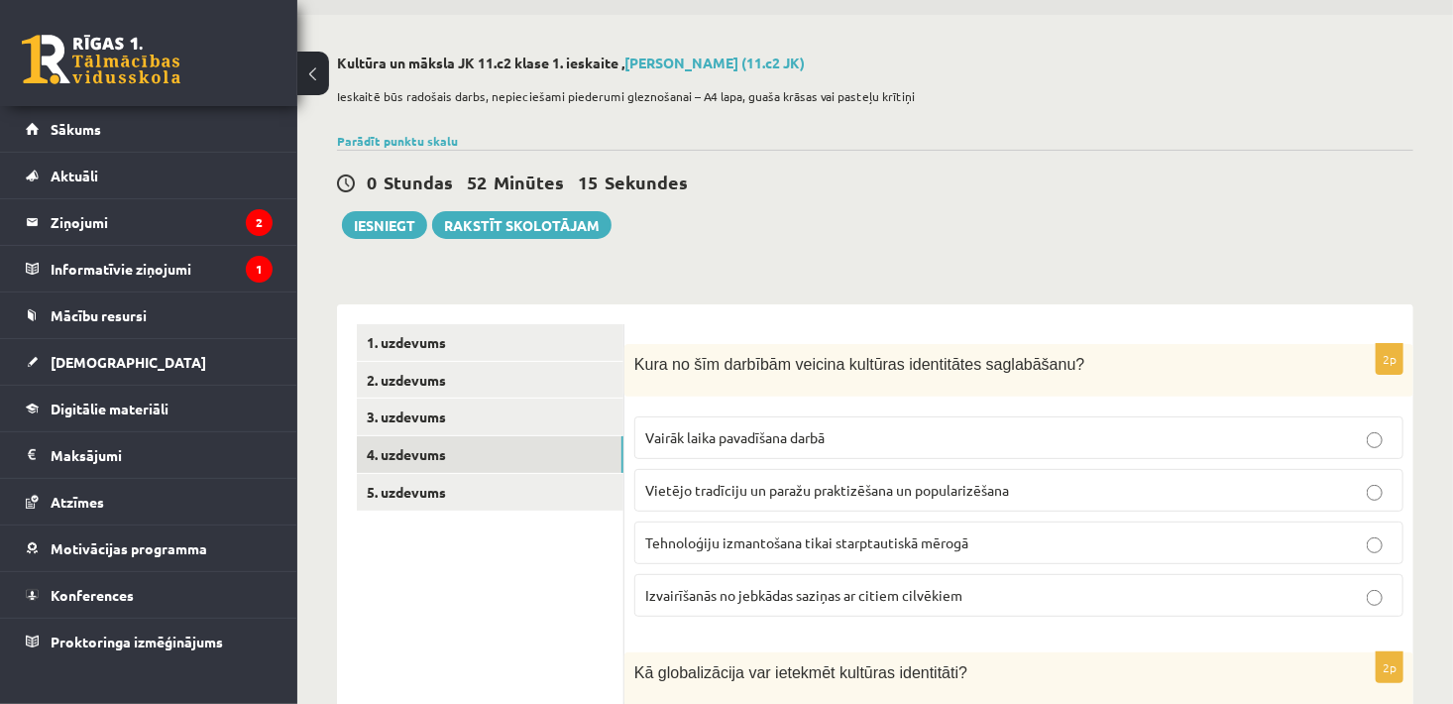
scroll to position [0, 0]
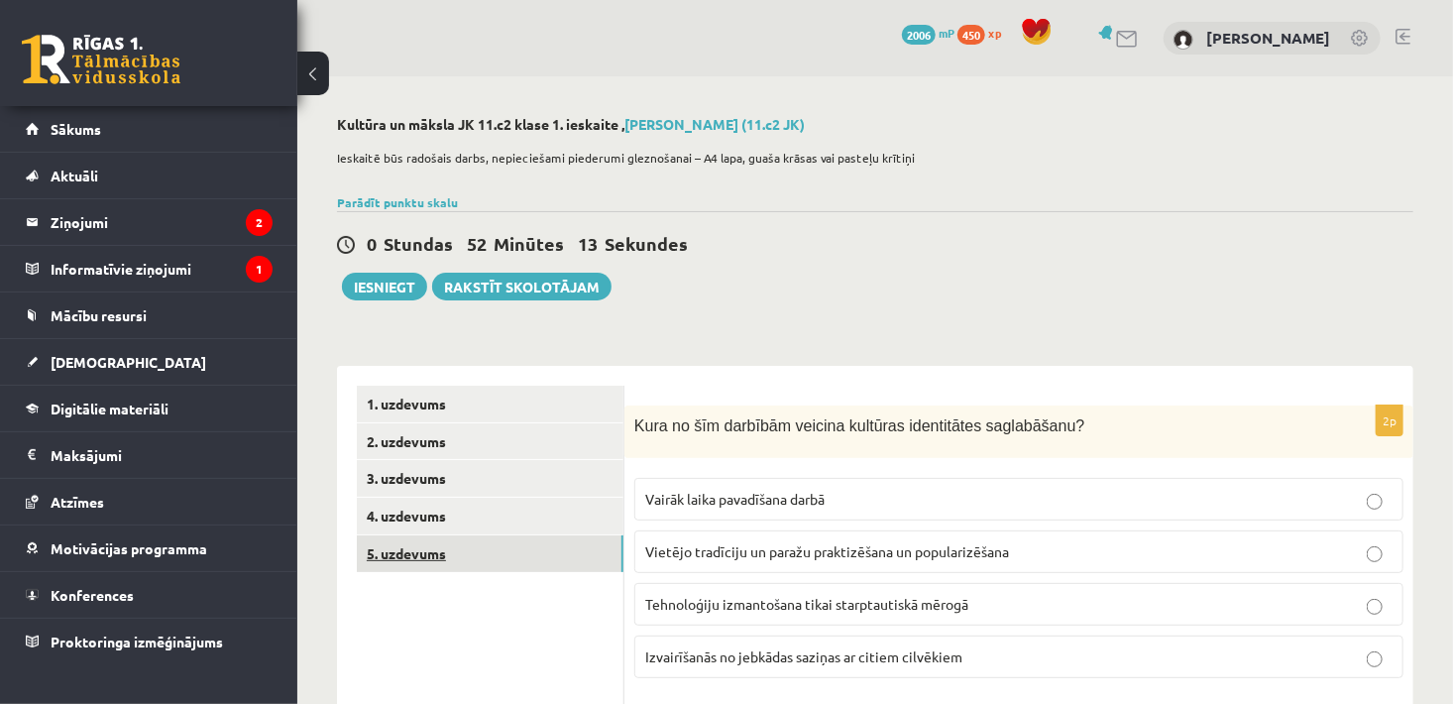
click at [461, 562] on link "5. uzdevums" at bounding box center [490, 553] width 267 height 37
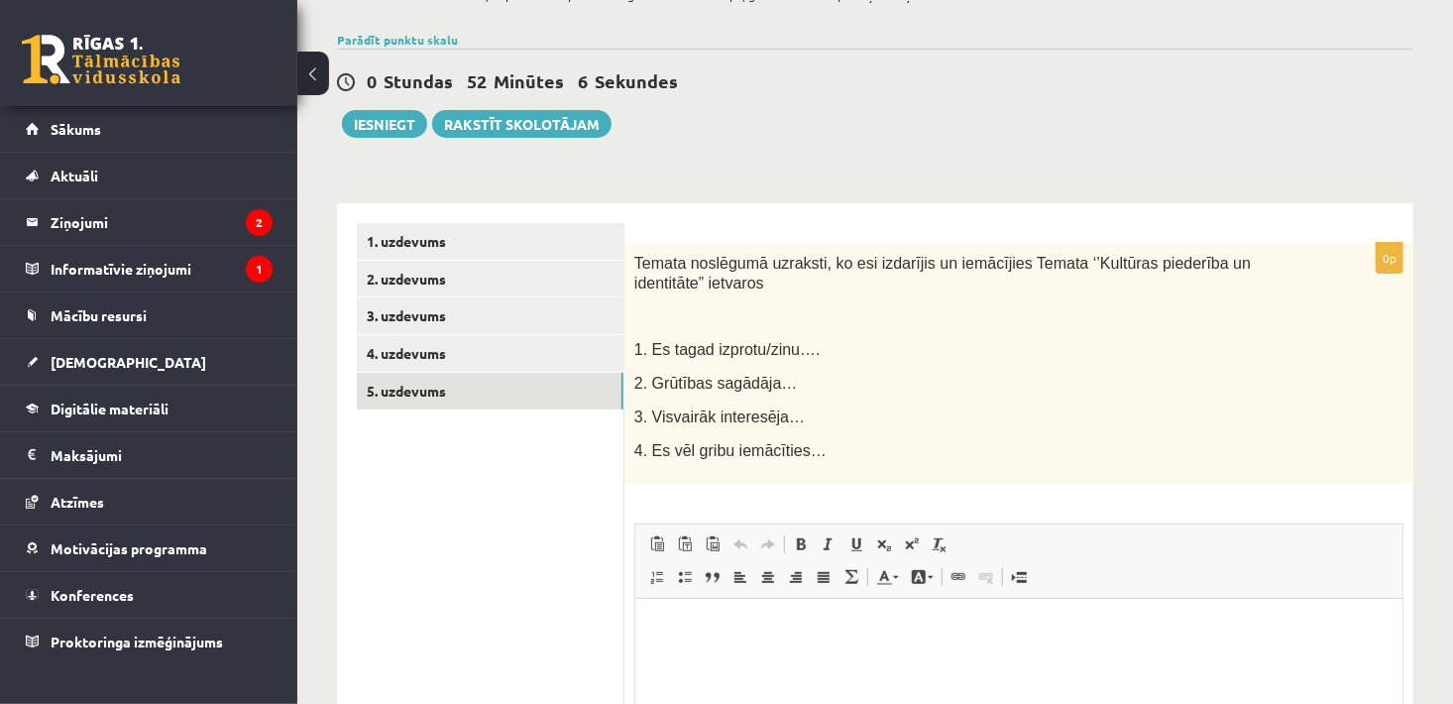
scroll to position [161, 0]
click at [357, 124] on button "Iesniegt" at bounding box center [384, 126] width 85 height 28
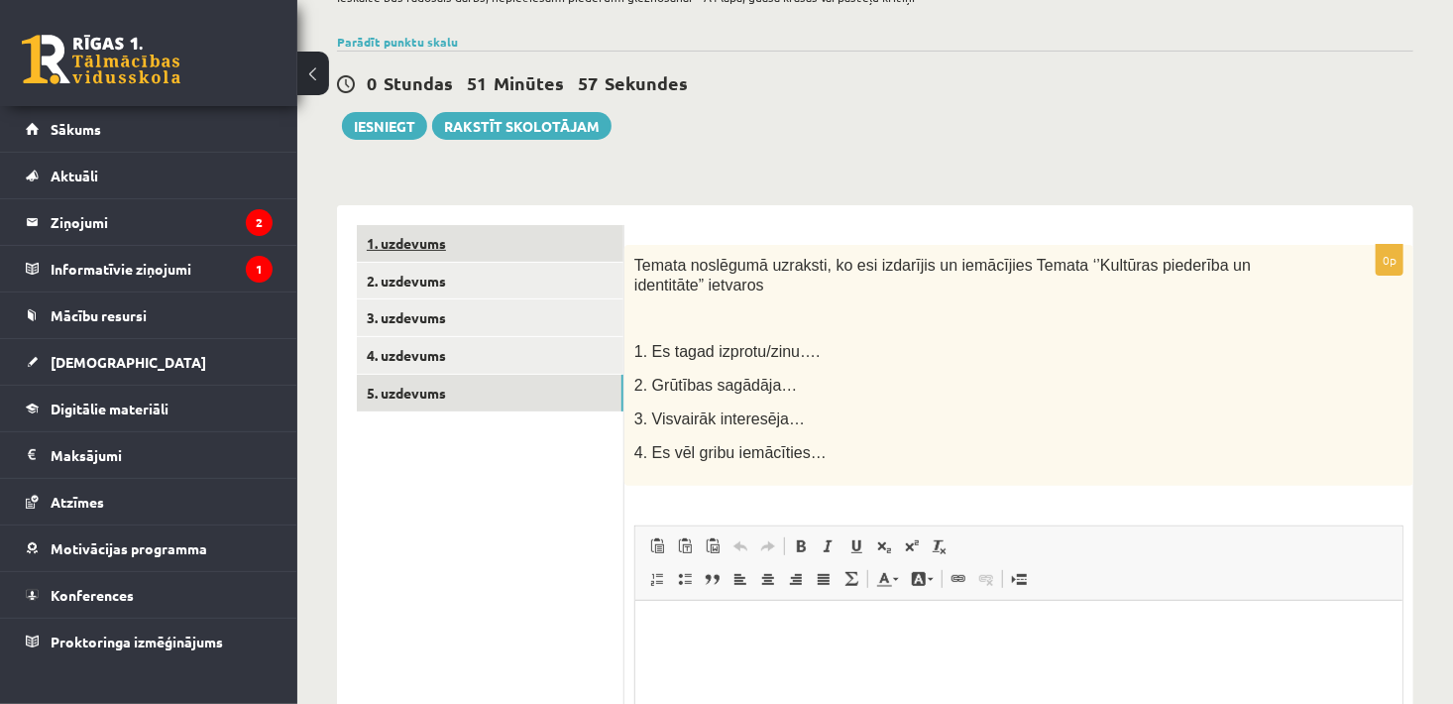
click at [389, 242] on link "1. uzdevums" at bounding box center [490, 243] width 267 height 37
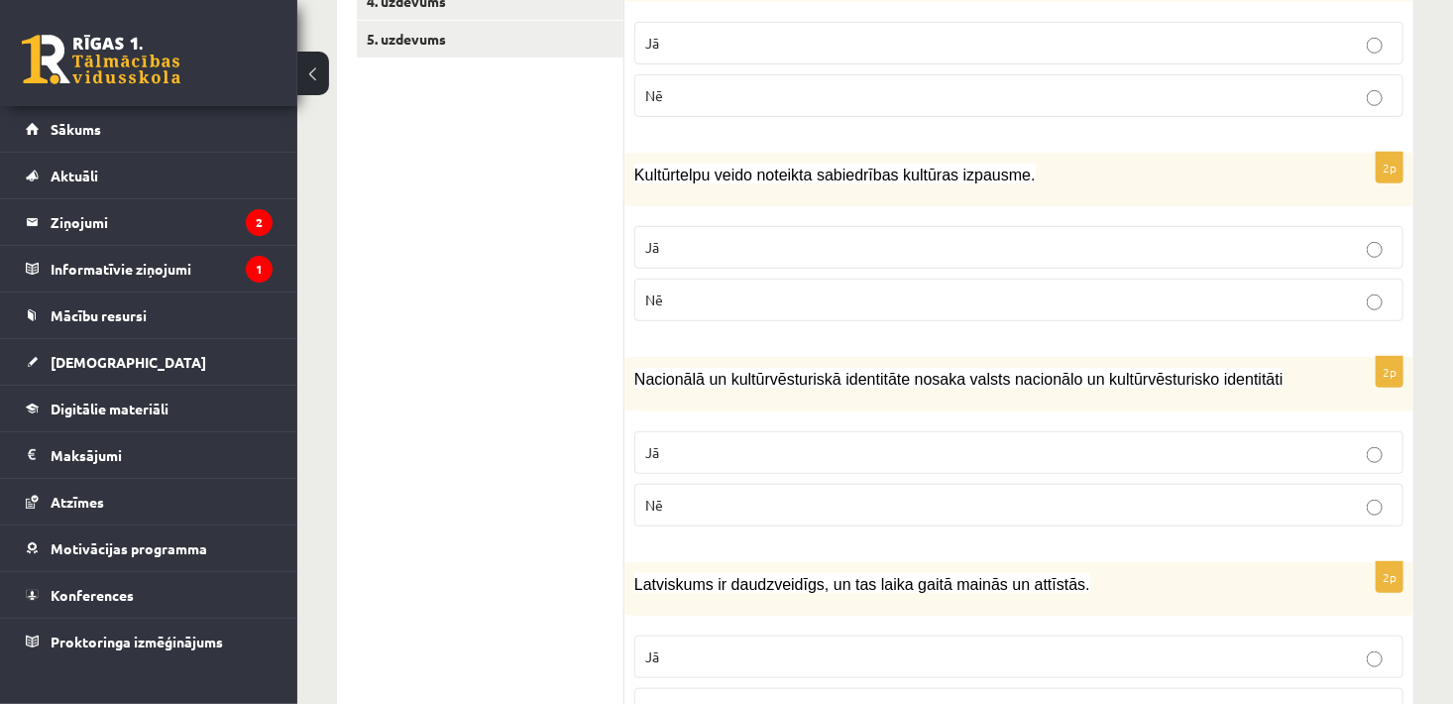
scroll to position [0, 0]
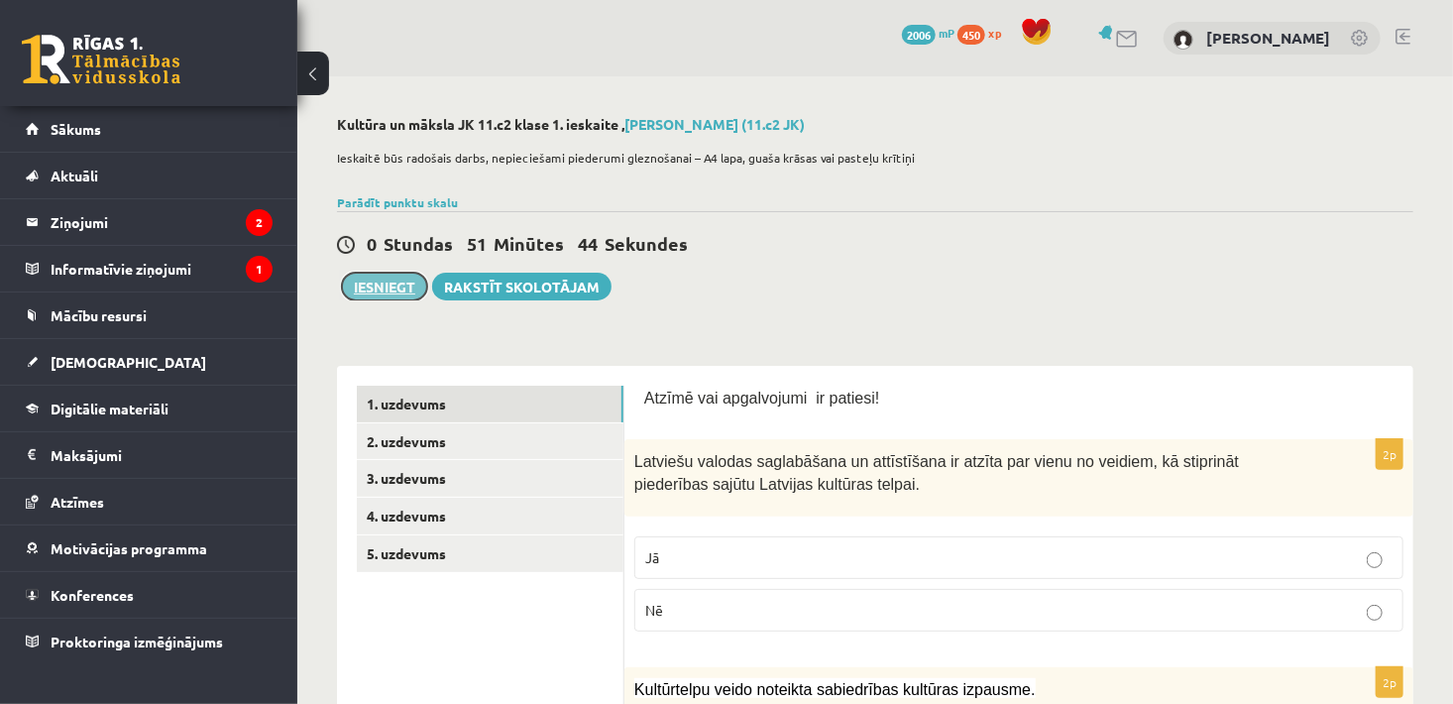
click at [385, 286] on button "Iesniegt" at bounding box center [384, 287] width 85 height 28
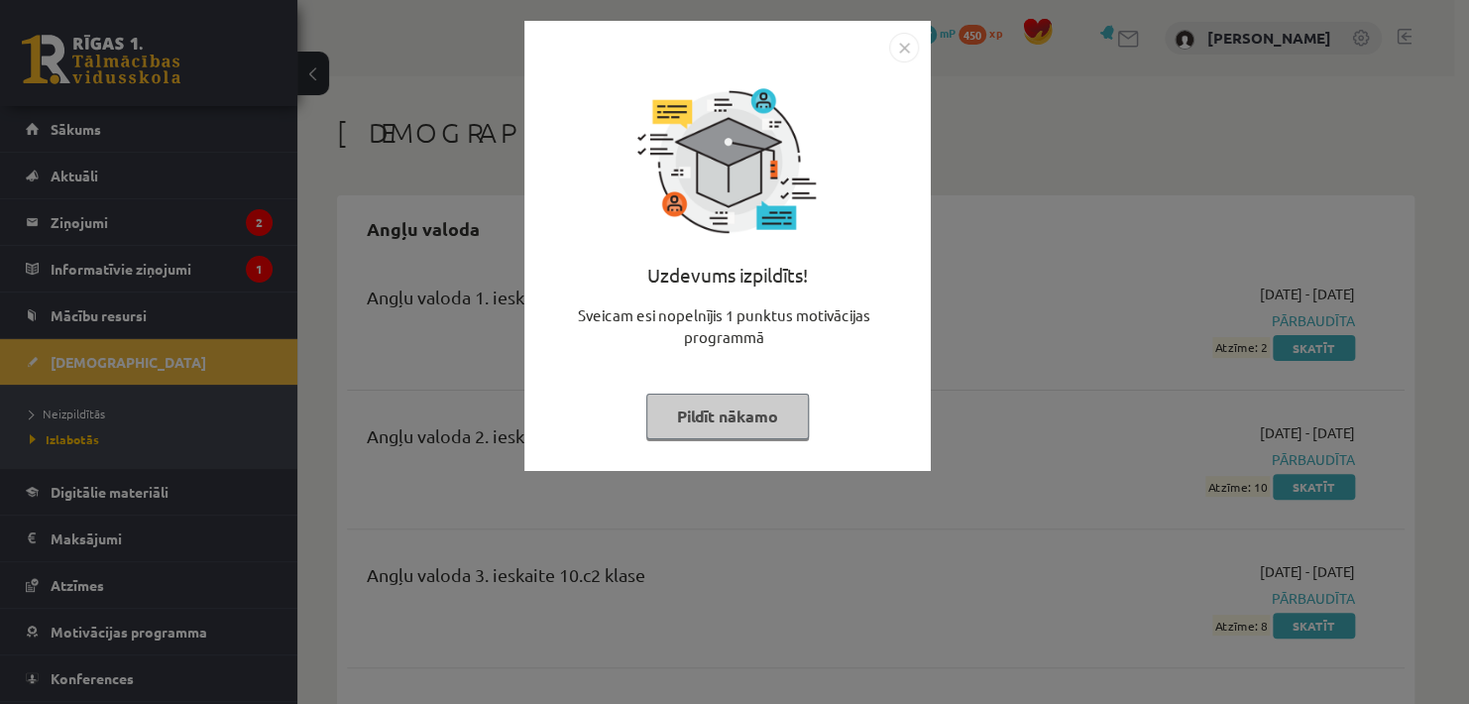
click at [705, 431] on button "Pildīt nākamo" at bounding box center [727, 416] width 163 height 46
